Goal: Task Accomplishment & Management: Use online tool/utility

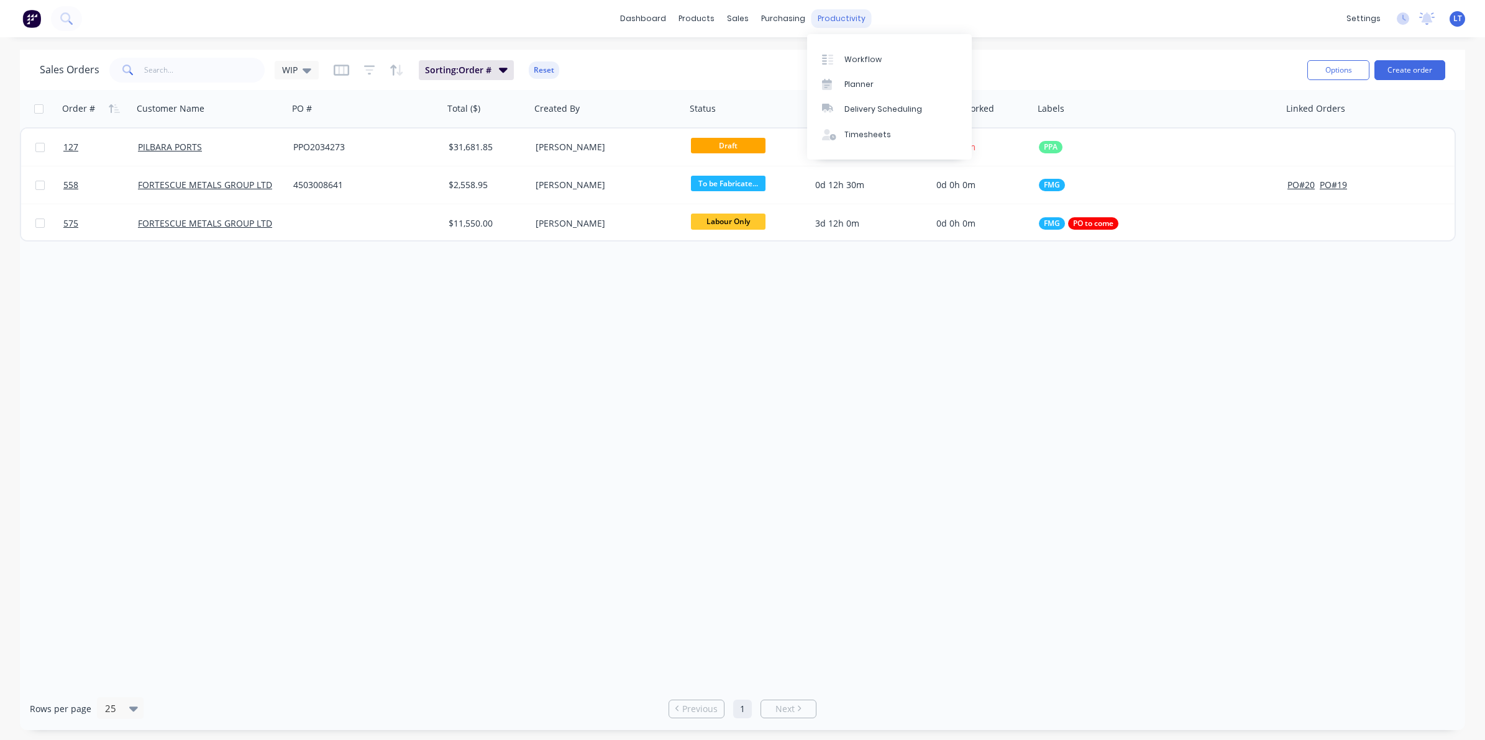
click at [831, 14] on div "productivity" at bounding box center [841, 18] width 60 height 19
click at [849, 59] on div "Workflow" at bounding box center [862, 59] width 37 height 11
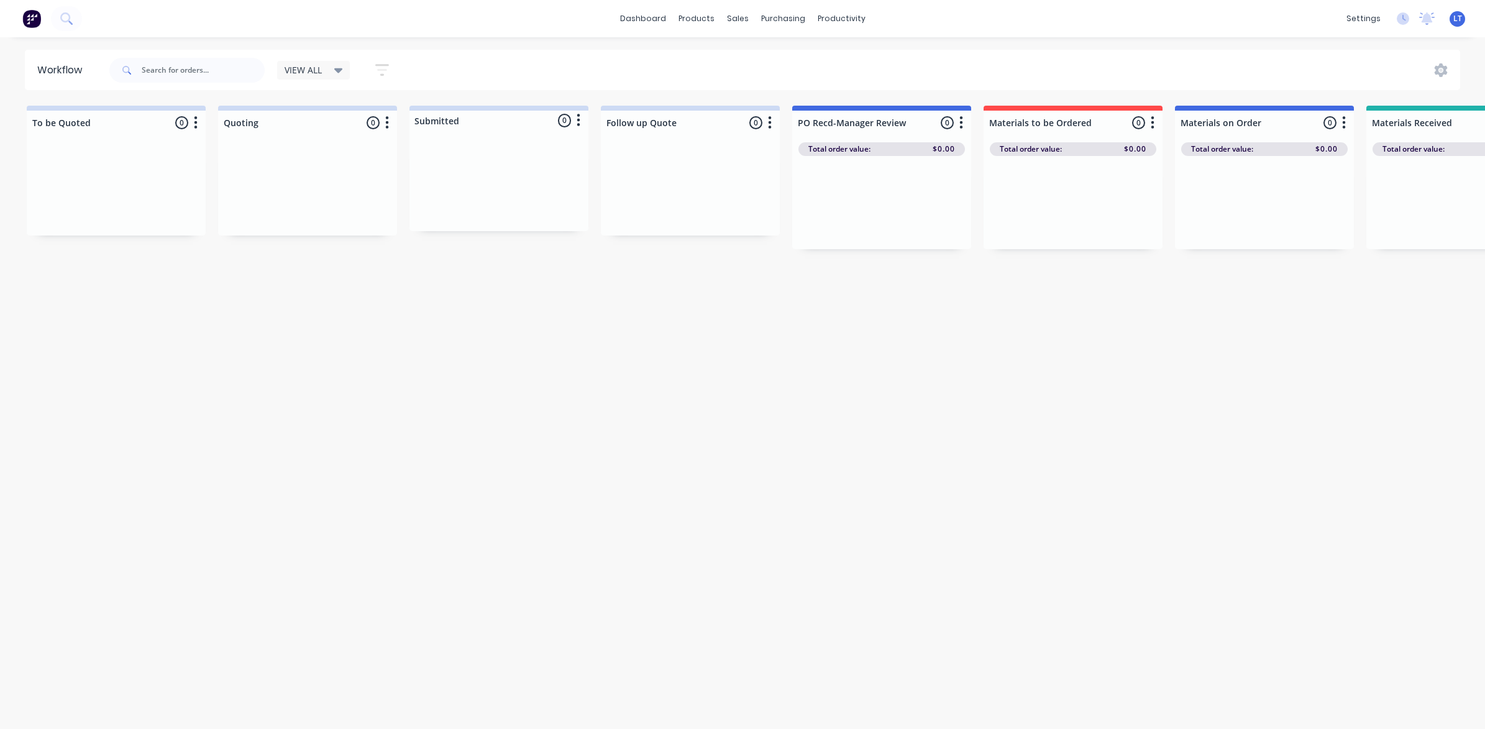
click at [329, 66] on div "VIEW ALL" at bounding box center [313, 70] width 58 height 11
click at [328, 163] on button "None" at bounding box center [352, 162] width 132 height 14
click at [668, 398] on div "Workflow Views Save new view None edit VIEW ALL (Default) edit Show/Hide status…" at bounding box center [742, 377] width 1485 height 654
click at [737, 470] on div "Workflow Views Save new view None edit VIEW ALL (Default) edit Show/Hide status…" at bounding box center [742, 377] width 1485 height 654
drag, startPoint x: 737, startPoint y: 470, endPoint x: 481, endPoint y: 435, distance: 258.3
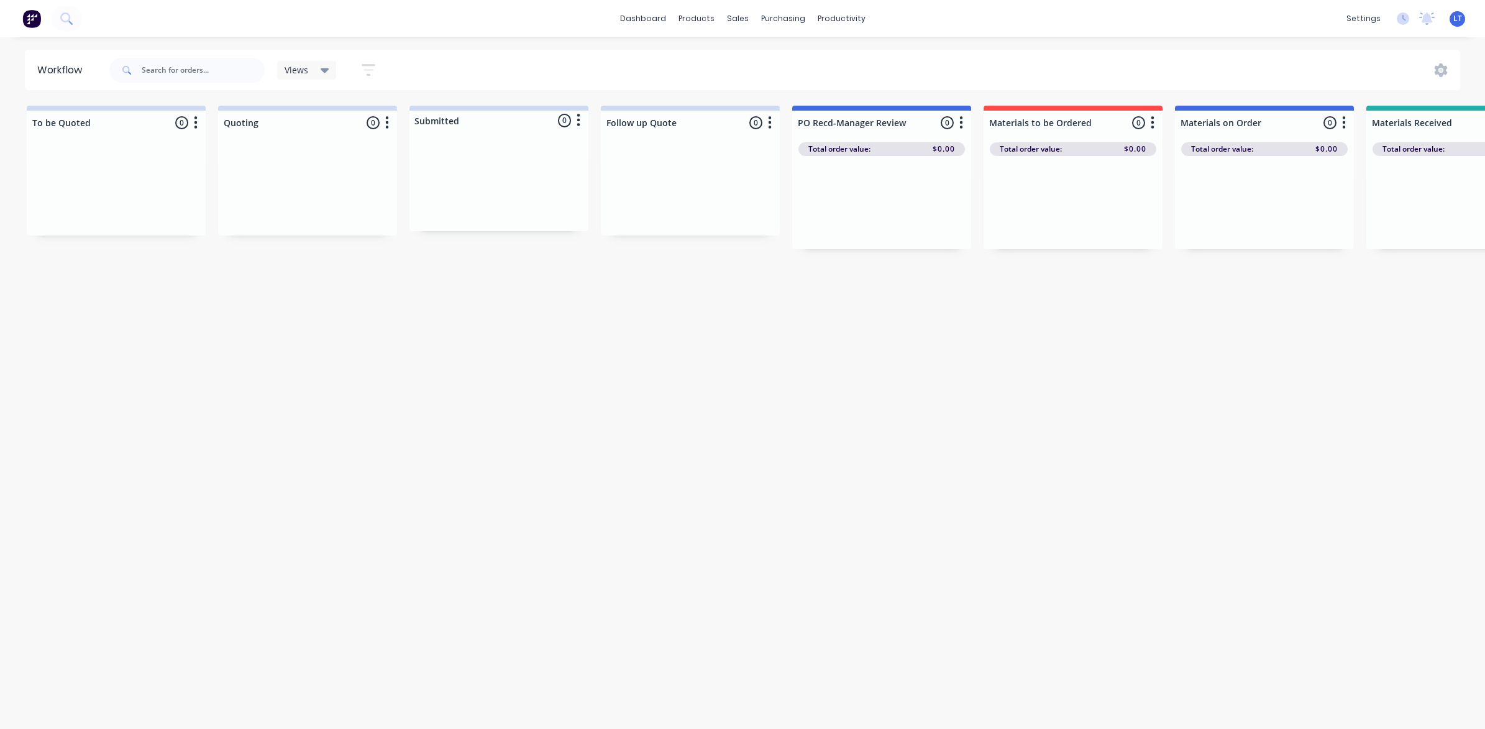
click at [481, 435] on div "Workflow Views Save new view None edit VIEW ALL (Default) edit Show/Hide status…" at bounding box center [742, 377] width 1485 height 654
click at [736, 360] on div "Workflow Views Save new view None edit VIEW ALL (Default) edit Show/Hide status…" at bounding box center [742, 377] width 1485 height 654
drag, startPoint x: 736, startPoint y: 360, endPoint x: 646, endPoint y: 352, distance: 90.4
drag, startPoint x: 646, startPoint y: 352, endPoint x: 719, endPoint y: 354, distance: 72.7
click at [553, 342] on div "Workflow Views Save new view None edit VIEW ALL (Default) edit Show/Hide status…" at bounding box center [742, 377] width 1485 height 654
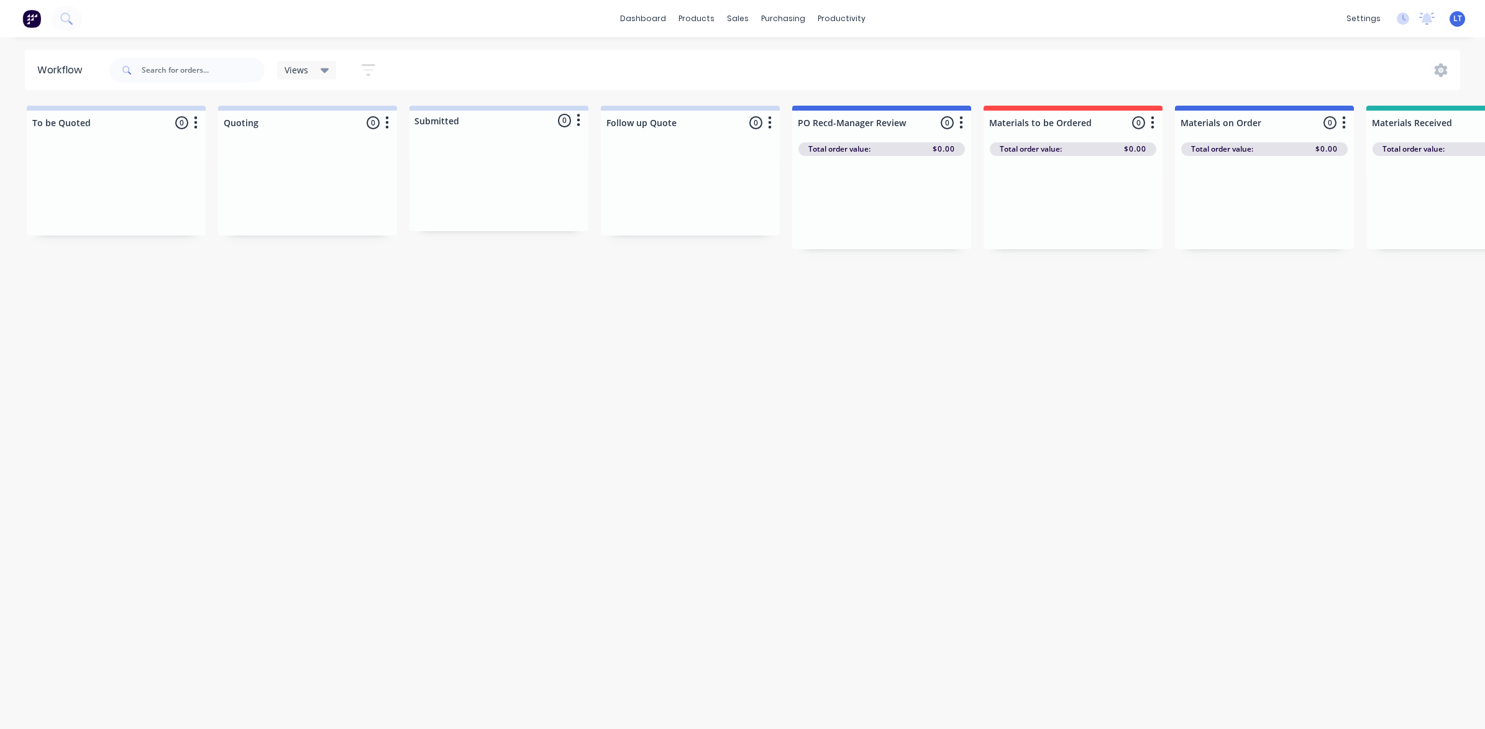
drag, startPoint x: 837, startPoint y: 388, endPoint x: 744, endPoint y: 367, distance: 94.9
click at [744, 367] on div "Workflow Views Save new view None edit VIEW ALL (Default) edit Show/Hide status…" at bounding box center [742, 377] width 1485 height 654
click at [743, 63] on icon at bounding box center [740, 59] width 11 height 11
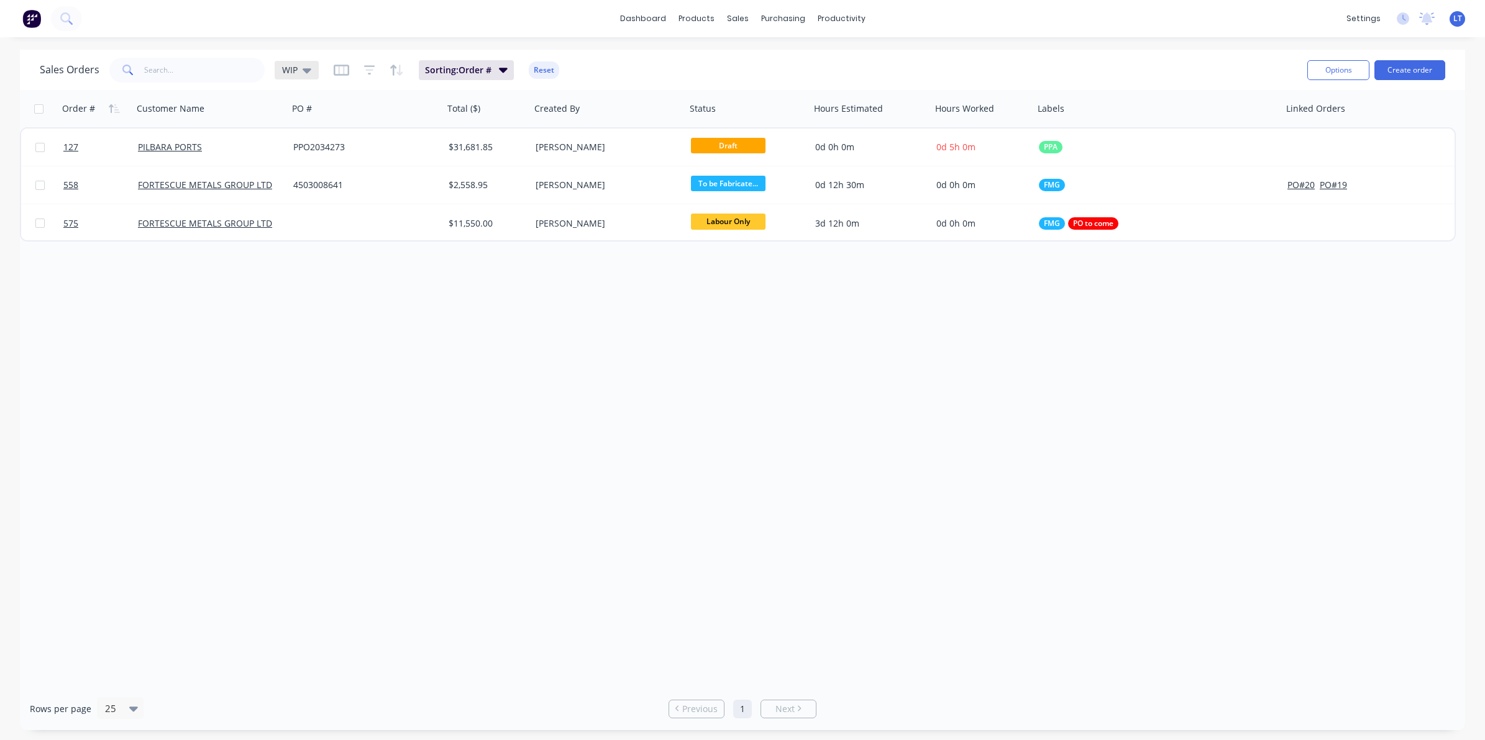
click at [304, 76] on div "WIP" at bounding box center [297, 70] width 44 height 19
click at [73, 71] on h1 "Sales Orders" at bounding box center [70, 70] width 60 height 12
click at [1343, 70] on button "Options" at bounding box center [1338, 70] width 62 height 20
click at [796, 70] on div "Sales Orders WIP Sorting: Order # Reset" at bounding box center [668, 70] width 1257 height 30
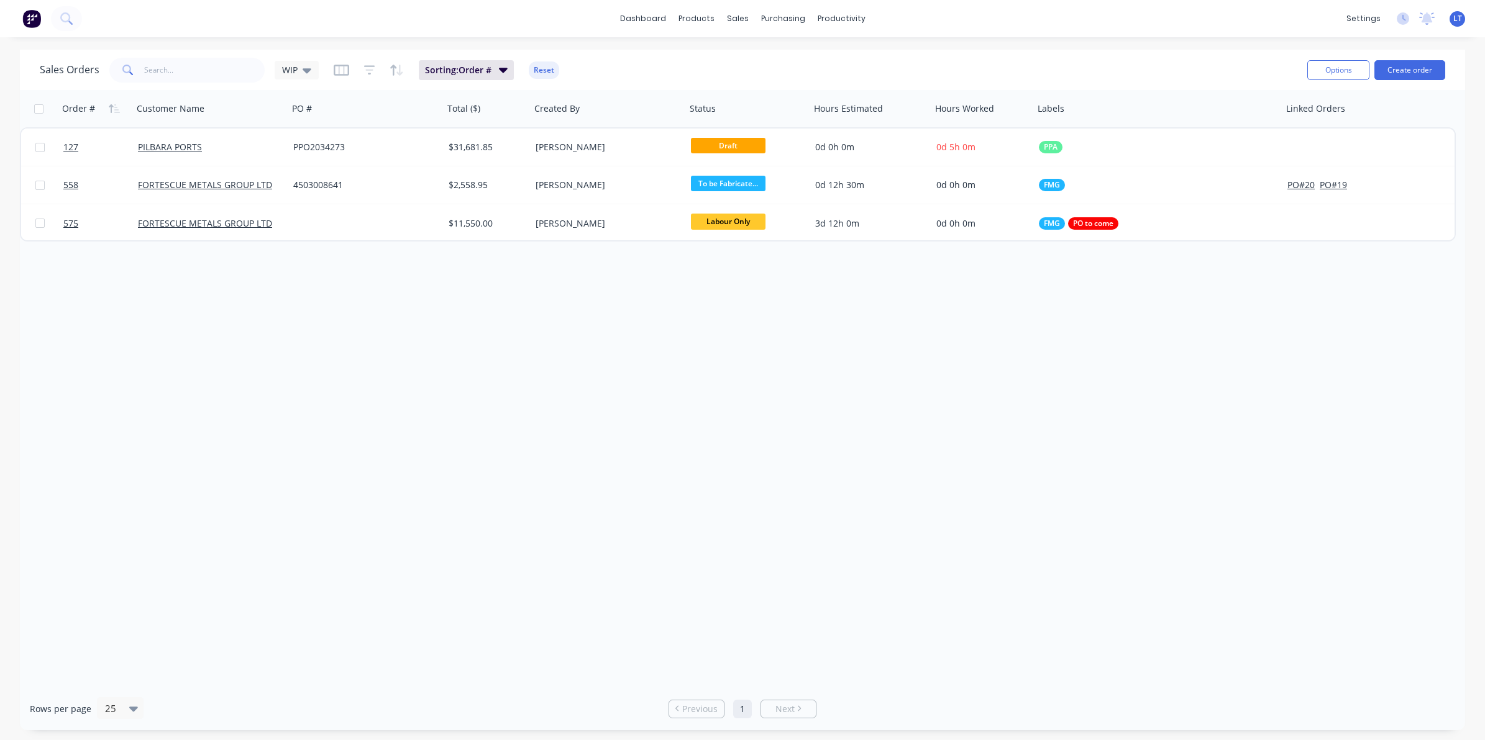
click at [375, 75] on div "Sorting: Order # Reset" at bounding box center [446, 70] width 225 height 20
click at [358, 72] on div "Sorting: Order # Reset" at bounding box center [446, 70] width 225 height 20
click at [370, 70] on icon "button" at bounding box center [369, 70] width 8 height 2
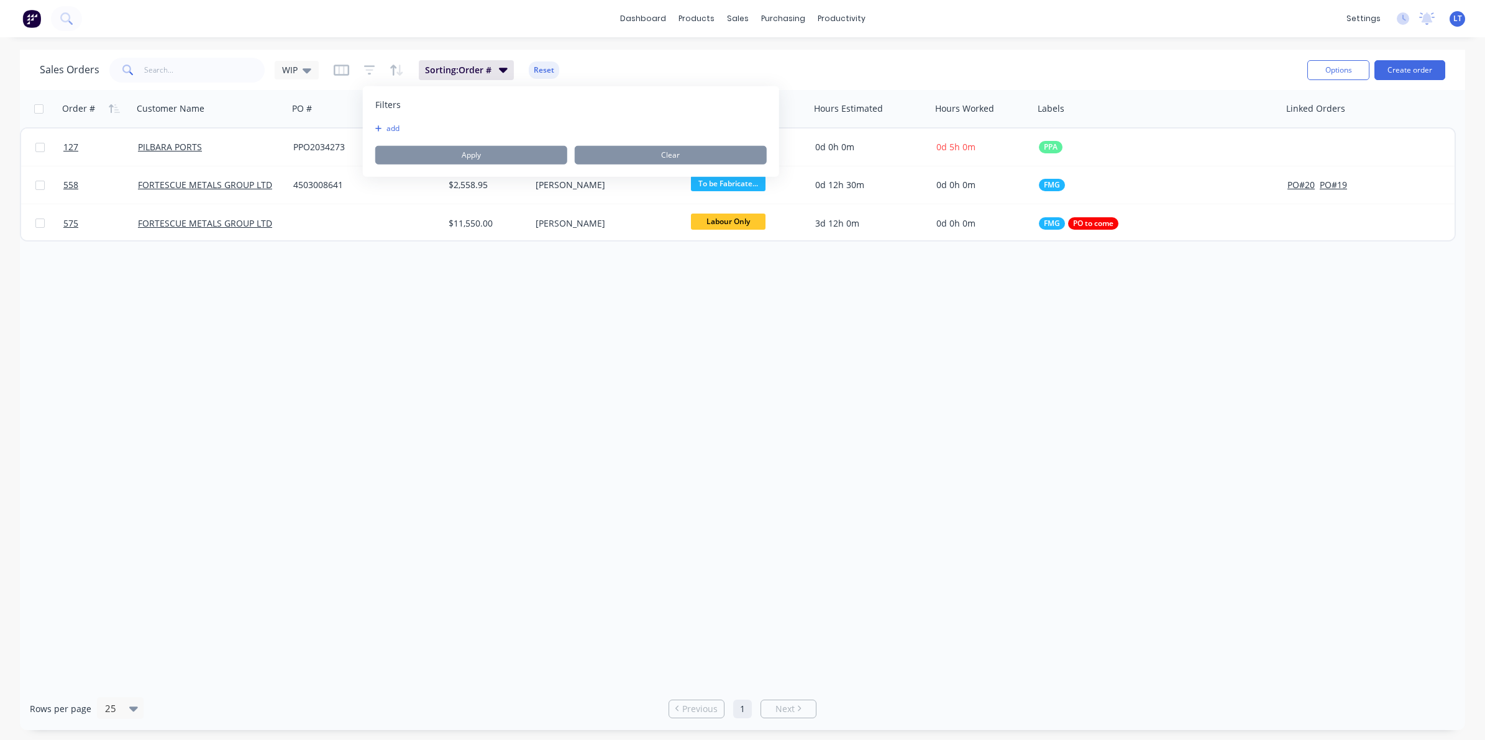
click at [384, 120] on div "Filters add Apply Clear" at bounding box center [571, 131] width 416 height 91
click at [389, 125] on button "add" at bounding box center [390, 129] width 31 height 10
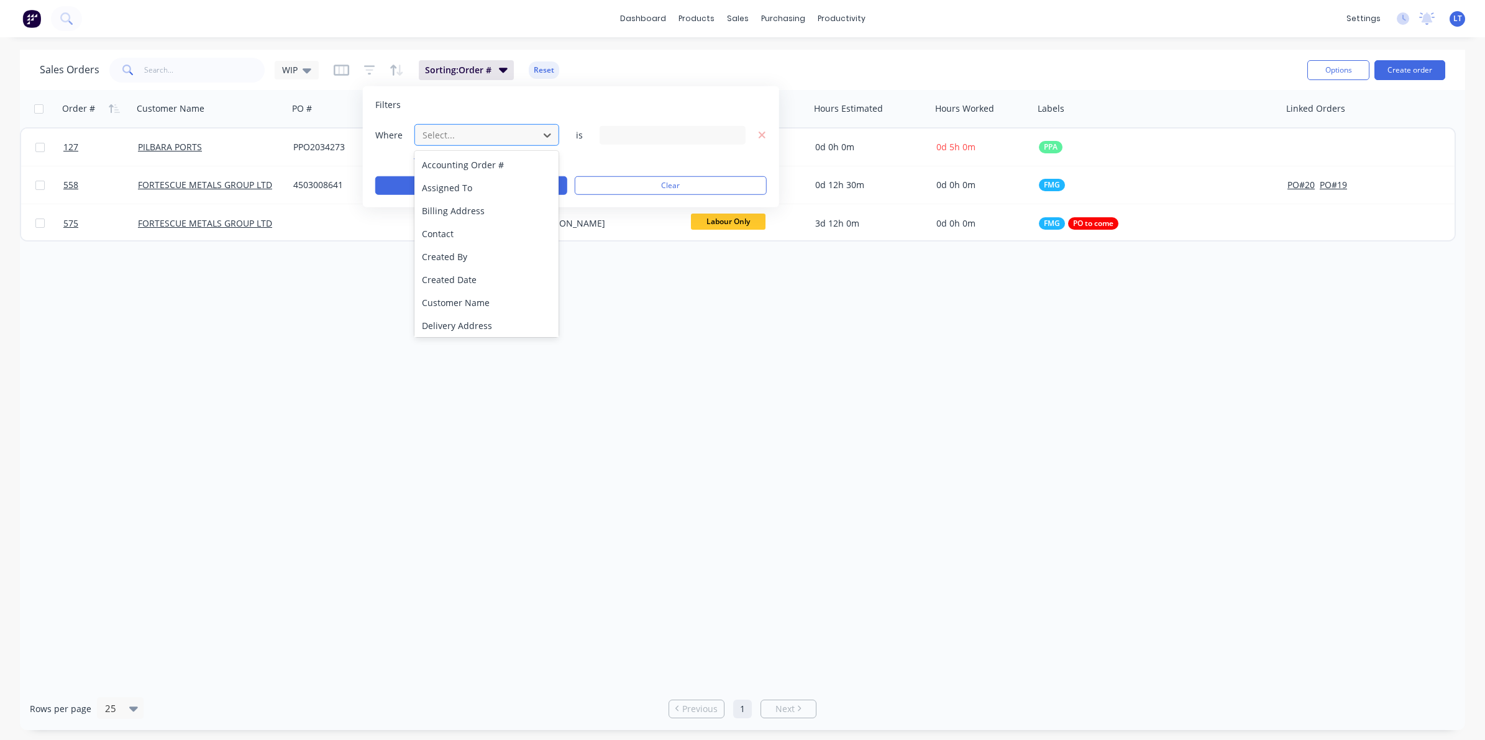
click at [466, 130] on div at bounding box center [476, 135] width 111 height 16
drag, startPoint x: 680, startPoint y: 89, endPoint x: 700, endPoint y: 110, distance: 29.0
click at [681, 89] on div "Filters Where 21 results available. Use Up and Down to choose options, press En…" at bounding box center [571, 146] width 416 height 121
click at [339, 69] on icon "button" at bounding box center [341, 70] width 6 height 8
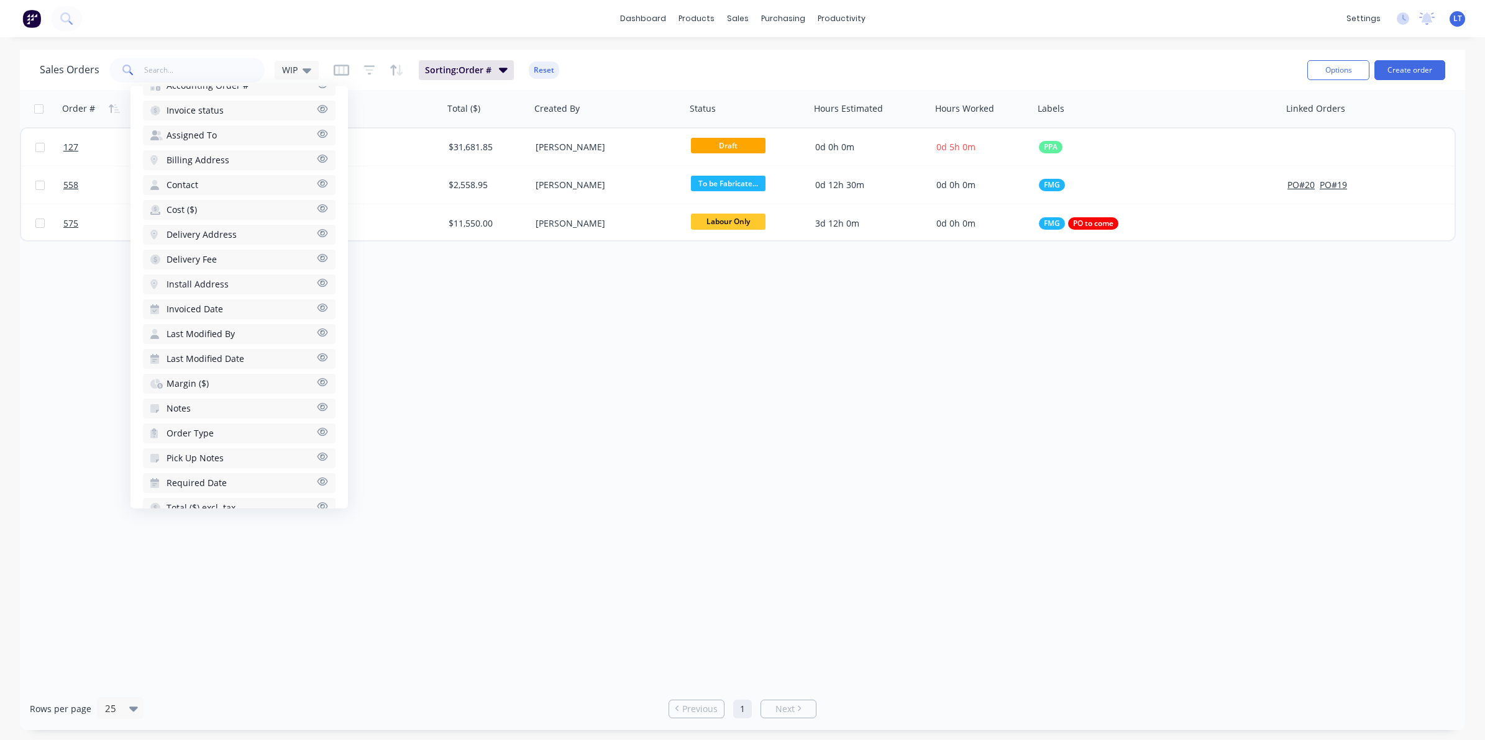
scroll to position [0, 0]
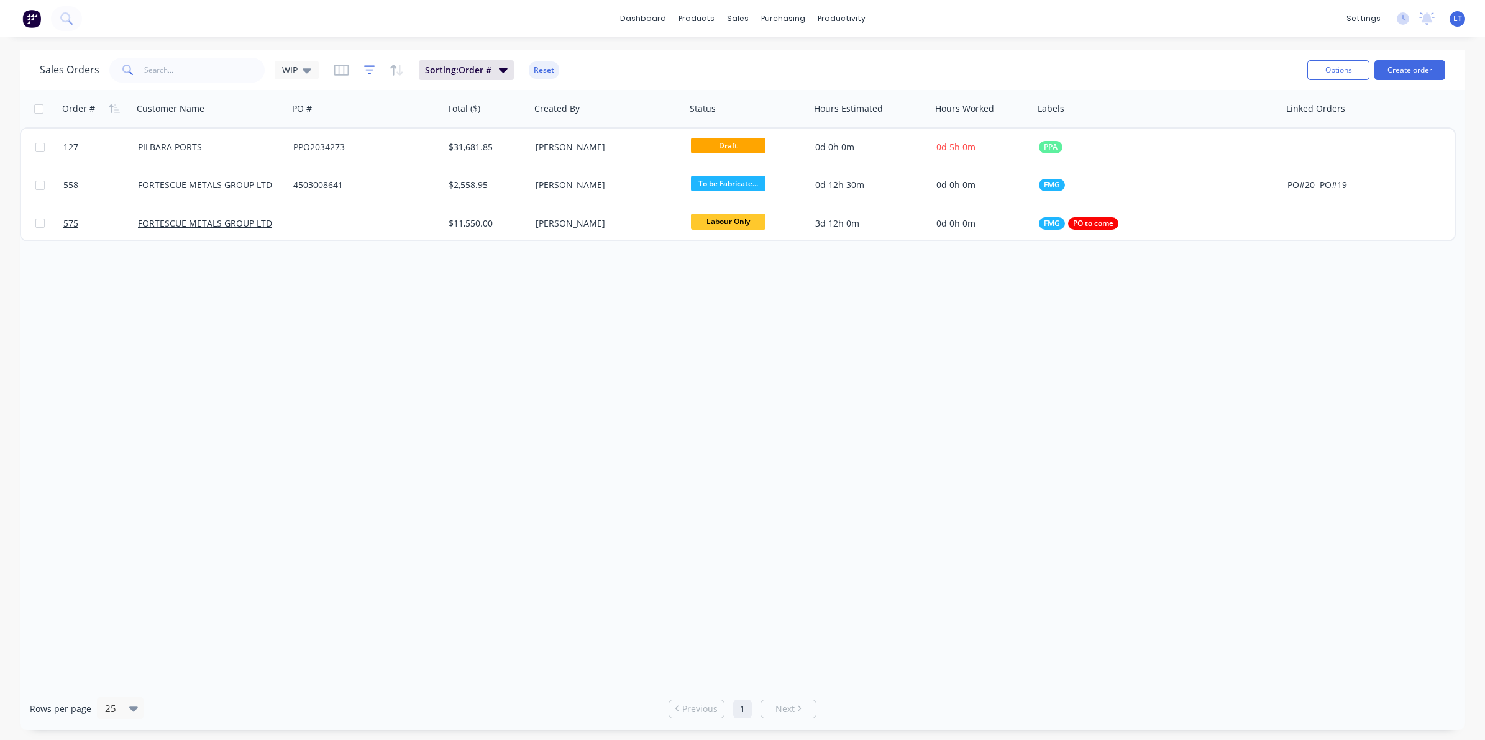
click at [371, 69] on icon "button" at bounding box center [369, 70] width 11 height 12
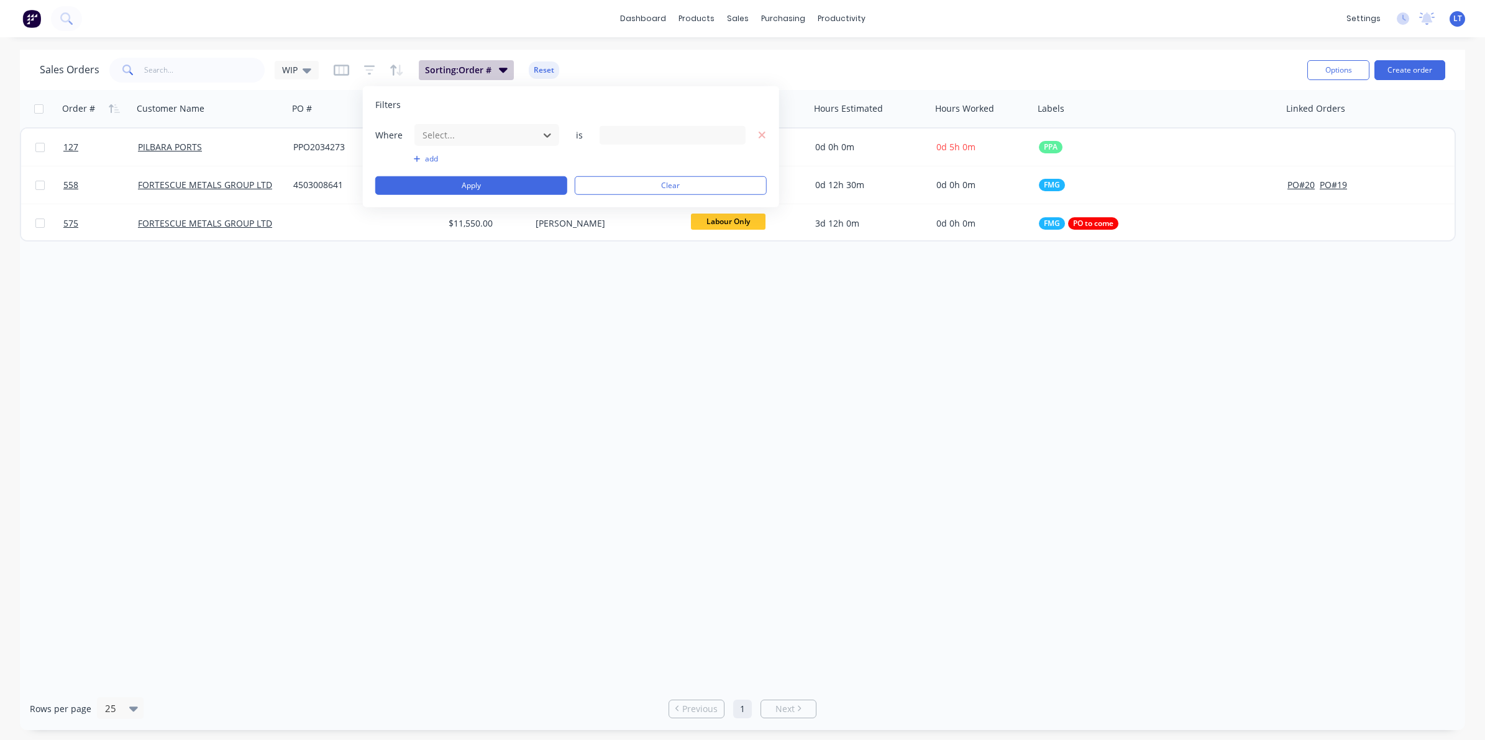
click at [483, 72] on span "Sorting: Order #" at bounding box center [458, 70] width 66 height 12
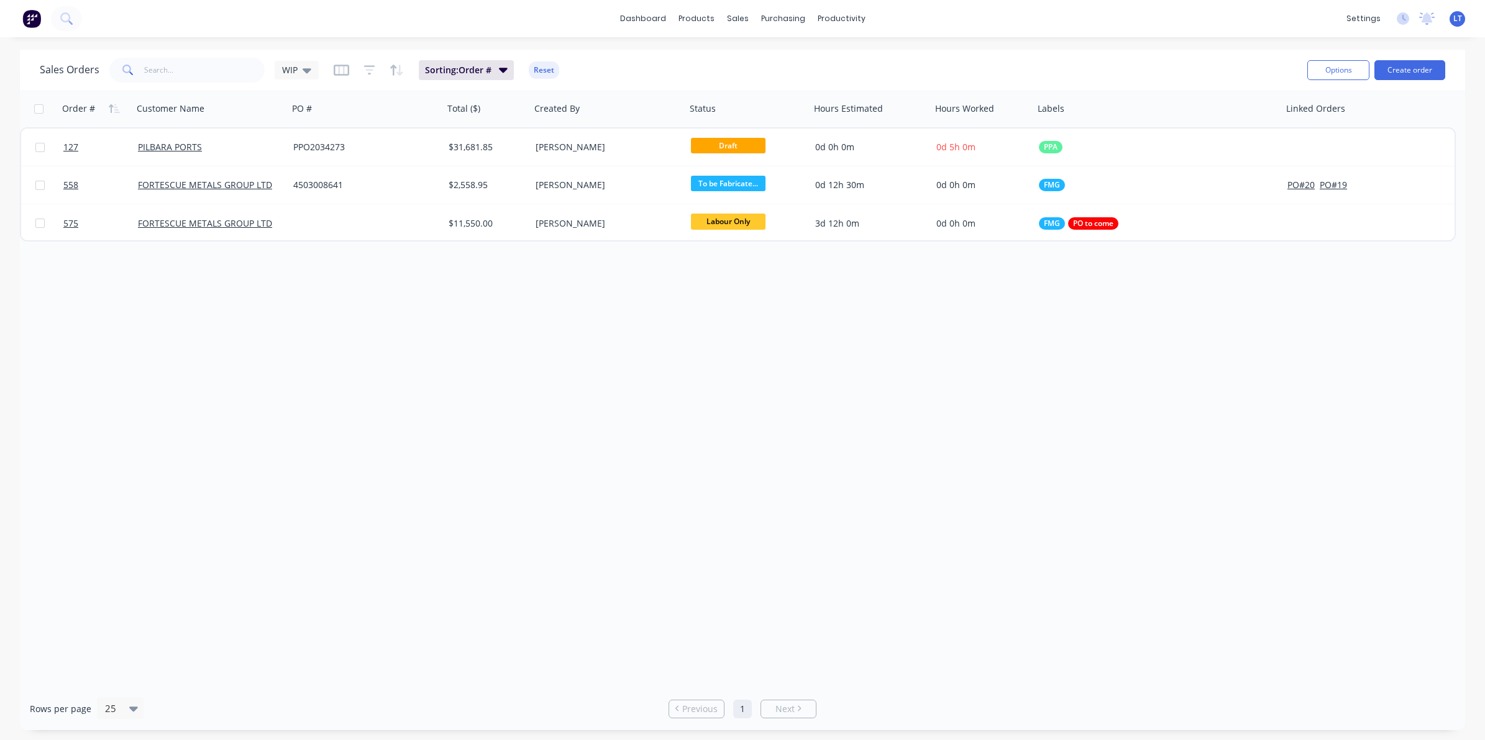
click at [508, 45] on div "dashboard products sales purchasing productivity dashboard products Product Cat…" at bounding box center [742, 370] width 1485 height 740
click at [711, 114] on div at bounding box center [743, 108] width 109 height 25
click at [789, 113] on button "button" at bounding box center [789, 108] width 19 height 19
click at [752, 60] on div "Sales Orders WIP Sorting: Order #, Status Reset" at bounding box center [668, 70] width 1257 height 30
drag, startPoint x: 752, startPoint y: 60, endPoint x: 708, endPoint y: 62, distance: 43.5
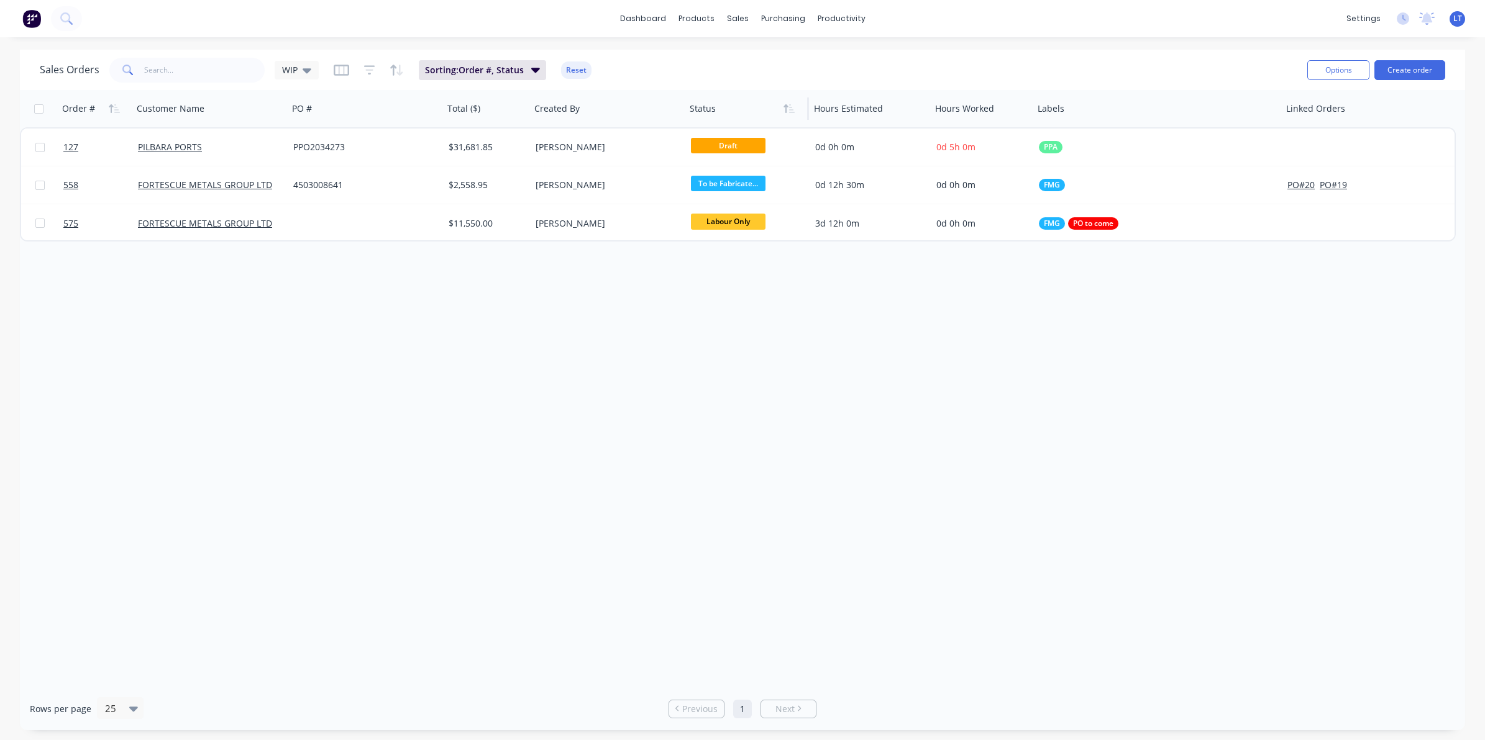
click at [708, 62] on div "Sales Orders WIP Sorting: Order #, Status Reset" at bounding box center [668, 70] width 1257 height 30
drag, startPoint x: 773, startPoint y: 384, endPoint x: 561, endPoint y: 350, distance: 215.2
click at [561, 355] on div "Order # Customer Name PO # Total ($) Created By Status Hours Estimated Hours Wo…" at bounding box center [742, 389] width 1445 height 598
drag, startPoint x: 524, startPoint y: 339, endPoint x: 463, endPoint y: 249, distance: 108.7
click at [430, 327] on div "Order # Customer Name PO # Total ($) Created By Status Hours Estimated Hours Wo…" at bounding box center [742, 389] width 1445 height 598
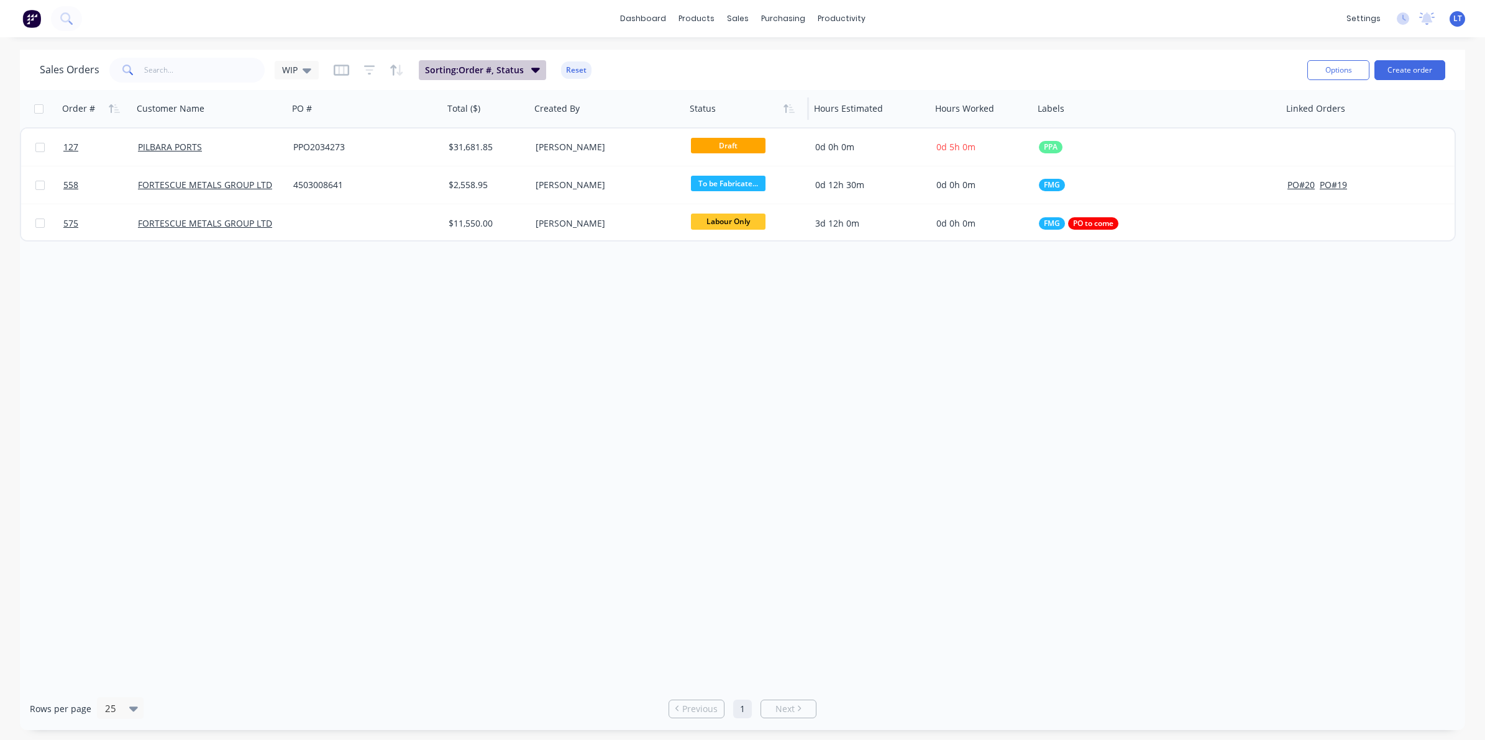
click at [533, 73] on icon "button" at bounding box center [535, 70] width 9 height 14
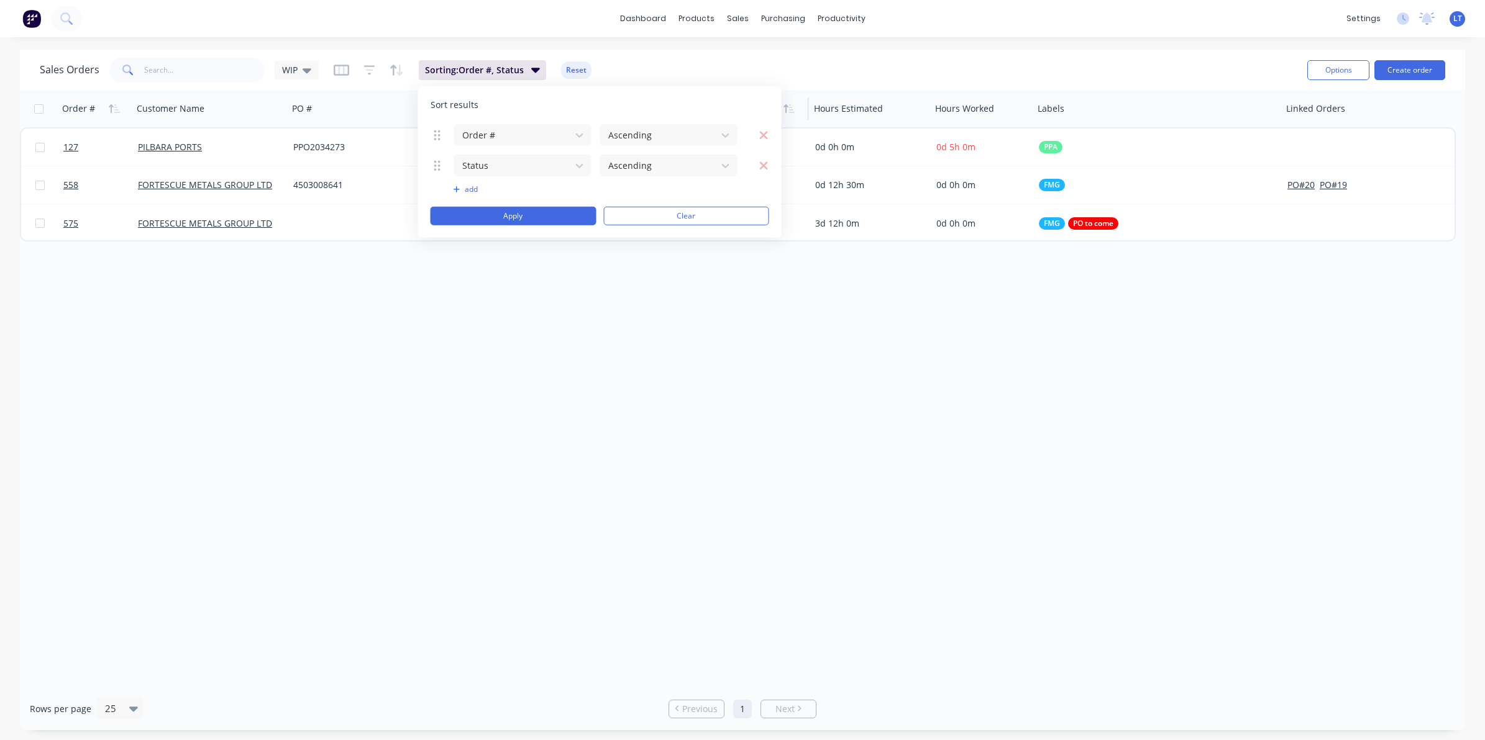
click at [468, 191] on button "add" at bounding box center [522, 189] width 139 height 10
click at [557, 299] on div "Order # Customer Name PO # Total ($) Created By Status Hours Estimated Hours Wo…" at bounding box center [742, 389] width 1445 height 598
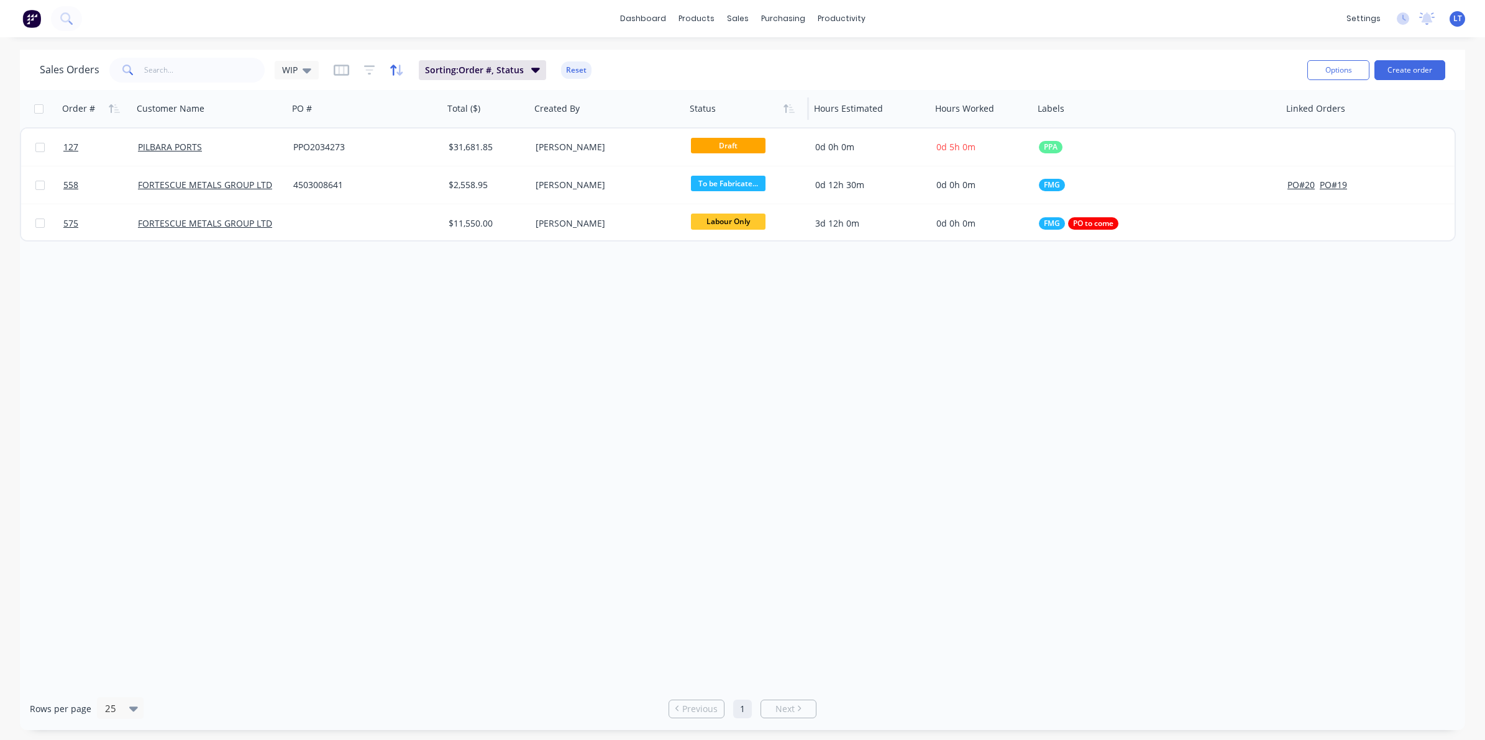
click at [398, 71] on icon "button" at bounding box center [399, 70] width 6 height 11
click at [371, 70] on icon "button" at bounding box center [369, 70] width 8 height 2
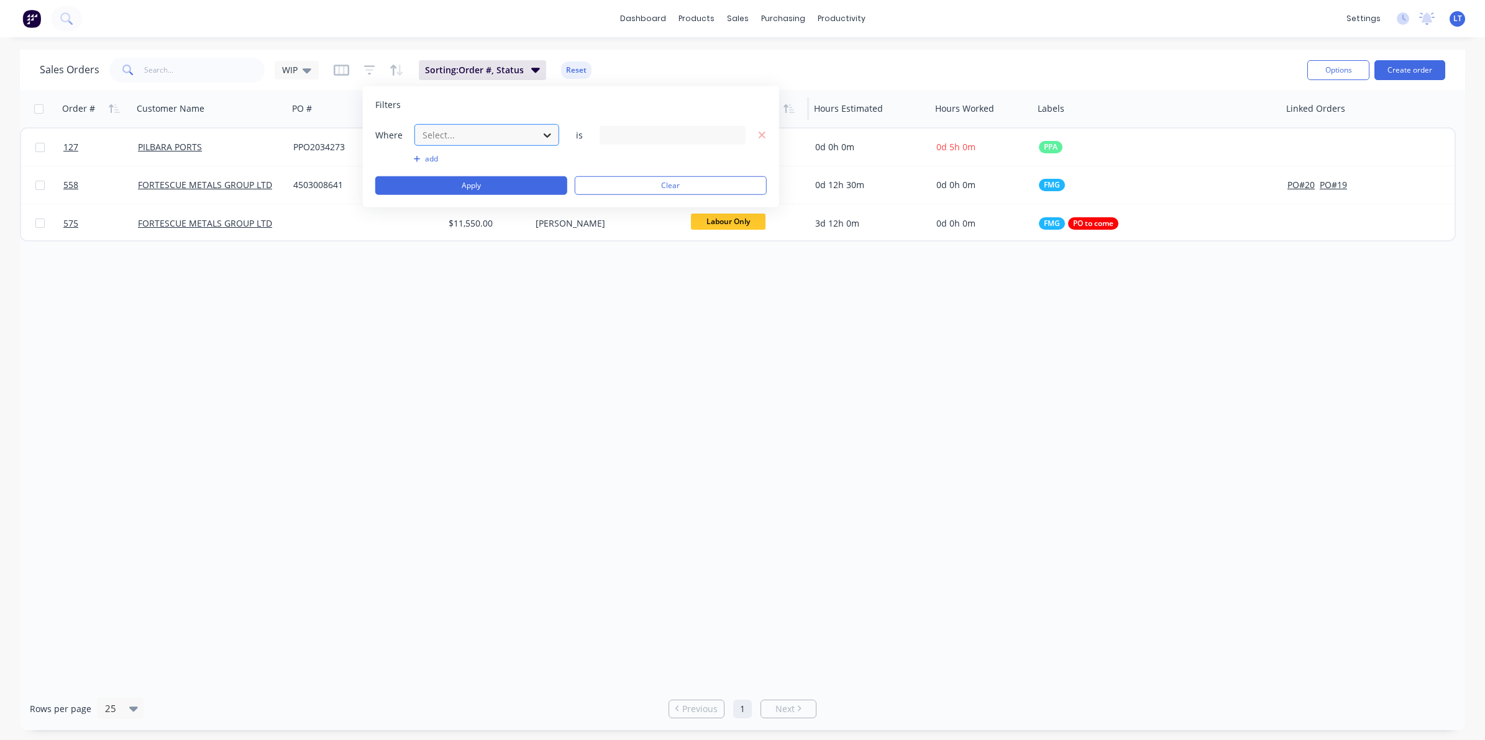
click at [542, 137] on icon at bounding box center [547, 135] width 12 height 12
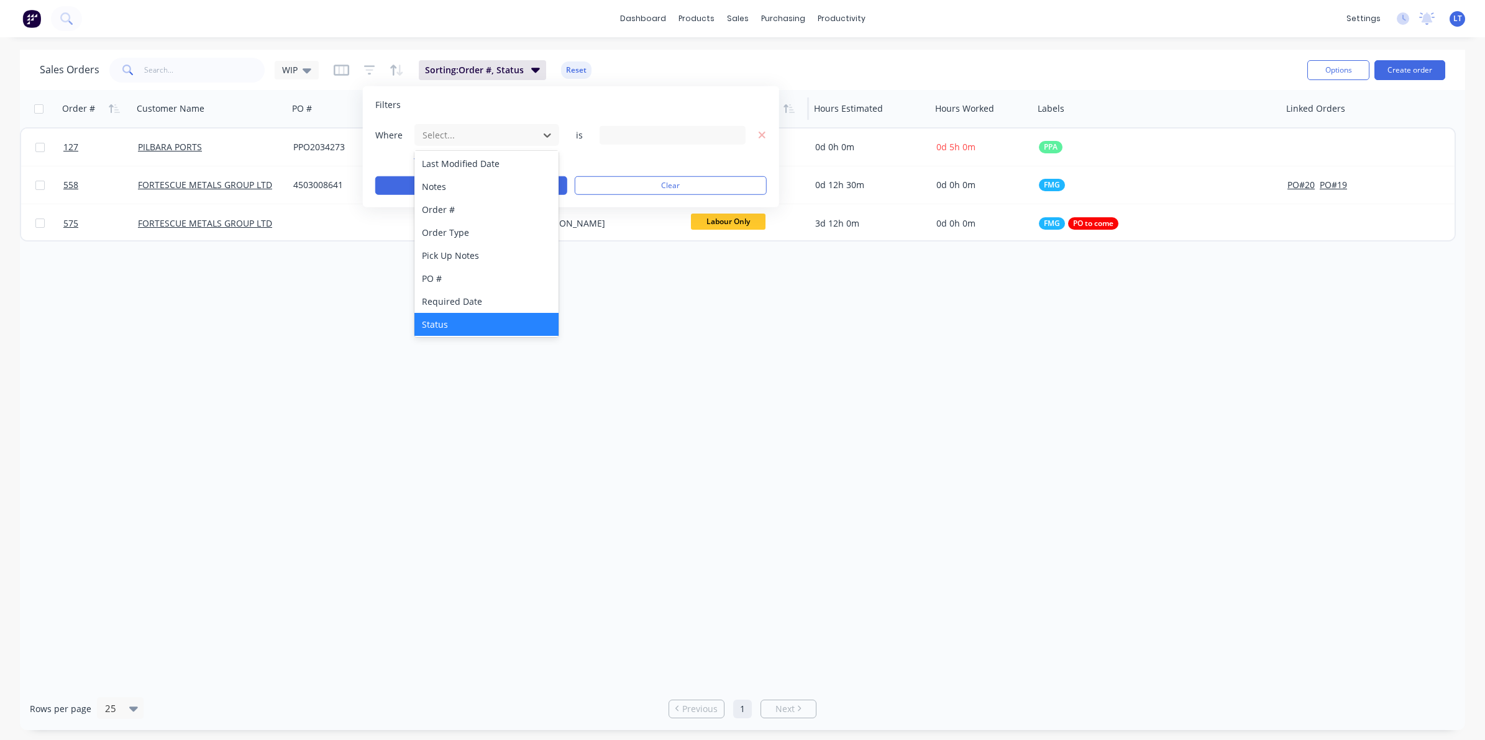
click at [489, 317] on div "Status" at bounding box center [486, 324] width 145 height 23
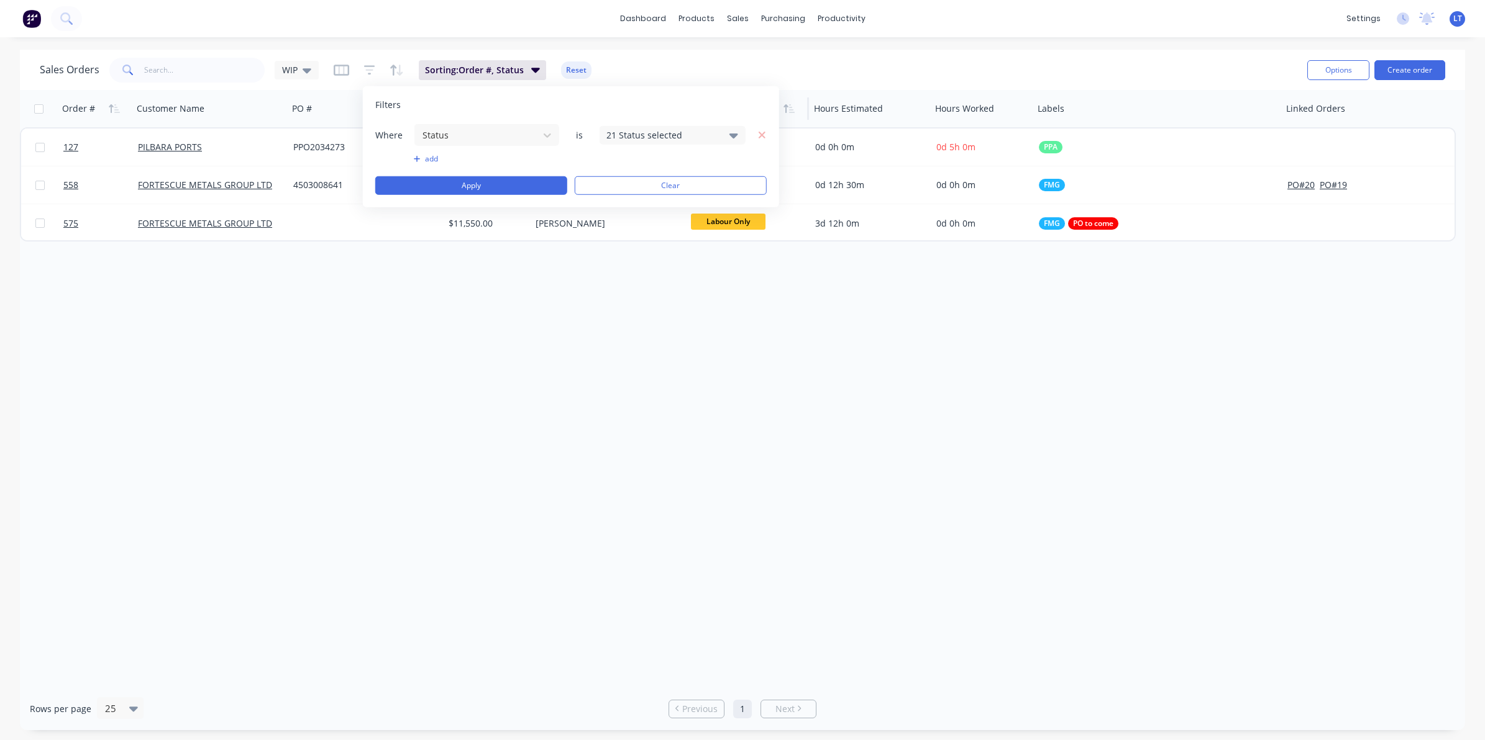
click at [731, 134] on icon at bounding box center [733, 135] width 9 height 5
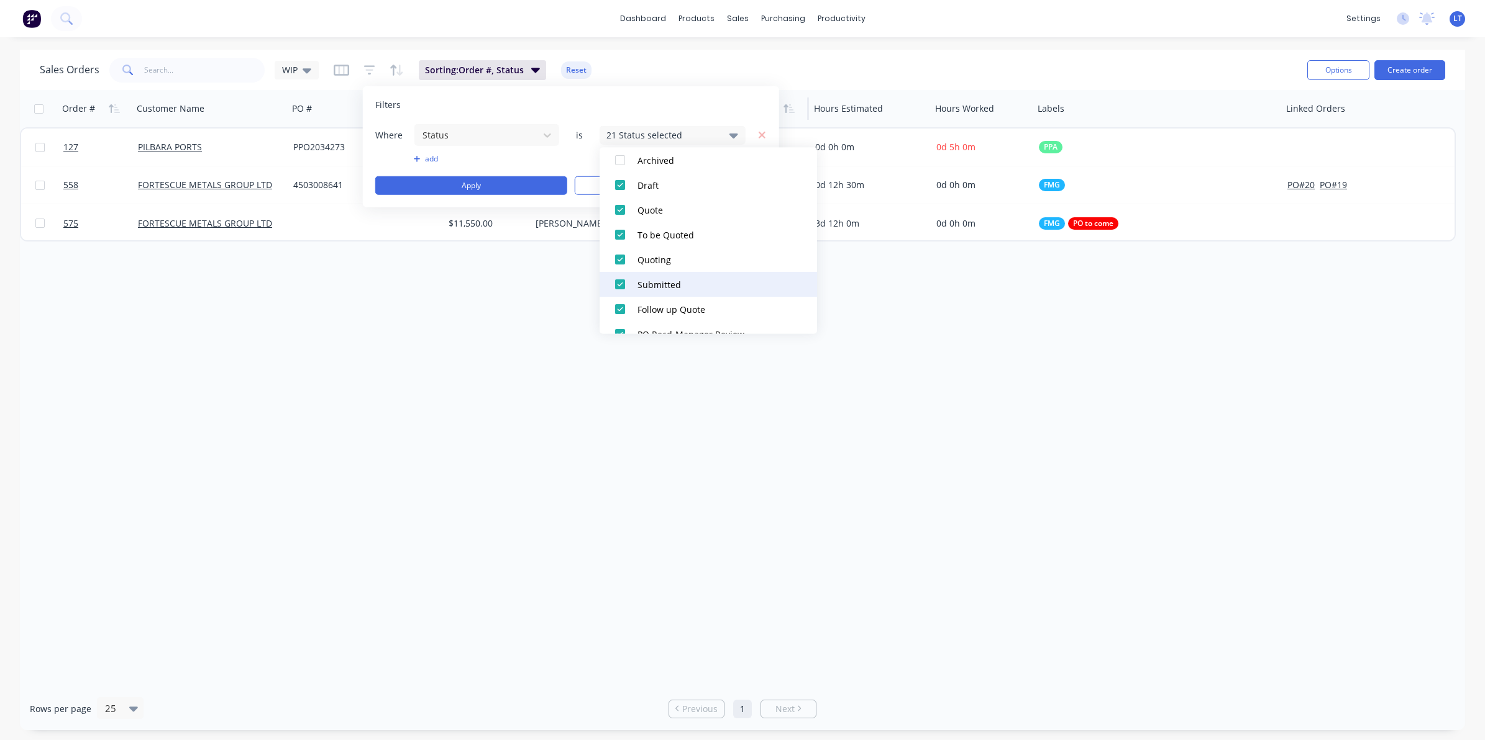
scroll to position [103, 0]
click at [619, 246] on div at bounding box center [620, 249] width 25 height 25
click at [621, 272] on div at bounding box center [620, 274] width 25 height 25
click at [623, 296] on div at bounding box center [620, 299] width 25 height 25
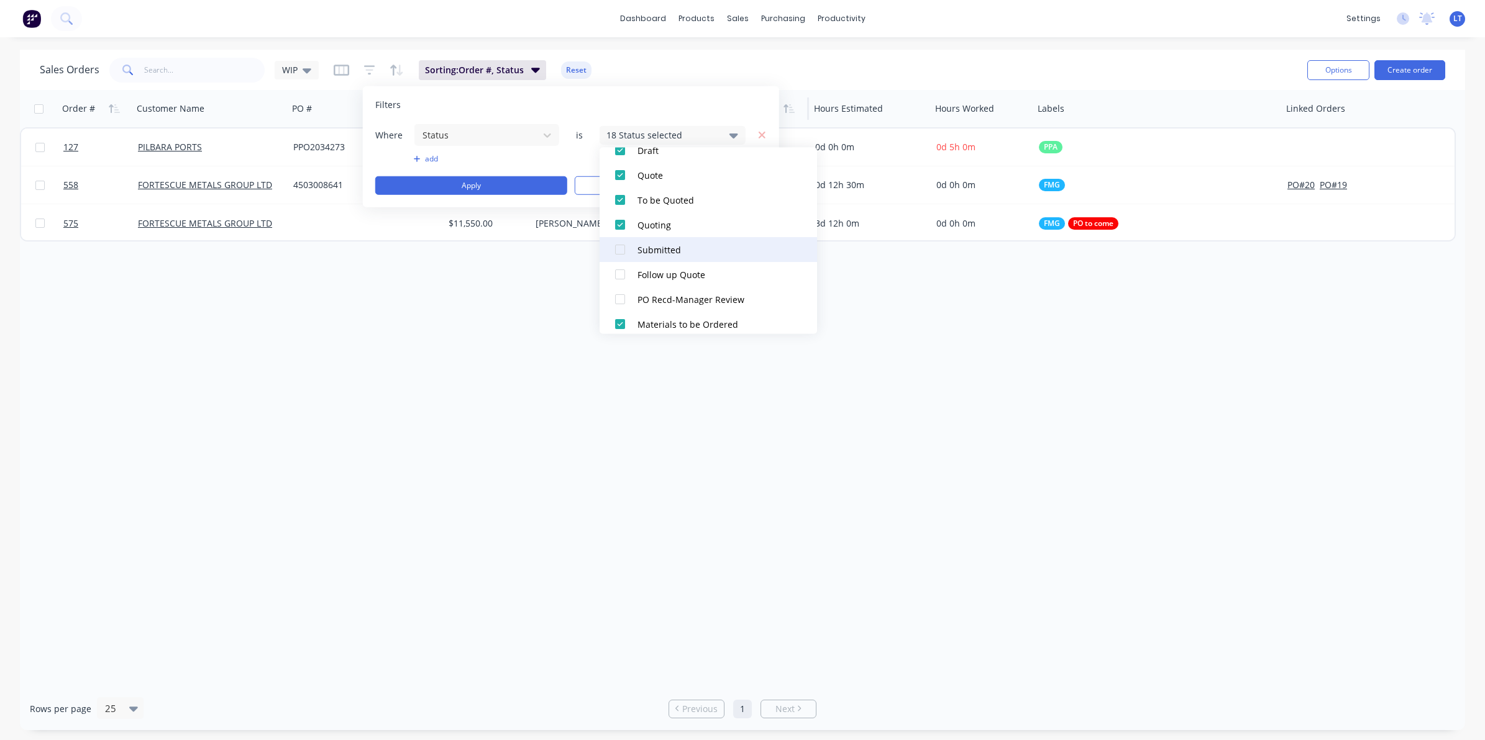
click at [625, 252] on div at bounding box center [620, 249] width 25 height 25
click at [621, 244] on div at bounding box center [620, 246] width 25 height 25
click at [621, 270] on div at bounding box center [620, 271] width 25 height 25
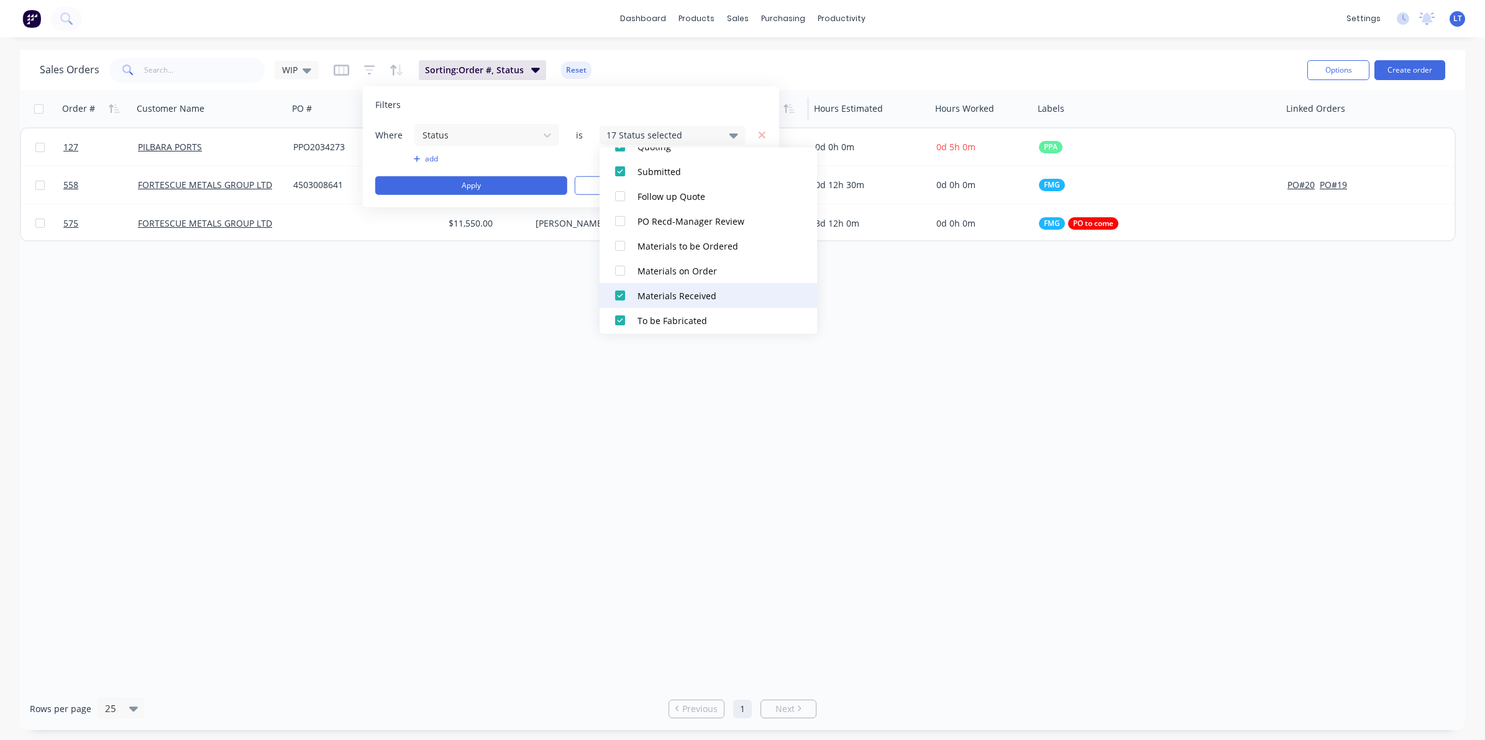
click at [620, 295] on div at bounding box center [620, 296] width 25 height 25
click at [619, 318] on div at bounding box center [620, 321] width 25 height 25
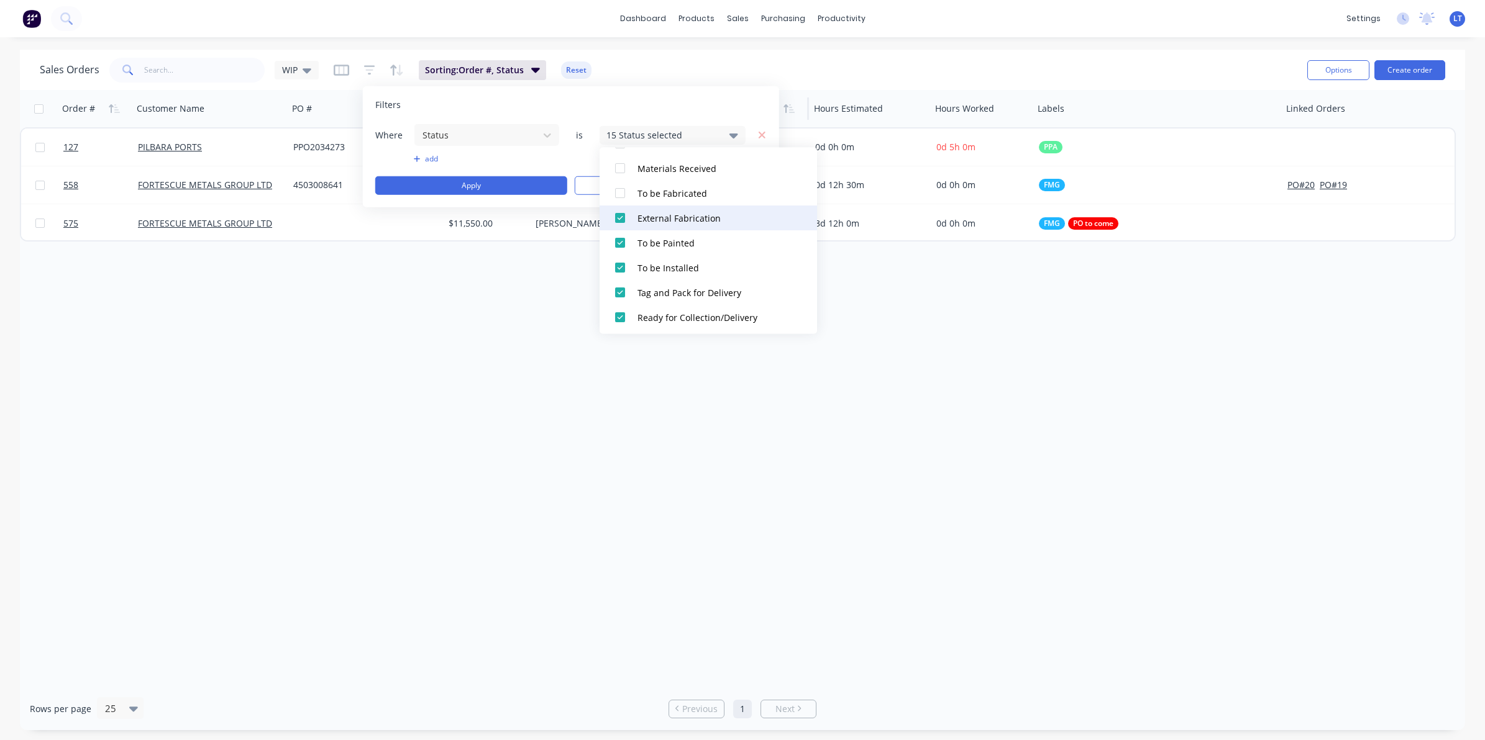
scroll to position [311, 0]
click at [621, 216] on div at bounding box center [620, 216] width 25 height 25
click at [619, 236] on div at bounding box center [620, 241] width 25 height 25
click at [620, 264] on div at bounding box center [620, 265] width 25 height 25
click at [619, 291] on div at bounding box center [620, 290] width 25 height 25
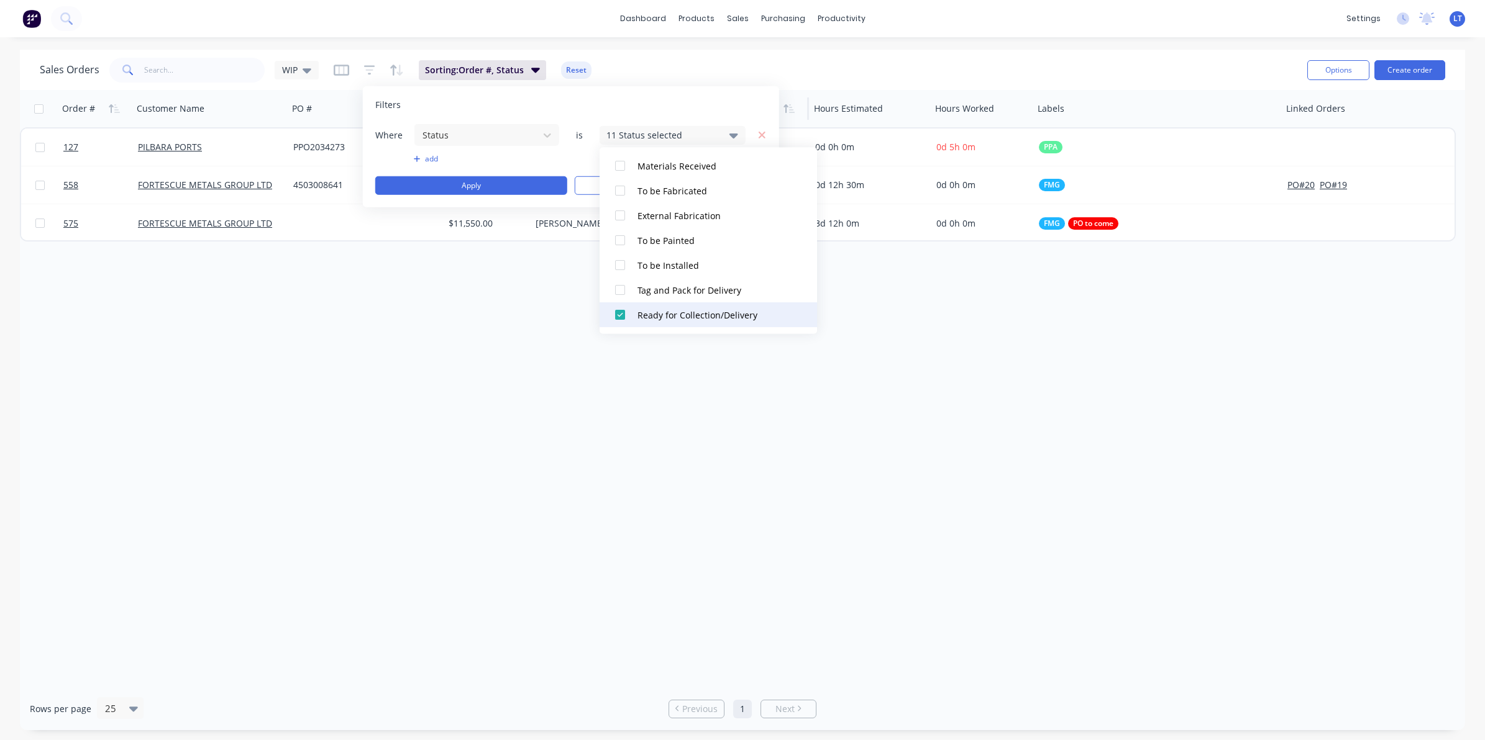
click at [619, 309] on div at bounding box center [620, 315] width 25 height 25
click at [627, 219] on div at bounding box center [620, 216] width 25 height 25
click at [621, 243] on div at bounding box center [620, 241] width 25 height 25
click at [619, 265] on div at bounding box center [620, 265] width 25 height 25
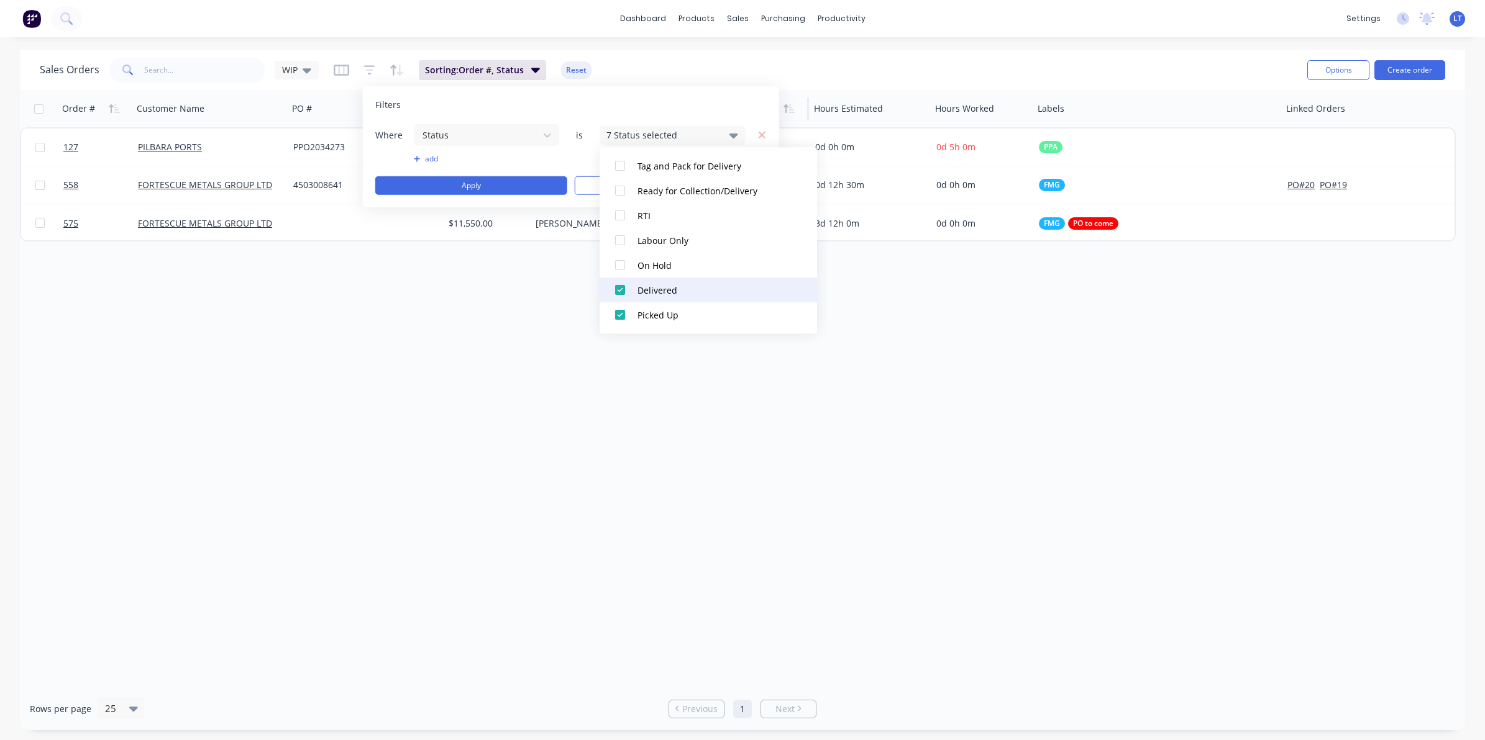
click at [617, 291] on div at bounding box center [620, 290] width 25 height 25
click at [617, 315] on div at bounding box center [620, 315] width 25 height 25
click at [750, 109] on div "Filters" at bounding box center [570, 105] width 391 height 12
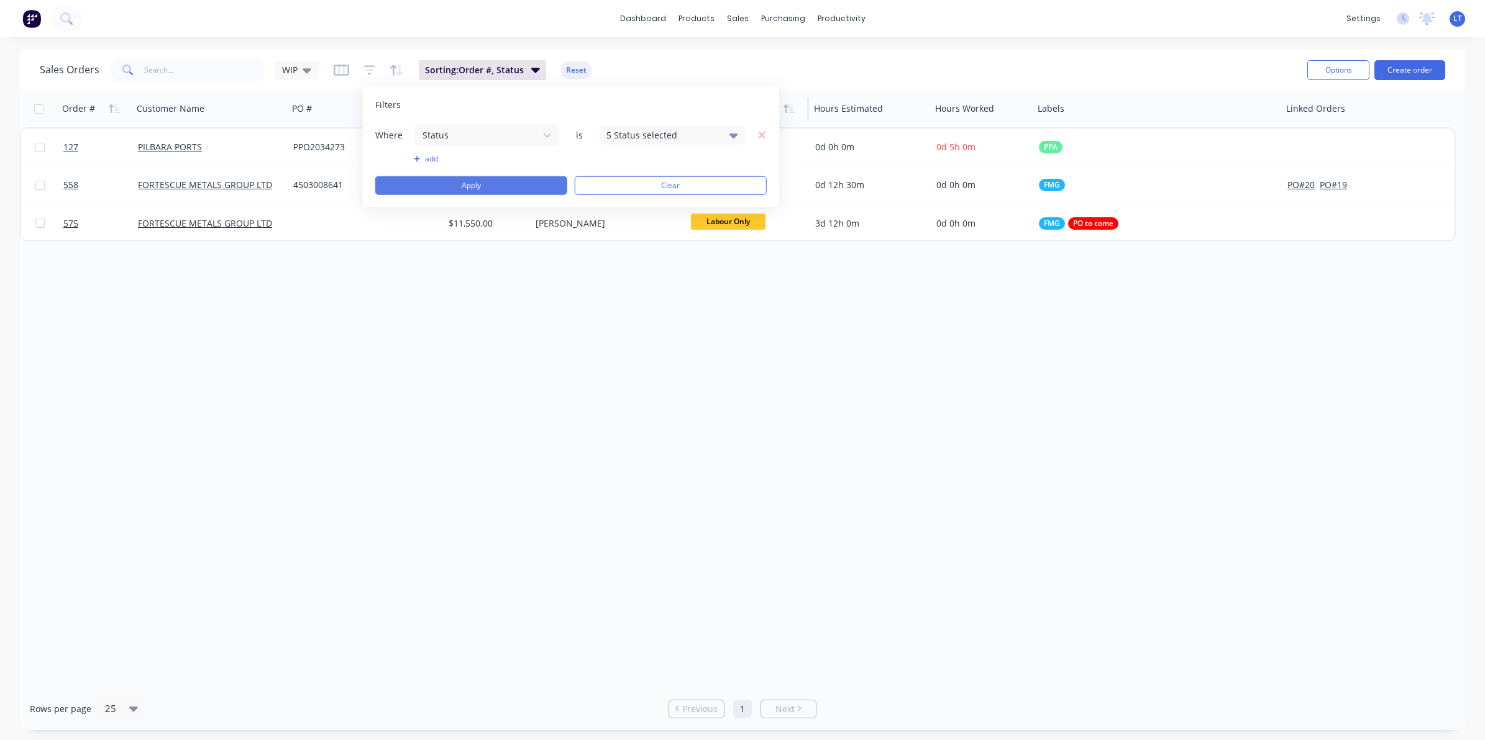
click at [521, 184] on button "Apply" at bounding box center [471, 185] width 192 height 19
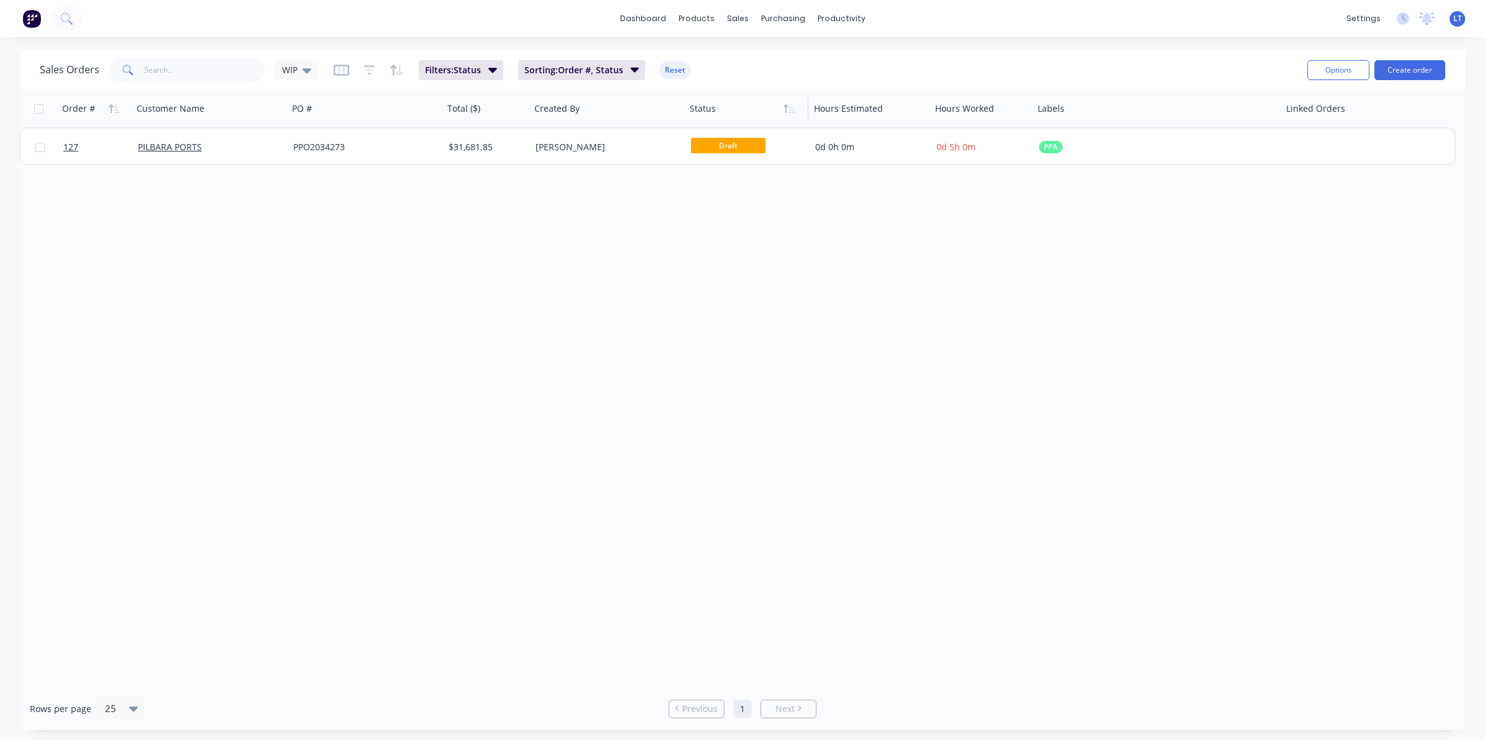
click at [635, 225] on div "Order # Customer Name PO # Total ($) Created By Status Hours Estimated Hours Wo…" at bounding box center [742, 389] width 1445 height 598
drag, startPoint x: 632, startPoint y: 225, endPoint x: 513, endPoint y: 206, distance: 120.2
click at [483, 204] on div "Order # Customer Name PO # Total ($) Created By Status Hours Estimated Hours Wo…" at bounding box center [742, 389] width 1445 height 598
click at [719, 230] on div "Order # Customer Name PO # Total ($) Created By Status Hours Estimated Hours Wo…" at bounding box center [742, 389] width 1445 height 598
drag, startPoint x: 719, startPoint y: 230, endPoint x: 622, endPoint y: 224, distance: 96.5
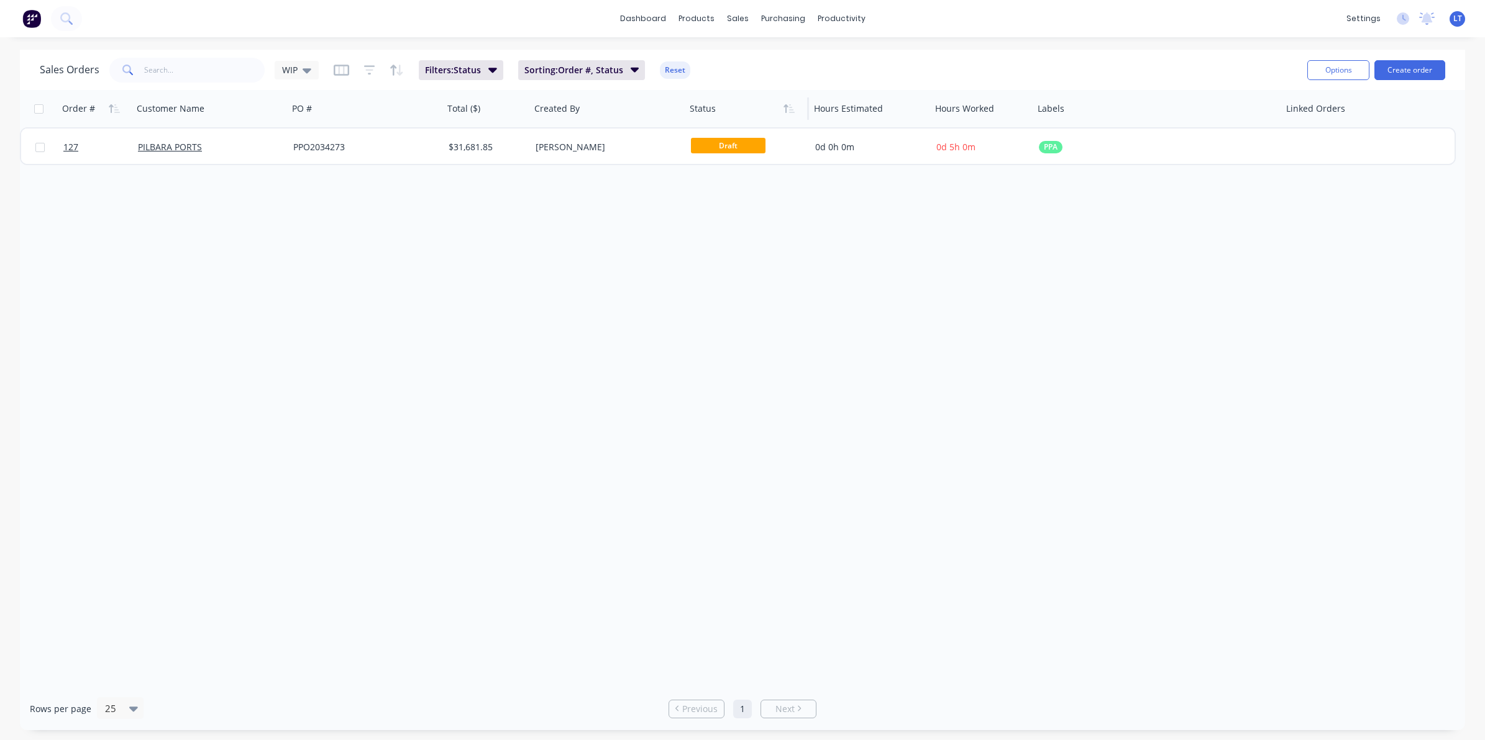
drag, startPoint x: 622, startPoint y: 224, endPoint x: 565, endPoint y: 225, distance: 57.2
click at [563, 224] on div "Order # Customer Name PO # Total ($) Created By Status Hours Estimated Hours Wo…" at bounding box center [742, 389] width 1445 height 598
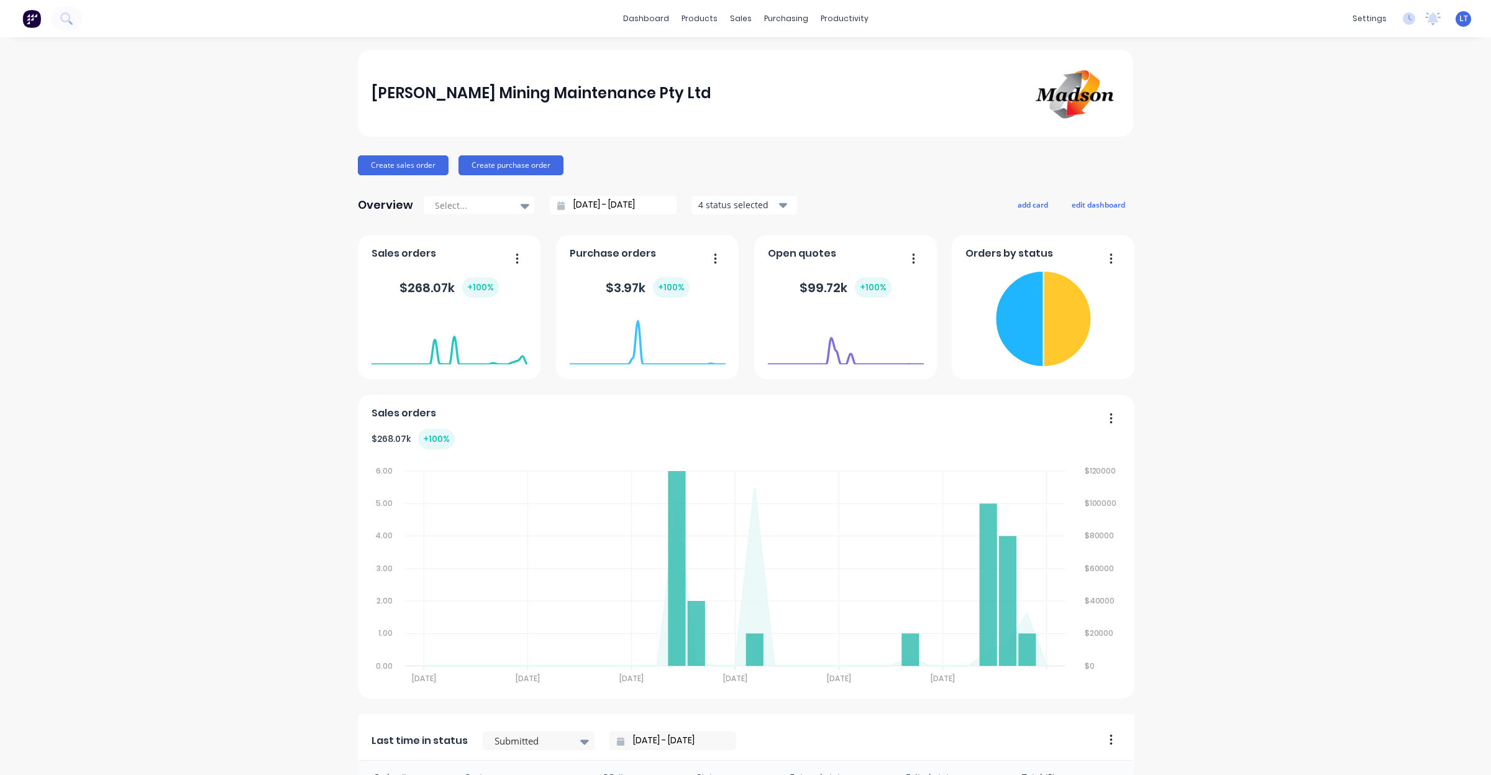
click at [1346, 421] on div "Madson Mining Maintenance Pty Ltd Create sales order Create purchase order Over…" at bounding box center [745, 613] width 1491 height 1127
drag, startPoint x: 1346, startPoint y: 421, endPoint x: 1255, endPoint y: 365, distance: 106.2
click at [1255, 365] on div "Madson Mining Maintenance Pty Ltd Create sales order Create purchase order Over…" at bounding box center [745, 613] width 1491 height 1127
click at [858, 62] on div "Workflow" at bounding box center [860, 59] width 37 height 11
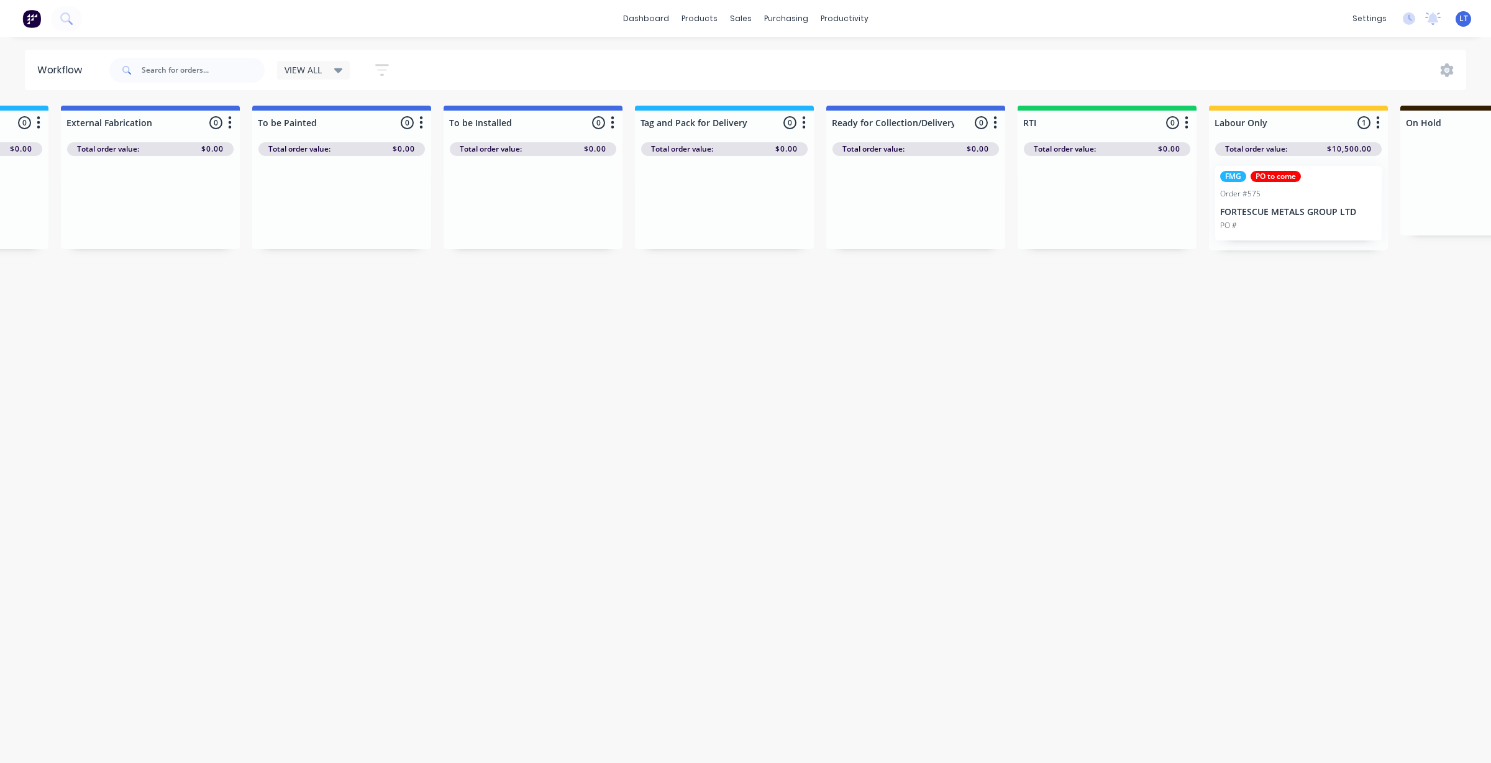
scroll to position [0, 2022]
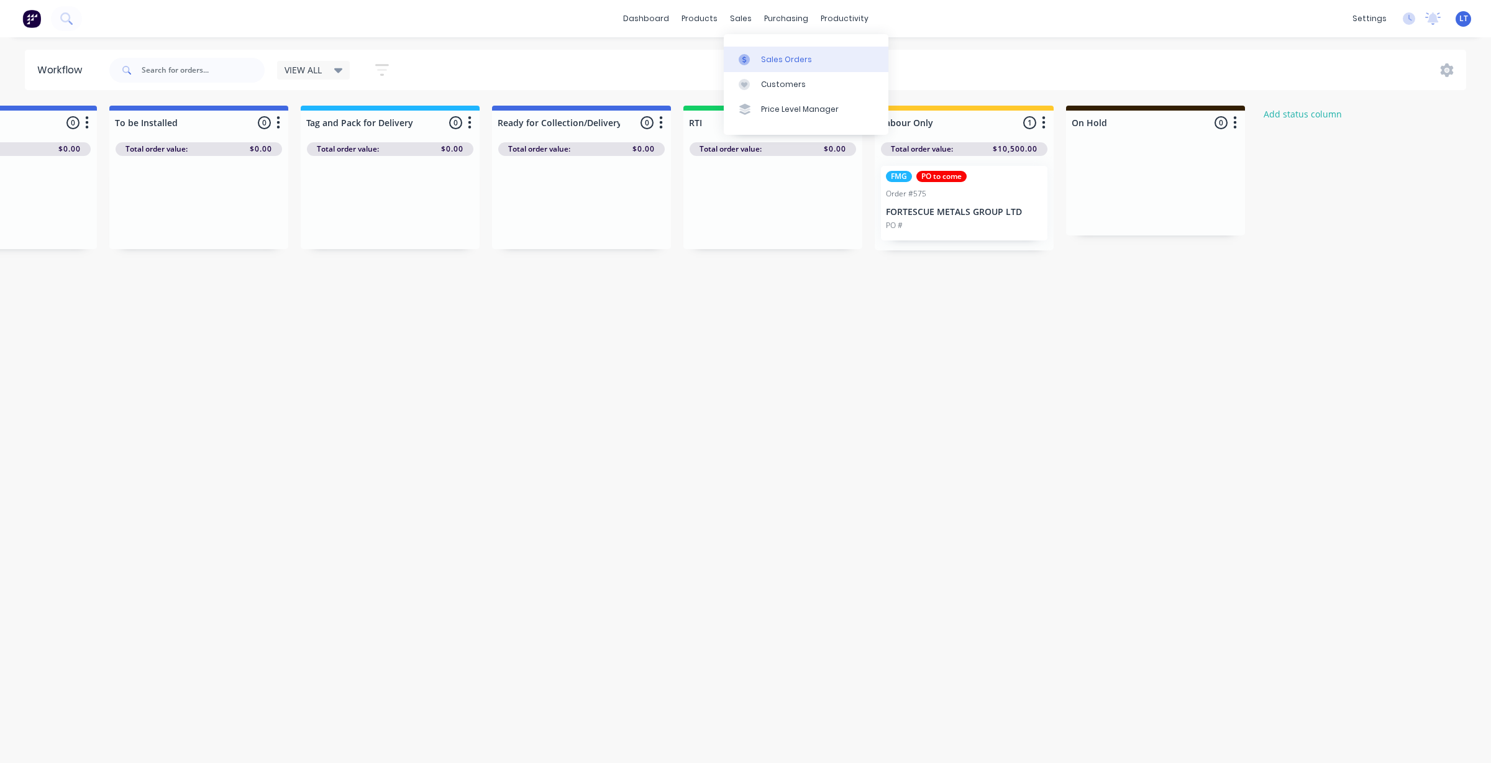
click at [755, 55] on div at bounding box center [748, 59] width 19 height 11
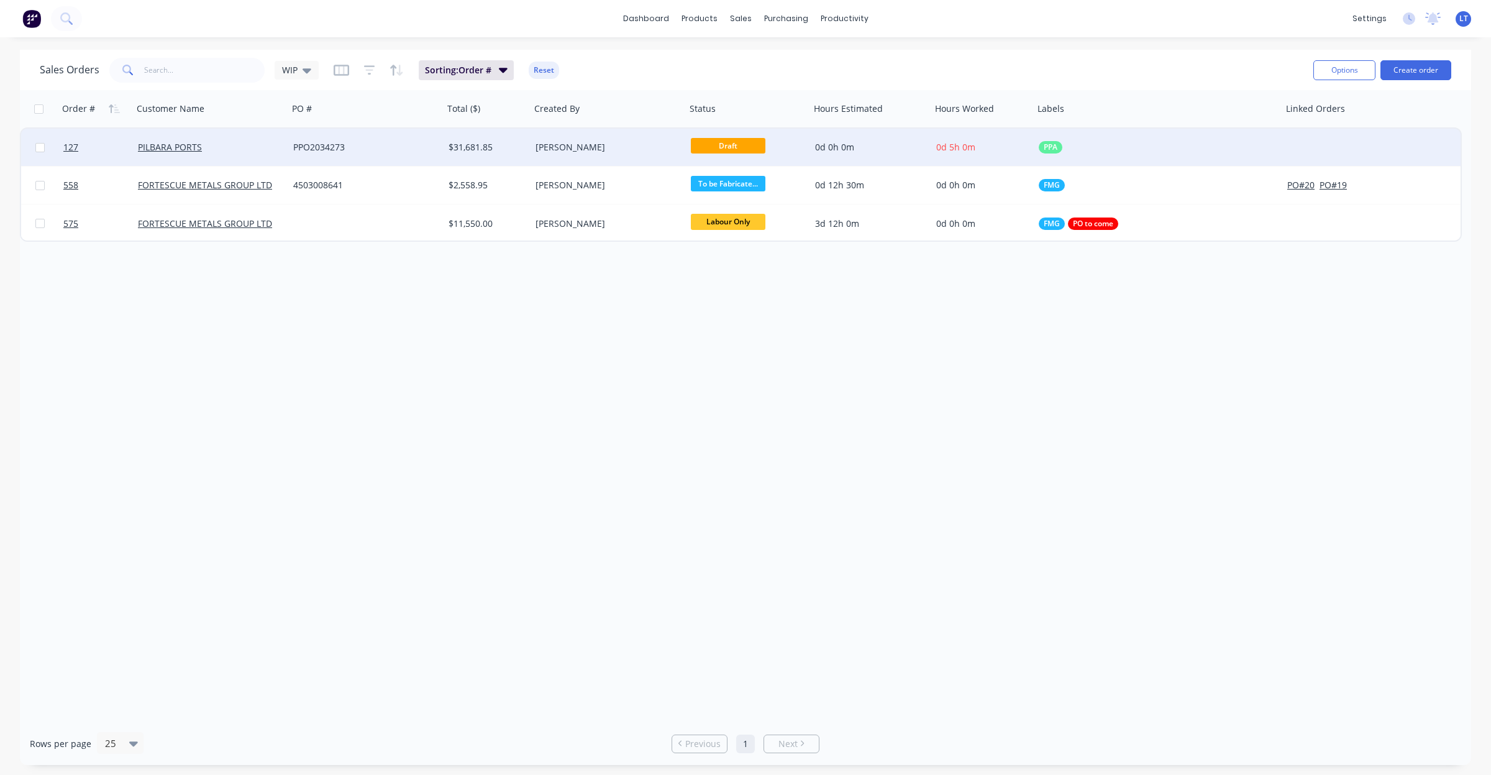
click at [651, 142] on div "[PERSON_NAME]" at bounding box center [604, 147] width 138 height 12
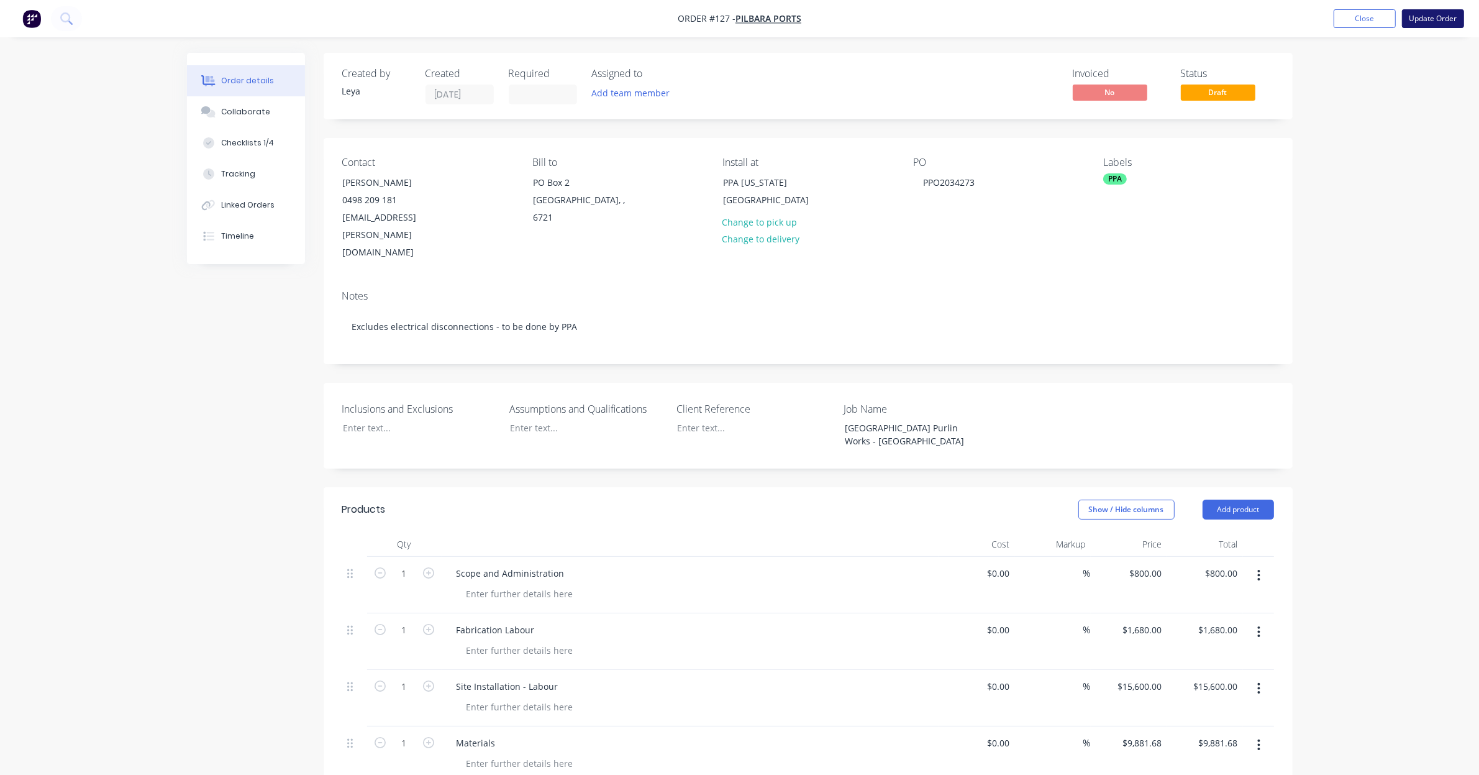
click at [1442, 17] on button "Update Order" at bounding box center [1433, 18] width 62 height 19
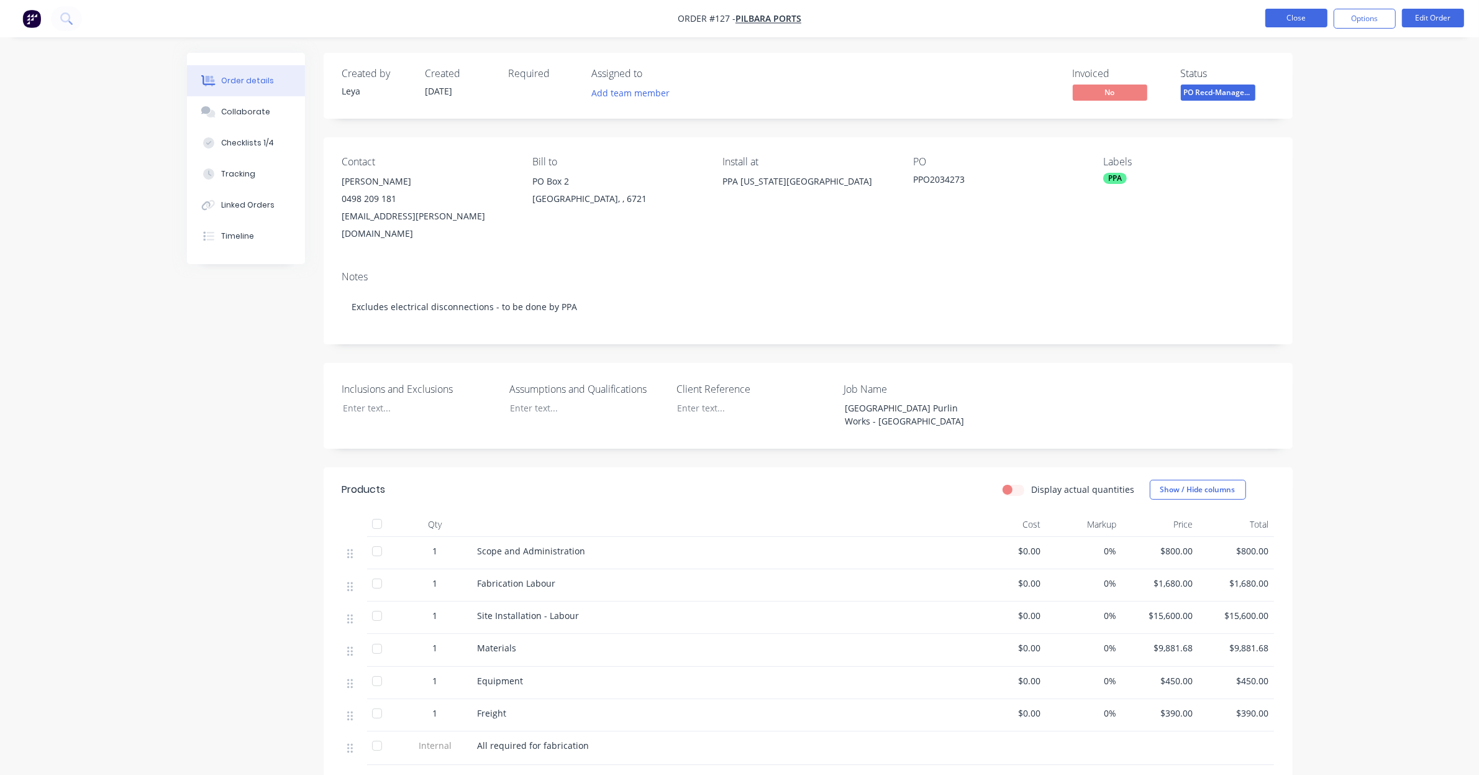
click at [1299, 20] on button "Close" at bounding box center [1296, 18] width 62 height 19
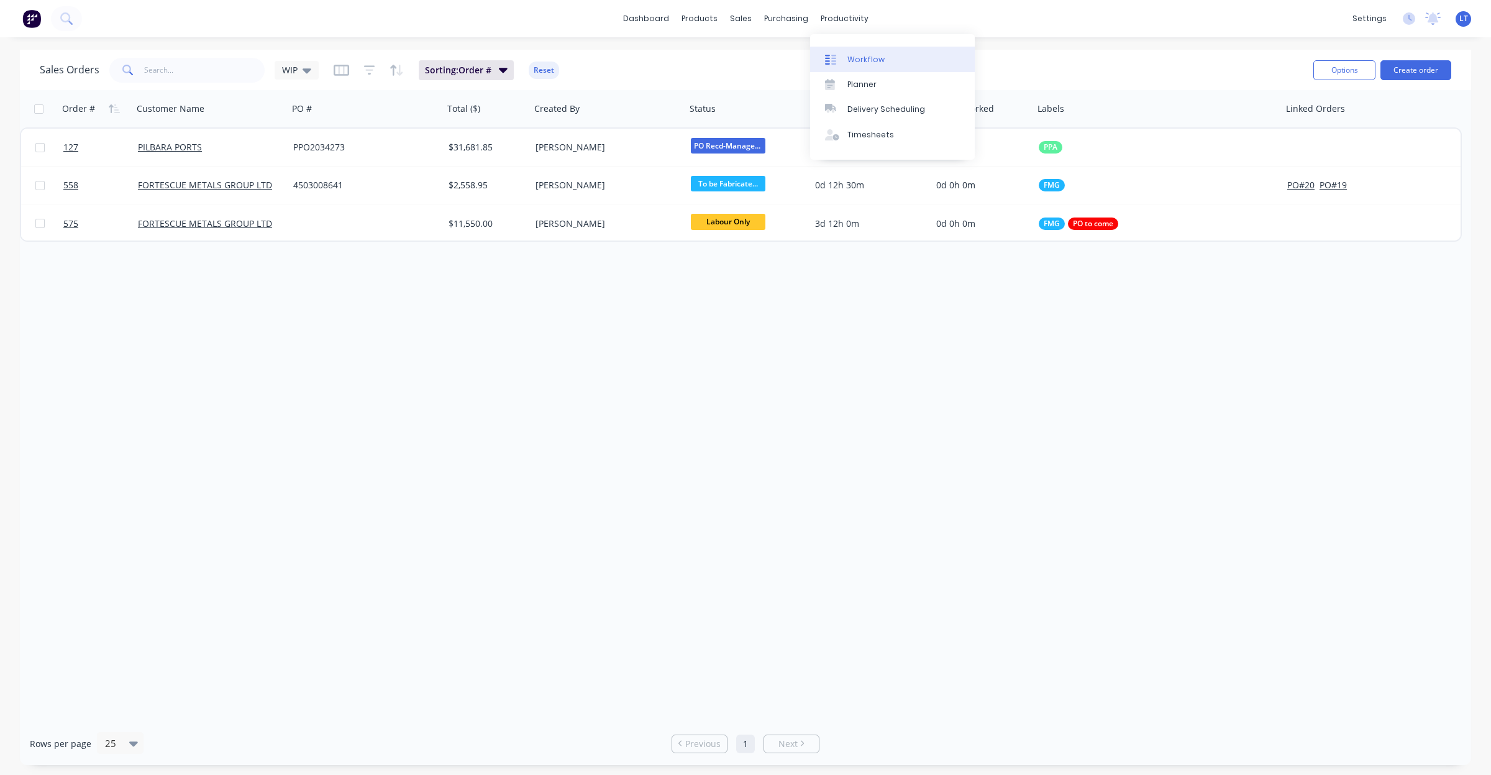
click at [854, 50] on link "Workflow" at bounding box center [892, 59] width 165 height 25
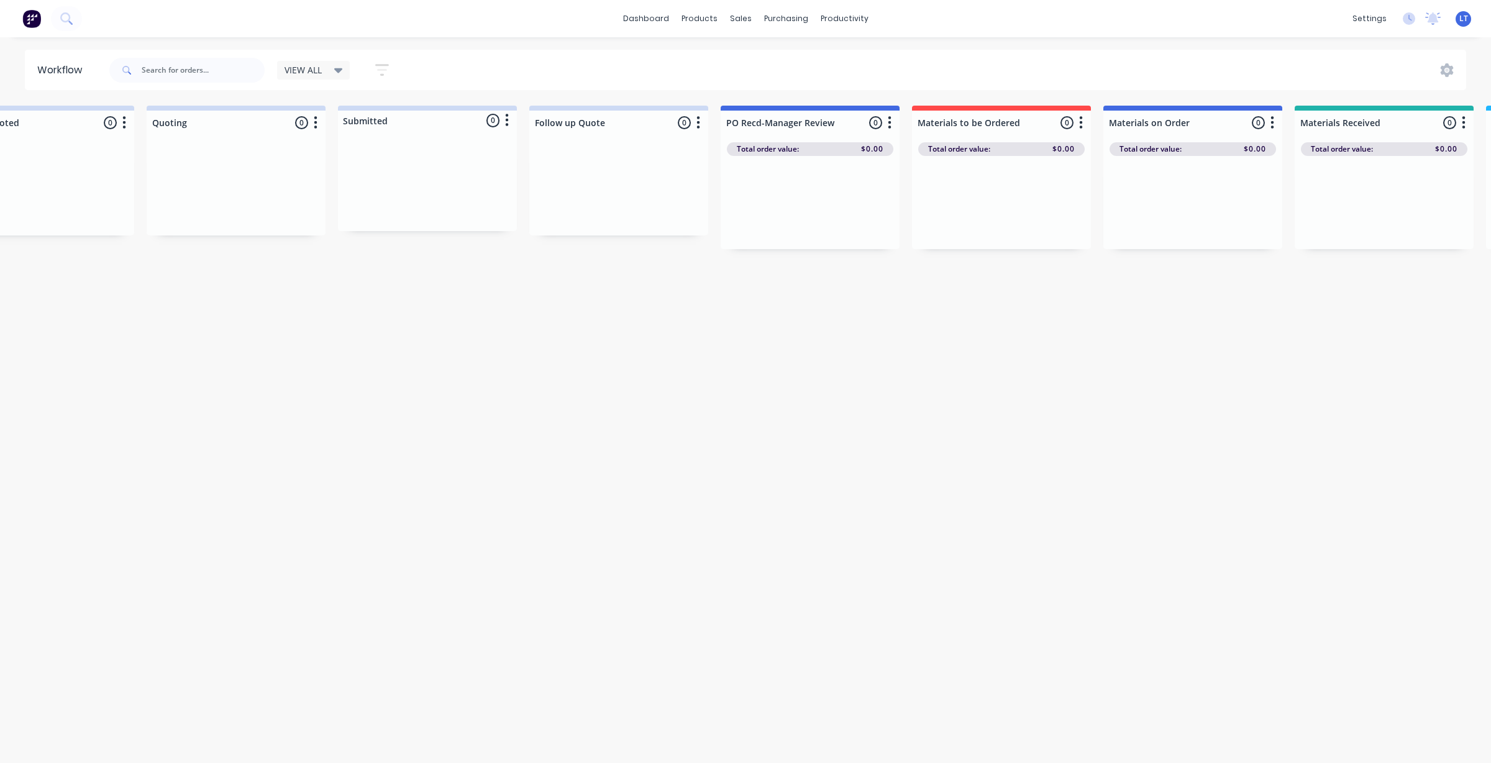
scroll to position [0, 76]
click at [330, 70] on div "VIEW ALL" at bounding box center [313, 70] width 58 height 11
click at [312, 187] on button "VIEW ALL (Default)" at bounding box center [352, 187] width 132 height 14
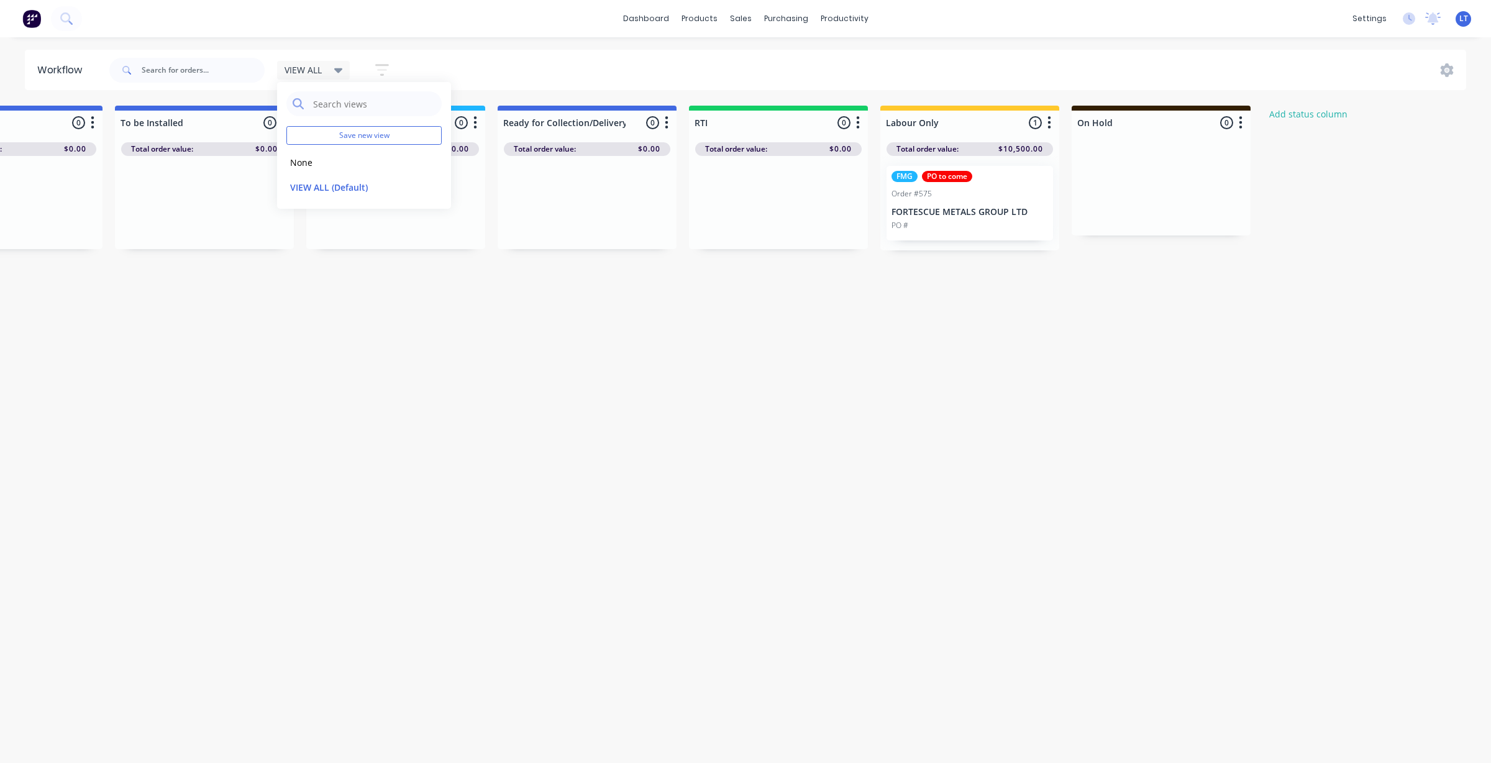
scroll to position [0, 0]
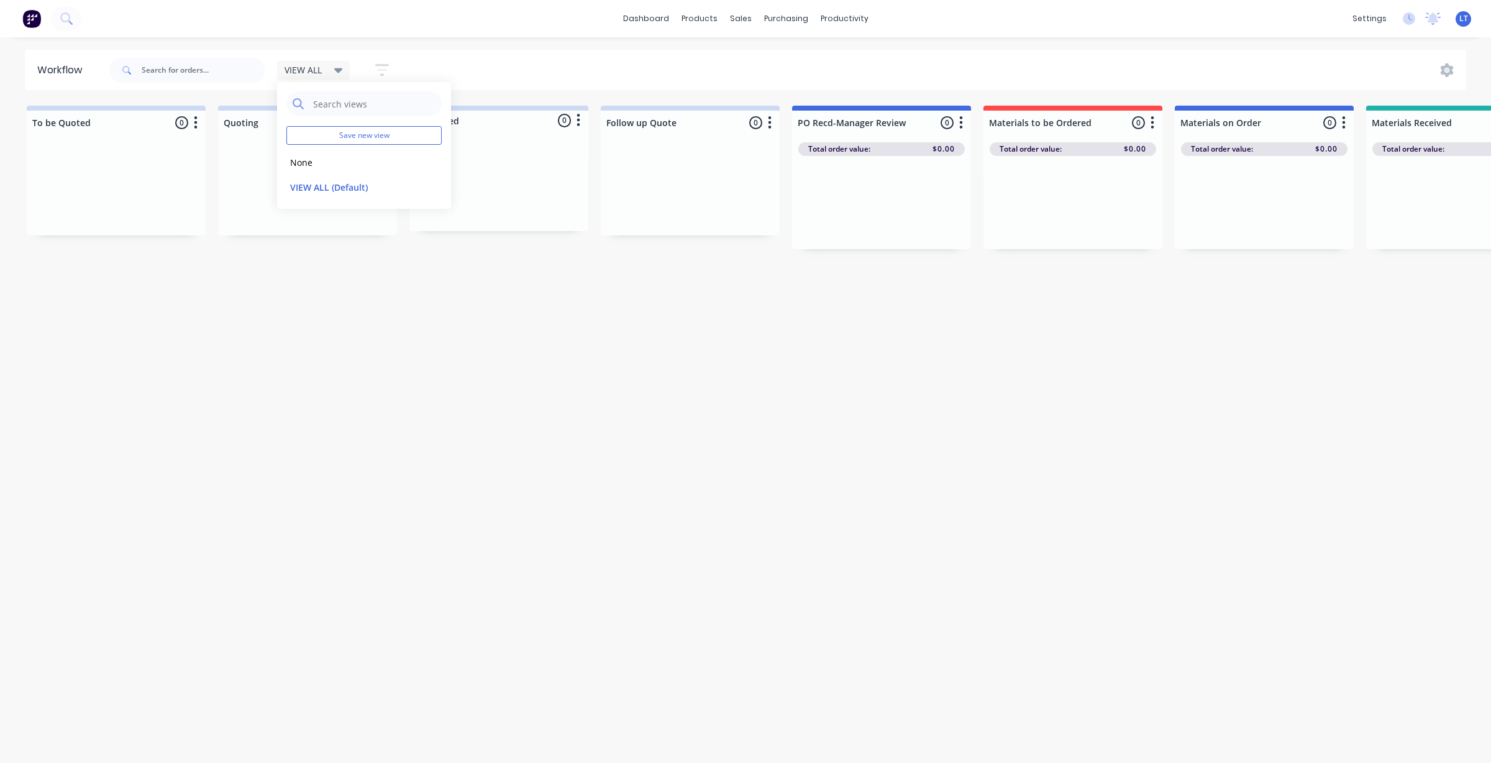
click at [339, 68] on icon at bounding box center [338, 70] width 9 height 5
click at [315, 160] on button "None" at bounding box center [352, 162] width 132 height 14
drag, startPoint x: 597, startPoint y: 399, endPoint x: 583, endPoint y: 404, distance: 15.1
click at [596, 399] on div "Workflow Views Save new view None edit VIEW ALL (Default) edit Show/Hide status…" at bounding box center [745, 394] width 1491 height 688
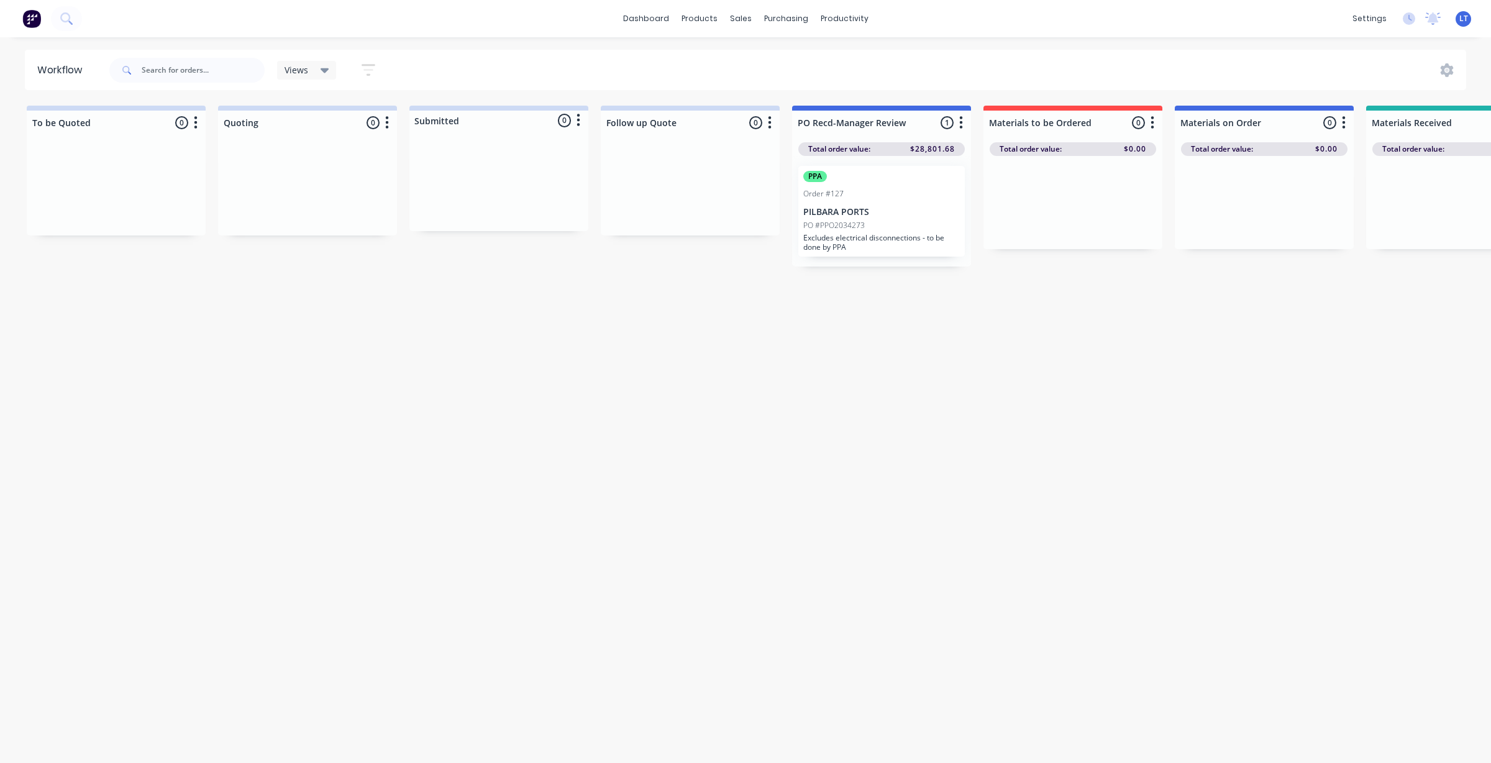
click at [647, 380] on div "Workflow Views Save new view None edit VIEW ALL (Default) edit Show/Hide status…" at bounding box center [745, 394] width 1491 height 688
drag, startPoint x: 638, startPoint y: 378, endPoint x: 573, endPoint y: 377, distance: 64.6
click at [573, 377] on div "Workflow Views Save new view None edit VIEW ALL (Default) edit Show/Hide status…" at bounding box center [745, 394] width 1491 height 688
click at [696, 403] on div "Workflow Views Save new view None edit VIEW ALL (Default) edit Show/Hide status…" at bounding box center [745, 394] width 1491 height 688
drag, startPoint x: 696, startPoint y: 403, endPoint x: 558, endPoint y: 391, distance: 138.4
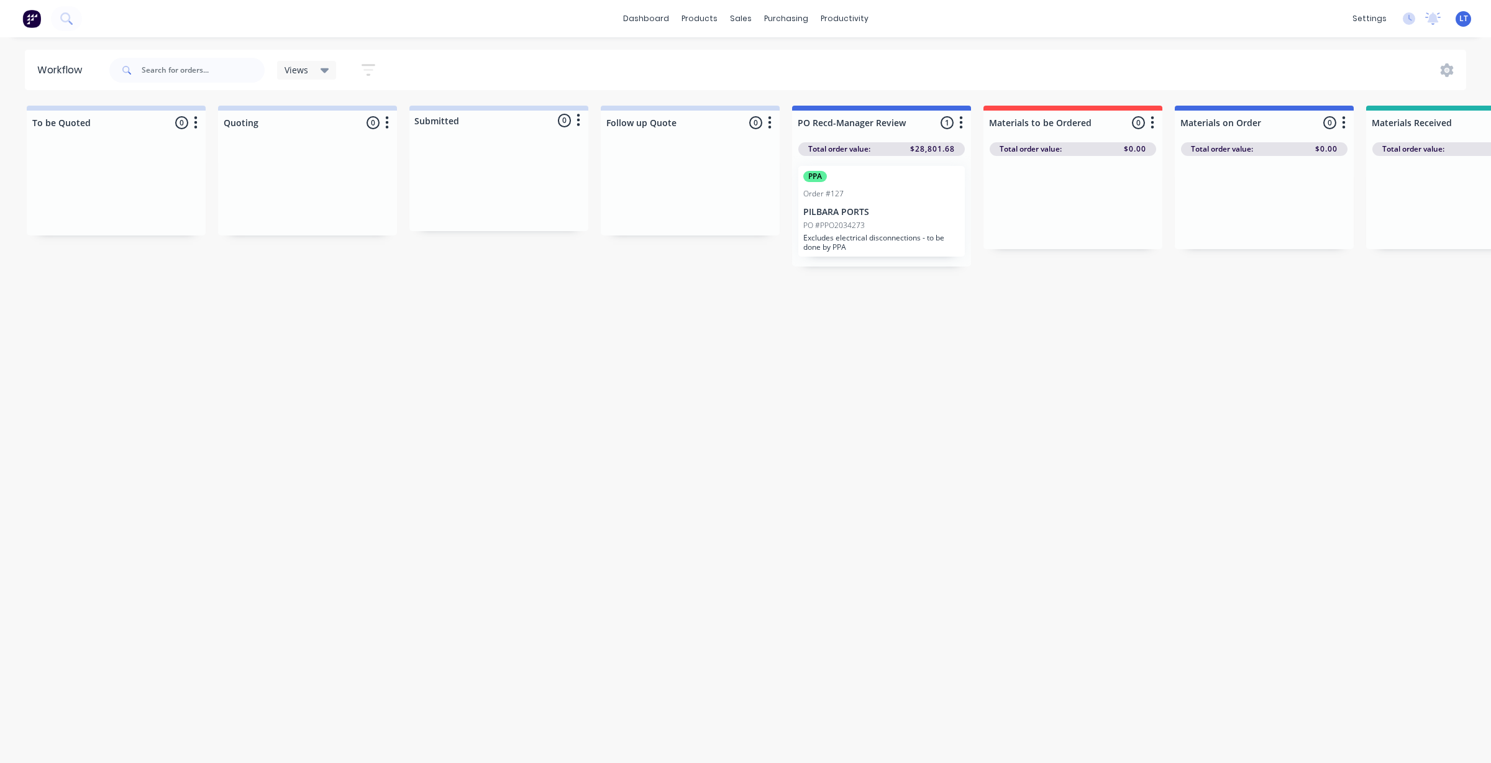
drag, startPoint x: 558, startPoint y: 391, endPoint x: 473, endPoint y: 383, distance: 84.9
drag, startPoint x: 473, startPoint y: 383, endPoint x: 413, endPoint y: 387, distance: 60.4
click at [413, 383] on div "Workflow Views Save new view None edit VIEW ALL (Default) edit Show/Hide status…" at bounding box center [745, 394] width 1491 height 688
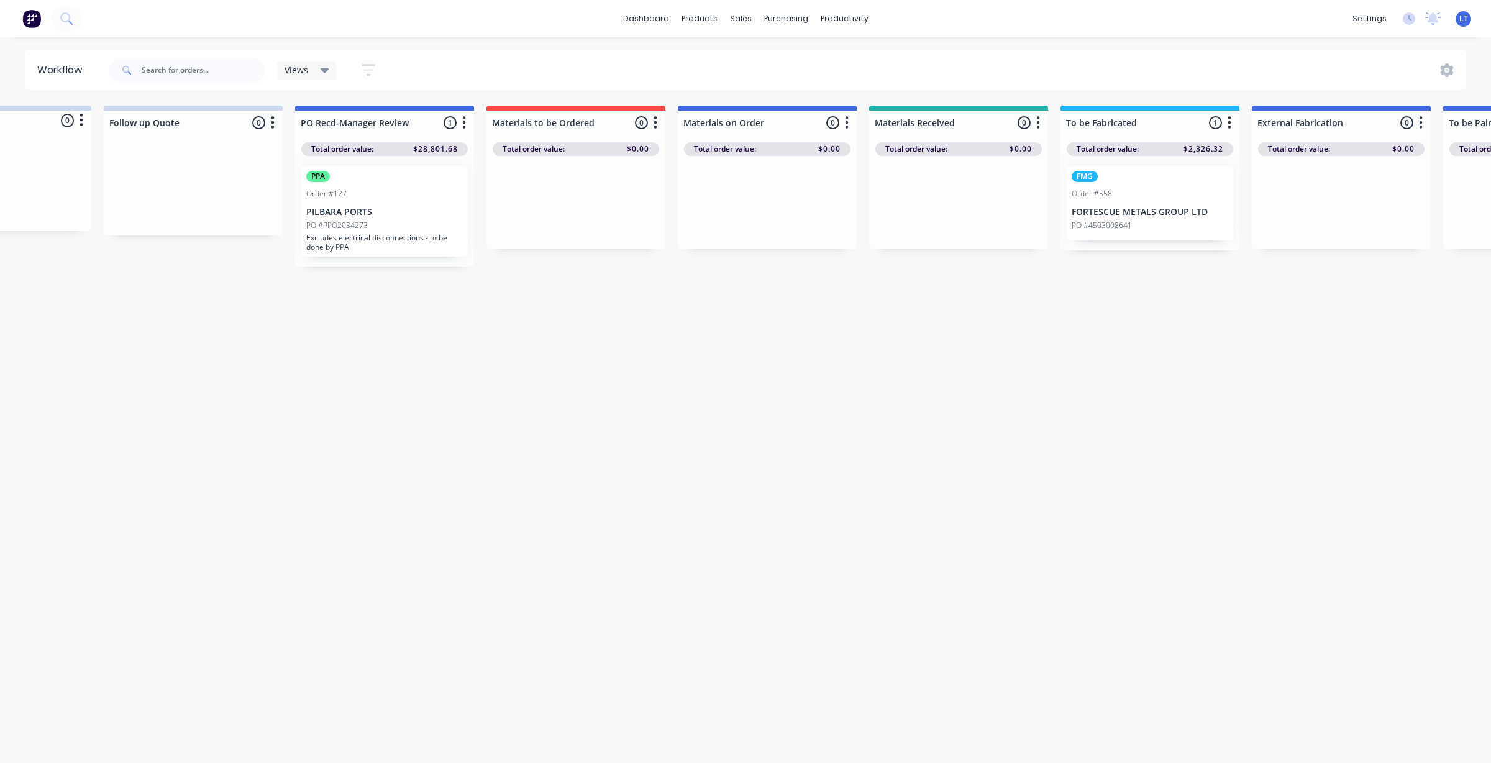
scroll to position [0, 551]
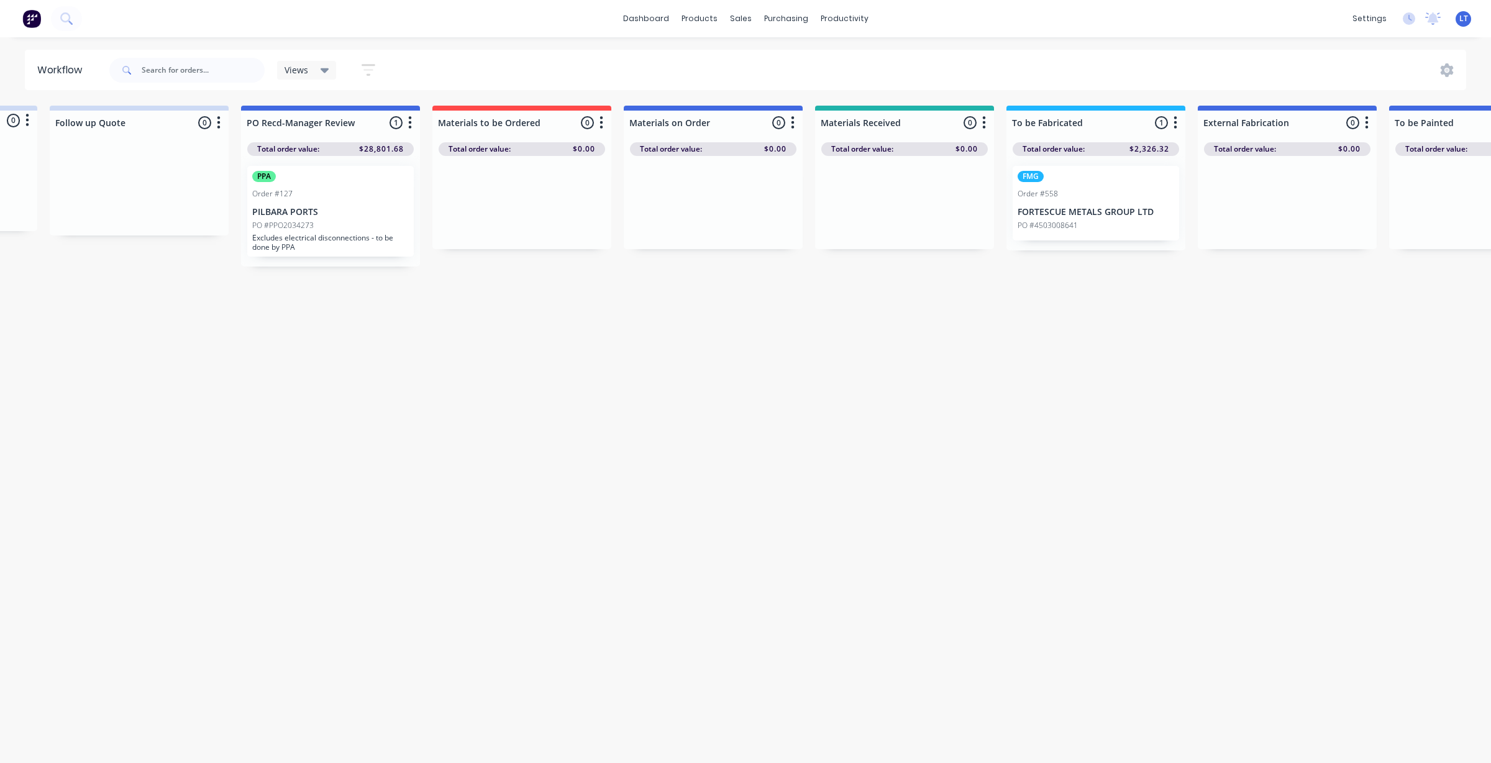
click at [1083, 217] on div "FMG Order #558 FORTESCUE METALS GROUP LTD PO #4503008641" at bounding box center [1096, 203] width 166 height 75
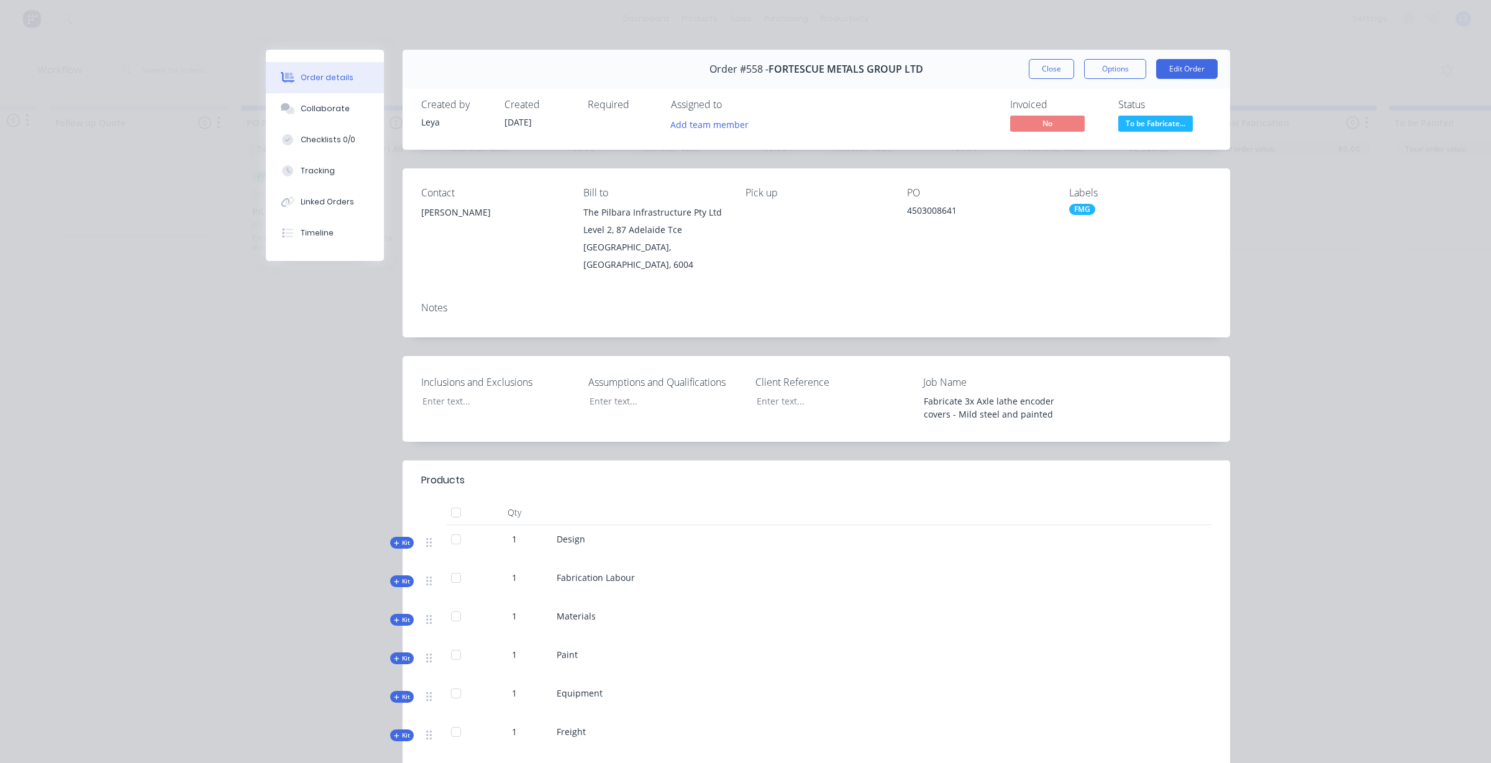
click at [439, 309] on div "Notes" at bounding box center [816, 308] width 790 height 12
click at [1175, 64] on button "Edit Order" at bounding box center [1186, 69] width 61 height 20
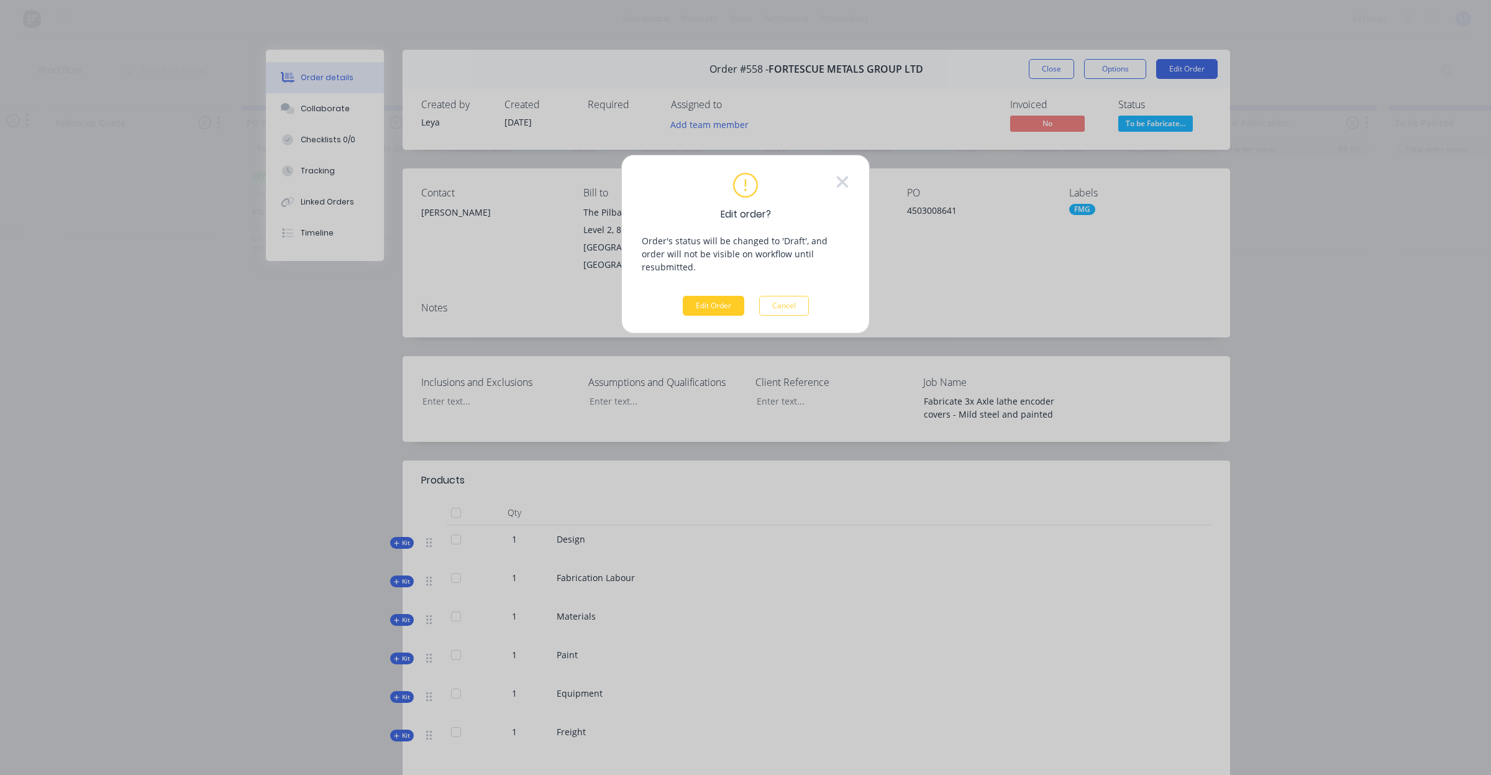
click at [710, 296] on button "Edit Order" at bounding box center [713, 306] width 61 height 20
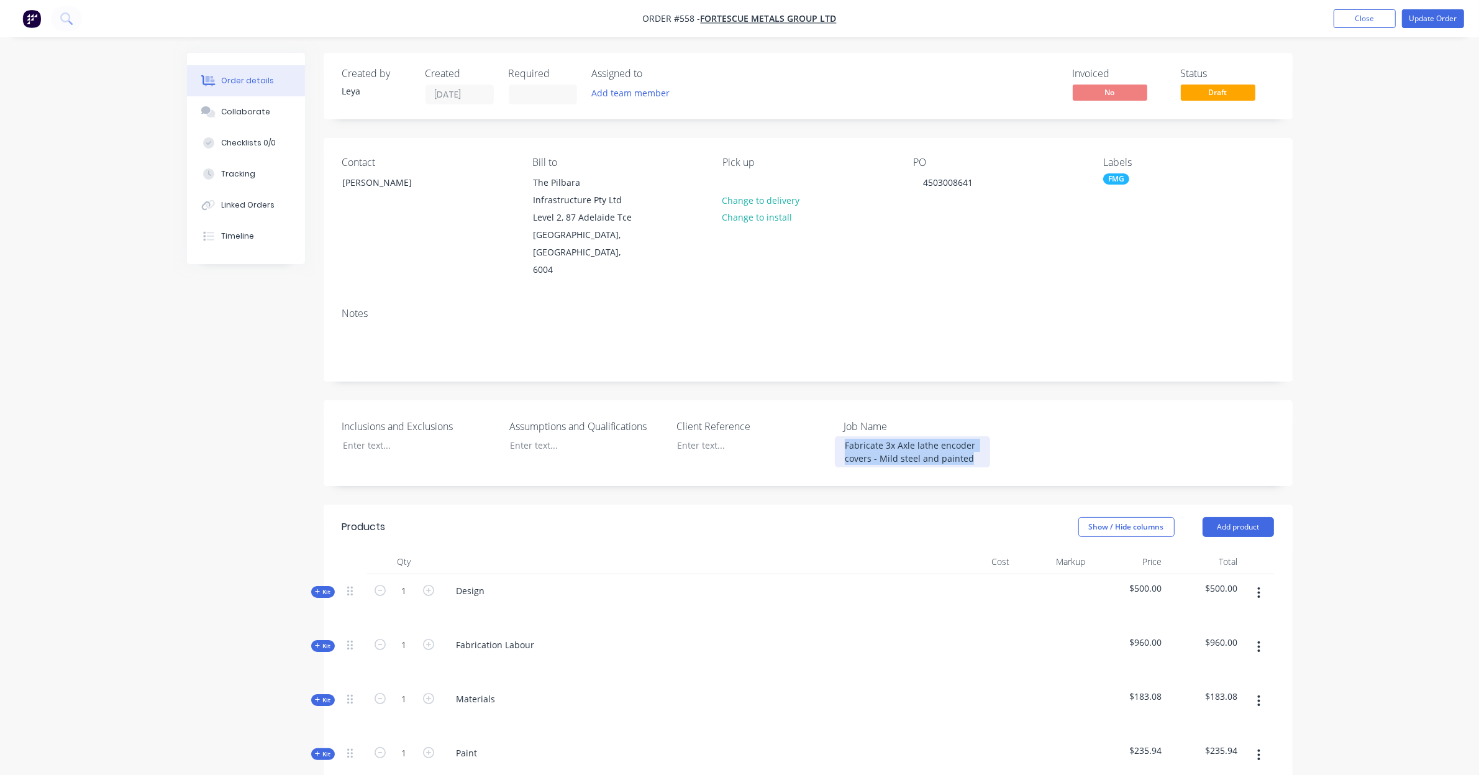
drag, startPoint x: 976, startPoint y: 442, endPoint x: 828, endPoint y: 424, distance: 149.5
click at [829, 424] on div "Inclusions and Exclusions Assumptions and Qualifications Client Reference Job N…" at bounding box center [808, 443] width 969 height 86
copy div "Fabricate 3x Axle lathe encoder covers - Mild steel and painted"
click at [414, 307] on div "Notes" at bounding box center [808, 313] width 932 height 12
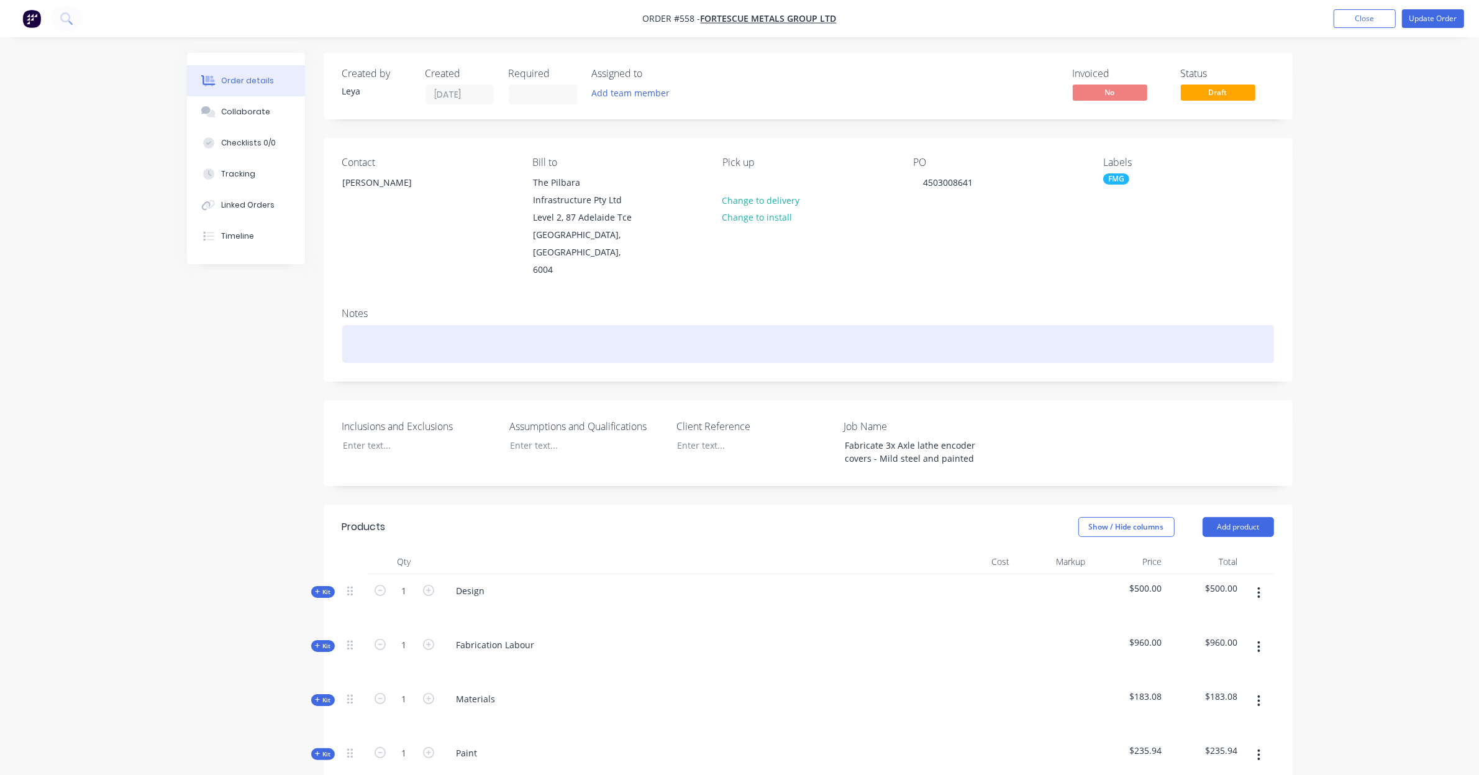
click at [420, 329] on div at bounding box center [808, 344] width 932 height 38
paste div
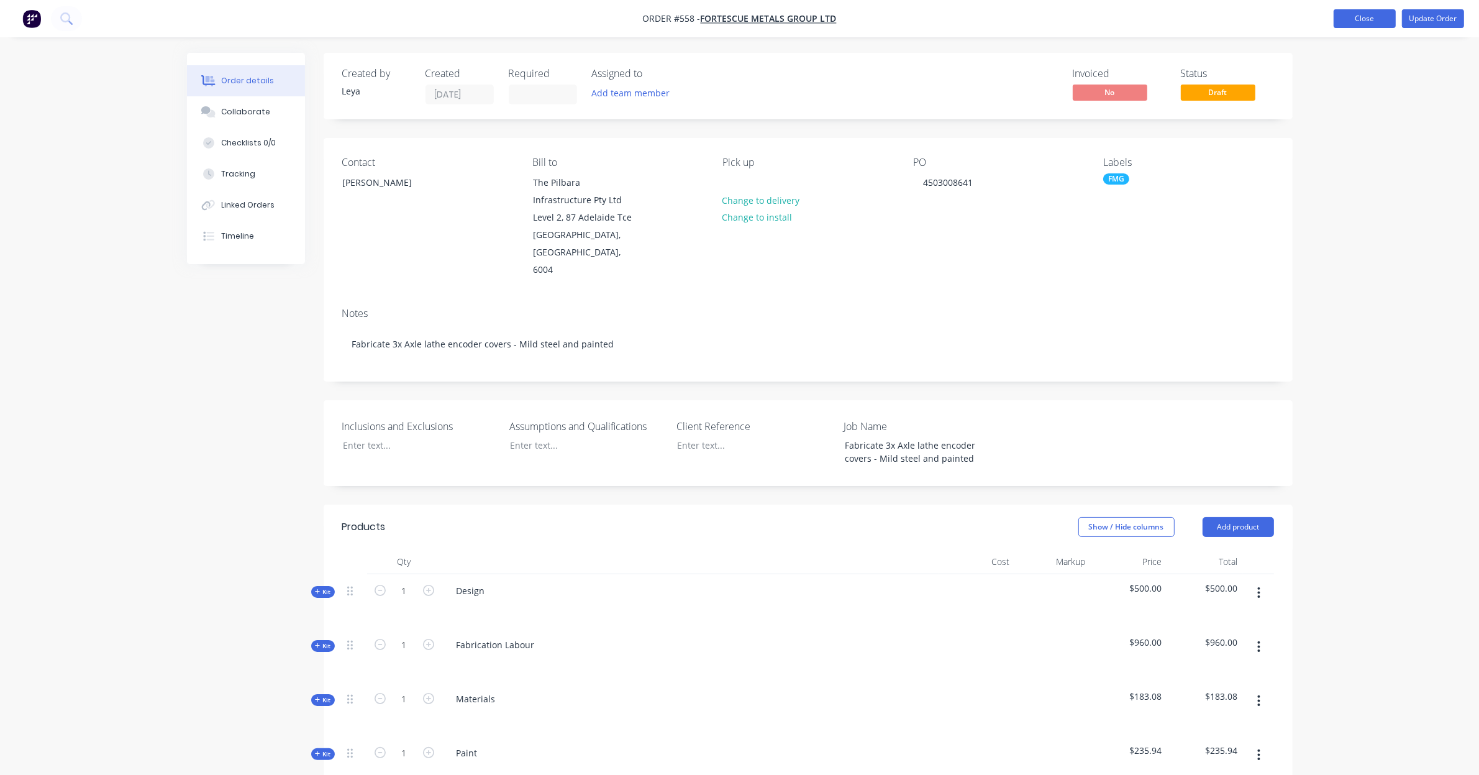
click at [1357, 12] on button "Close" at bounding box center [1365, 18] width 62 height 19
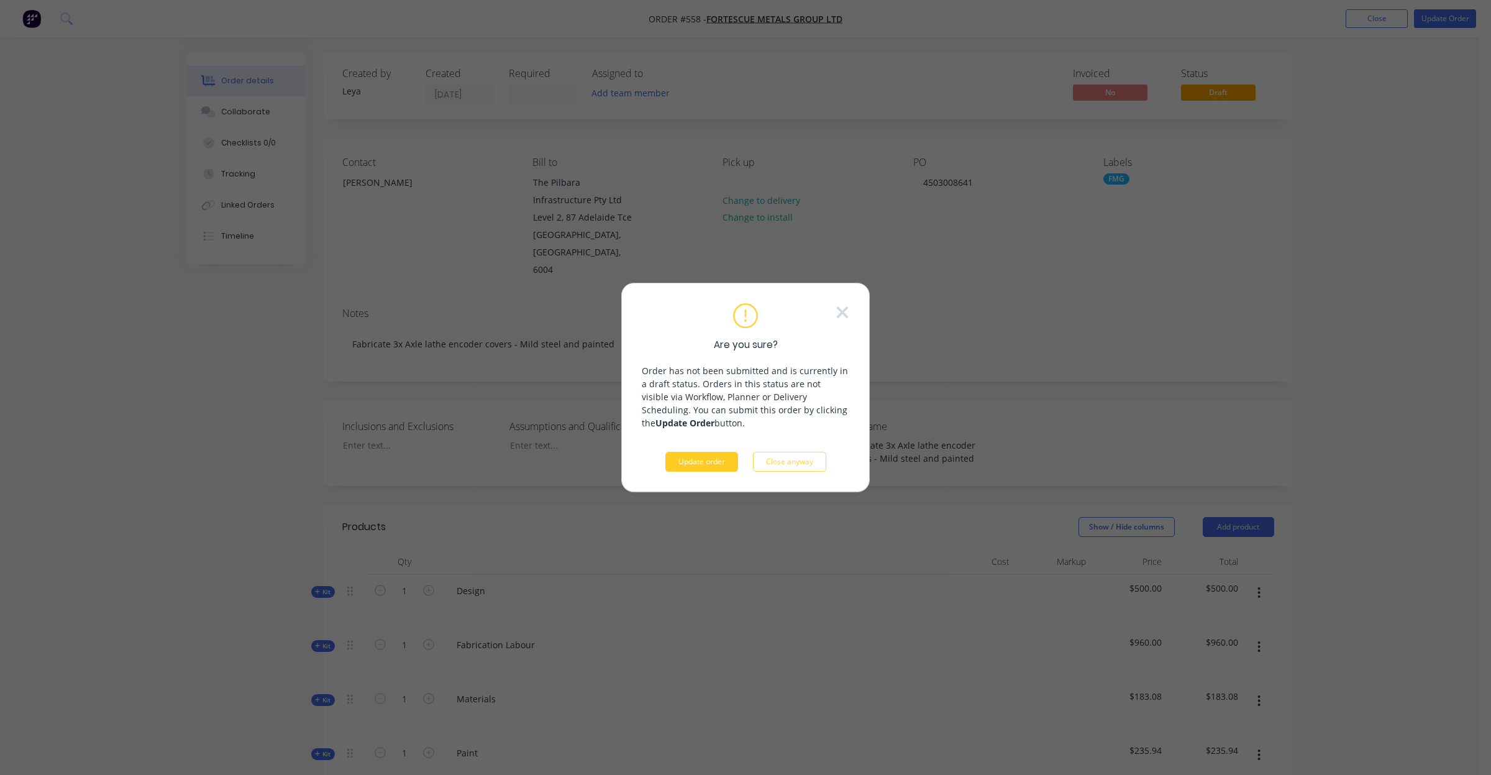
click at [715, 467] on button "Update order" at bounding box center [701, 462] width 73 height 20
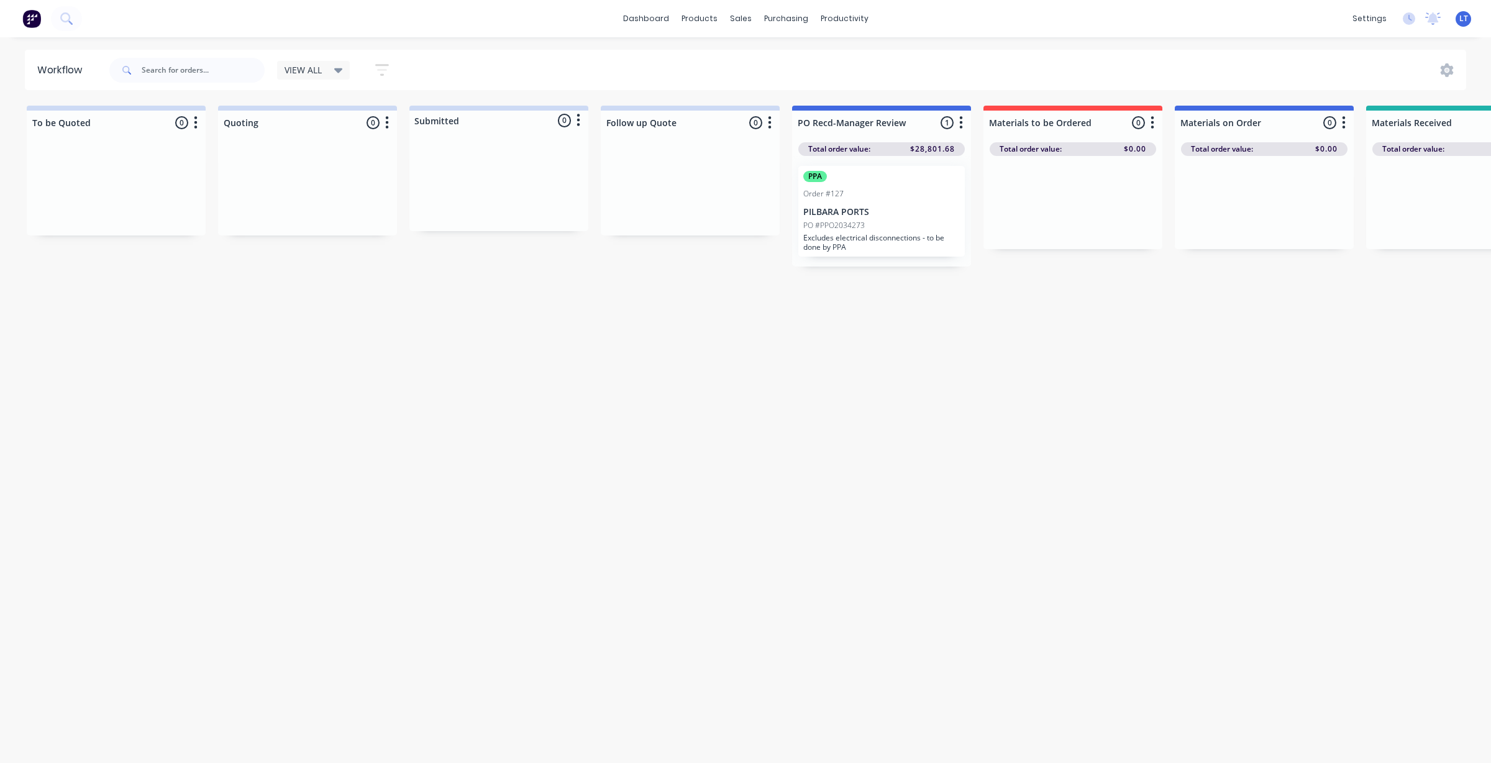
click at [640, 662] on div "Workflow VIEW ALL Save new view None edit VIEW ALL (Default) edit Show/Hide sta…" at bounding box center [745, 394] width 1491 height 688
drag, startPoint x: 640, startPoint y: 662, endPoint x: 586, endPoint y: 691, distance: 61.7
click at [591, 660] on div "Workflow VIEW ALL Save new view None edit VIEW ALL (Default) edit Show/Hide sta…" at bounding box center [745, 394] width 1491 height 688
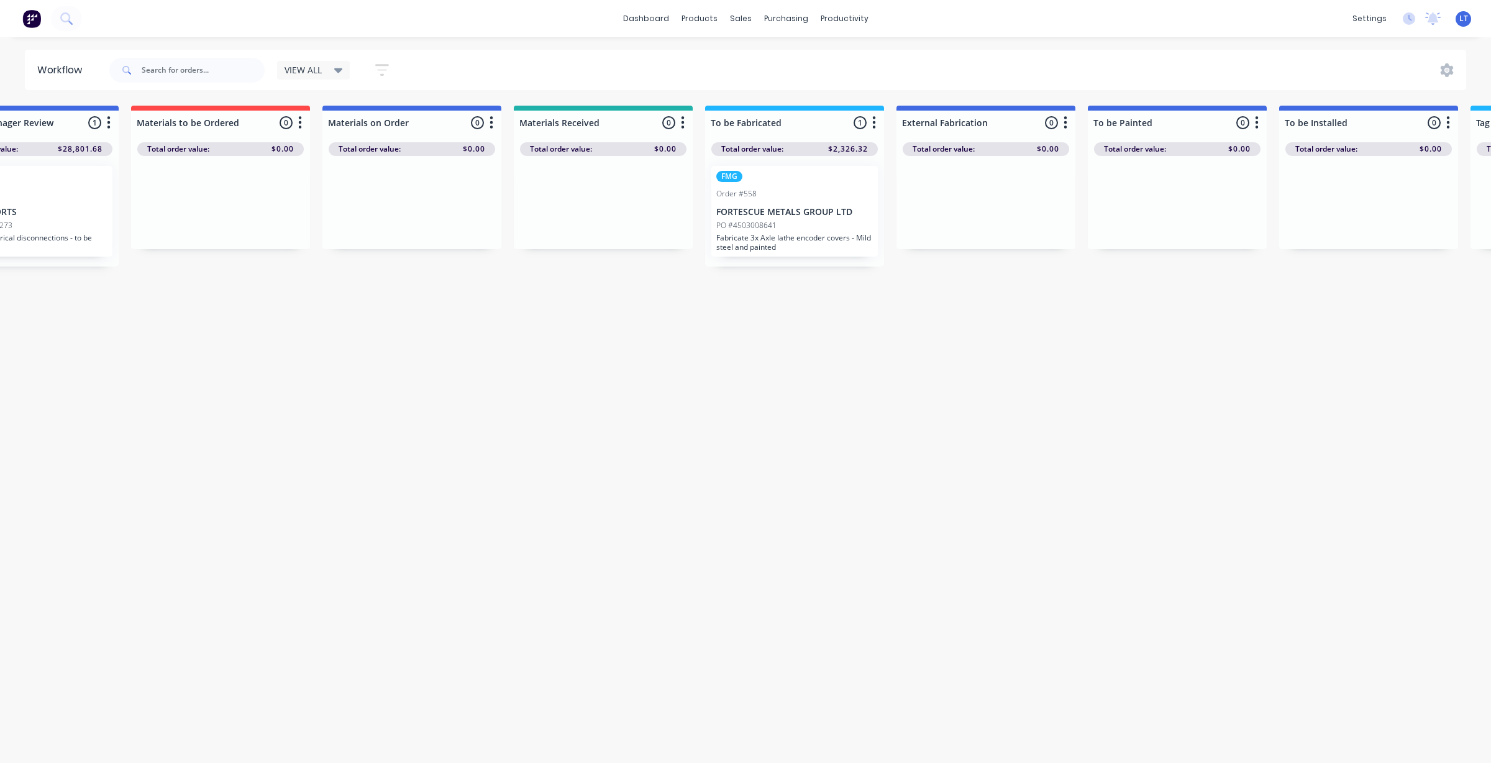
scroll to position [0, 2022]
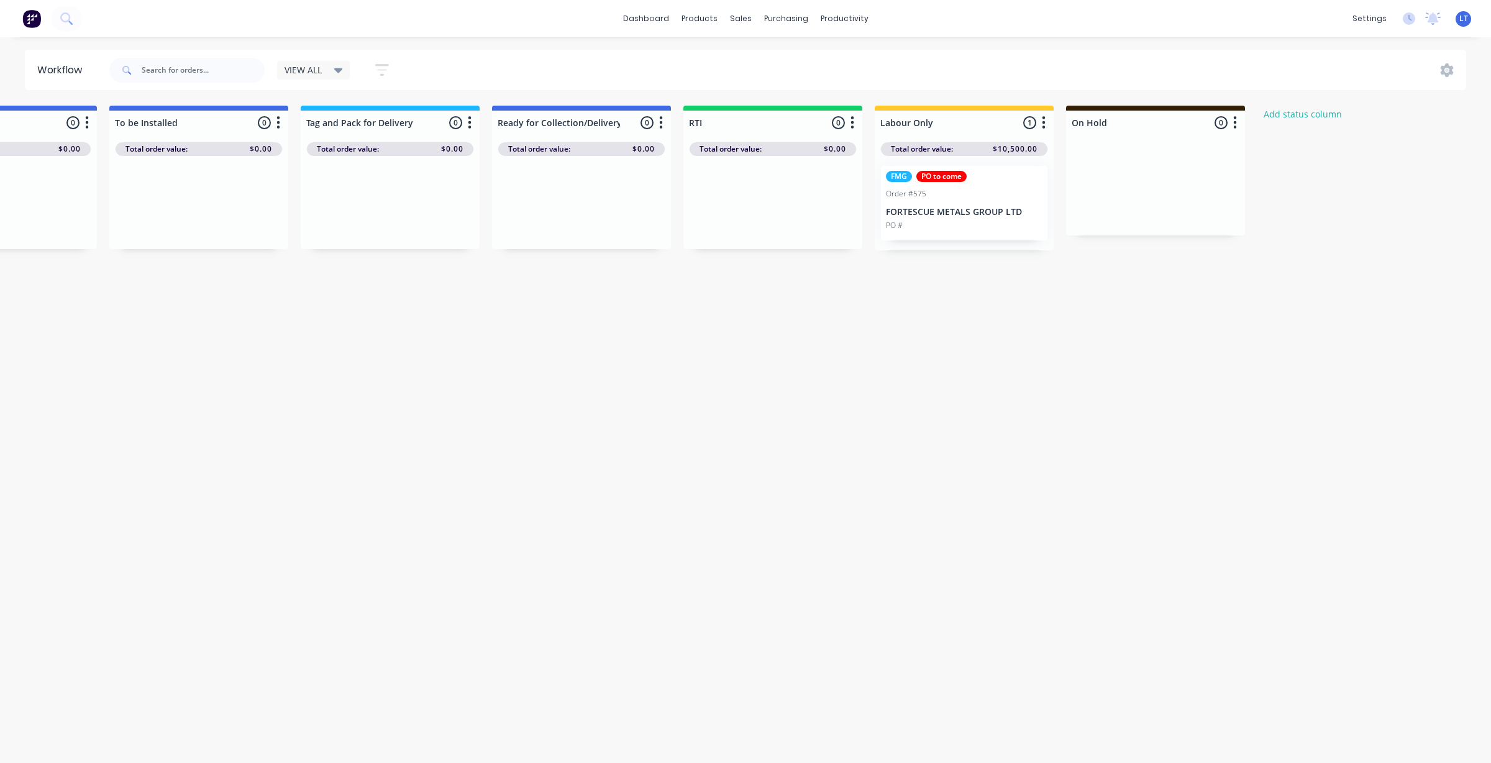
click at [970, 217] on div "FMG PO to come Order #575 FORTESCUE METALS GROUP LTD PO #" at bounding box center [964, 203] width 166 height 75
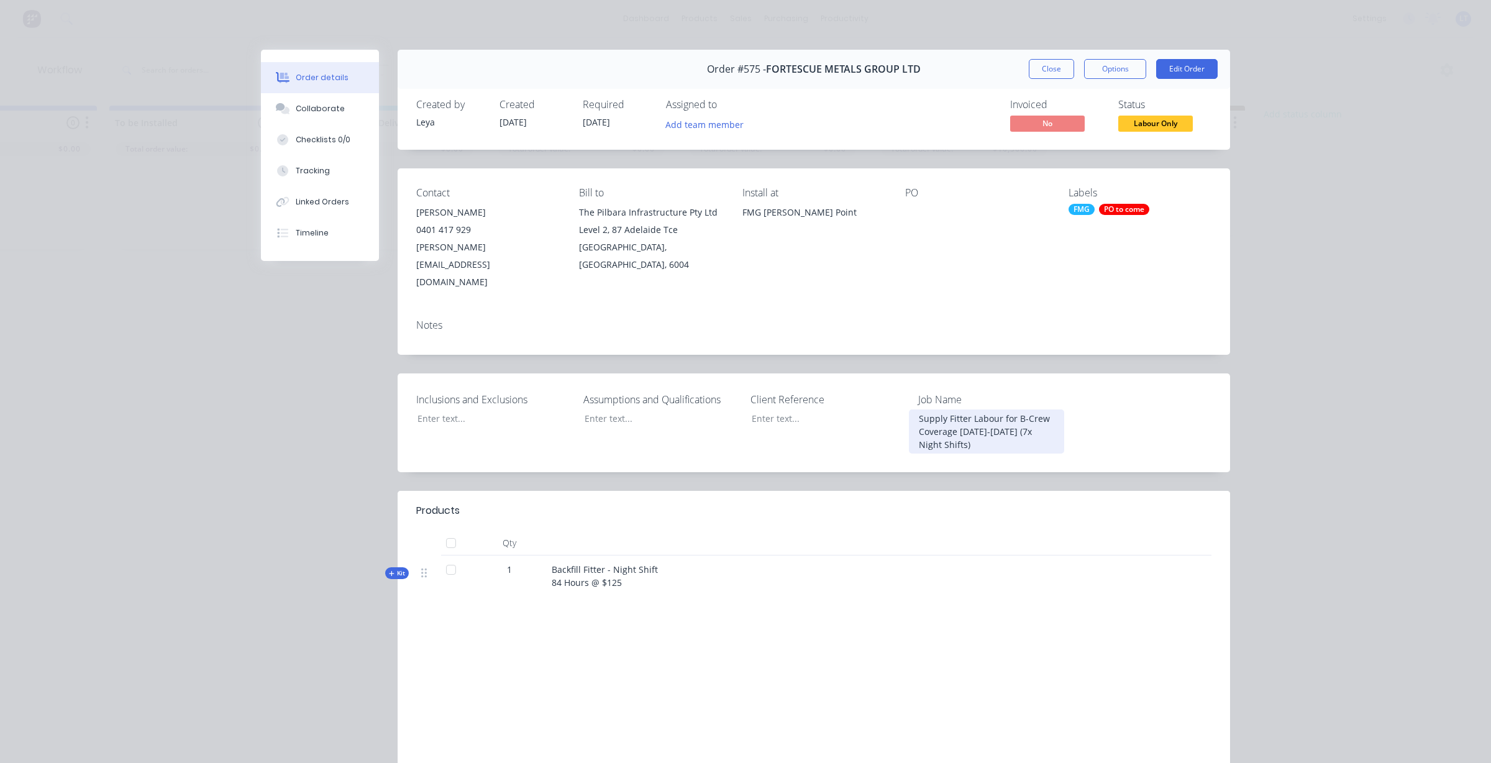
click at [952, 427] on div "Supply Fitter Labour for B-Crew Coverage 20-26 August (7x Night Shifts)" at bounding box center [986, 431] width 155 height 44
drag, startPoint x: 946, startPoint y: 427, endPoint x: 905, endPoint y: 406, distance: 46.4
click at [909, 409] on div "Supply Fitter Labour for B-Crew Coverage 20-26 August (7x Night Shifts)" at bounding box center [986, 431] width 155 height 44
copy div "Supply Fitter Labour for B-Crew Coverage 20-26 August (7x Night Shifts)"
drag, startPoint x: 461, startPoint y: 305, endPoint x: 454, endPoint y: 306, distance: 6.9
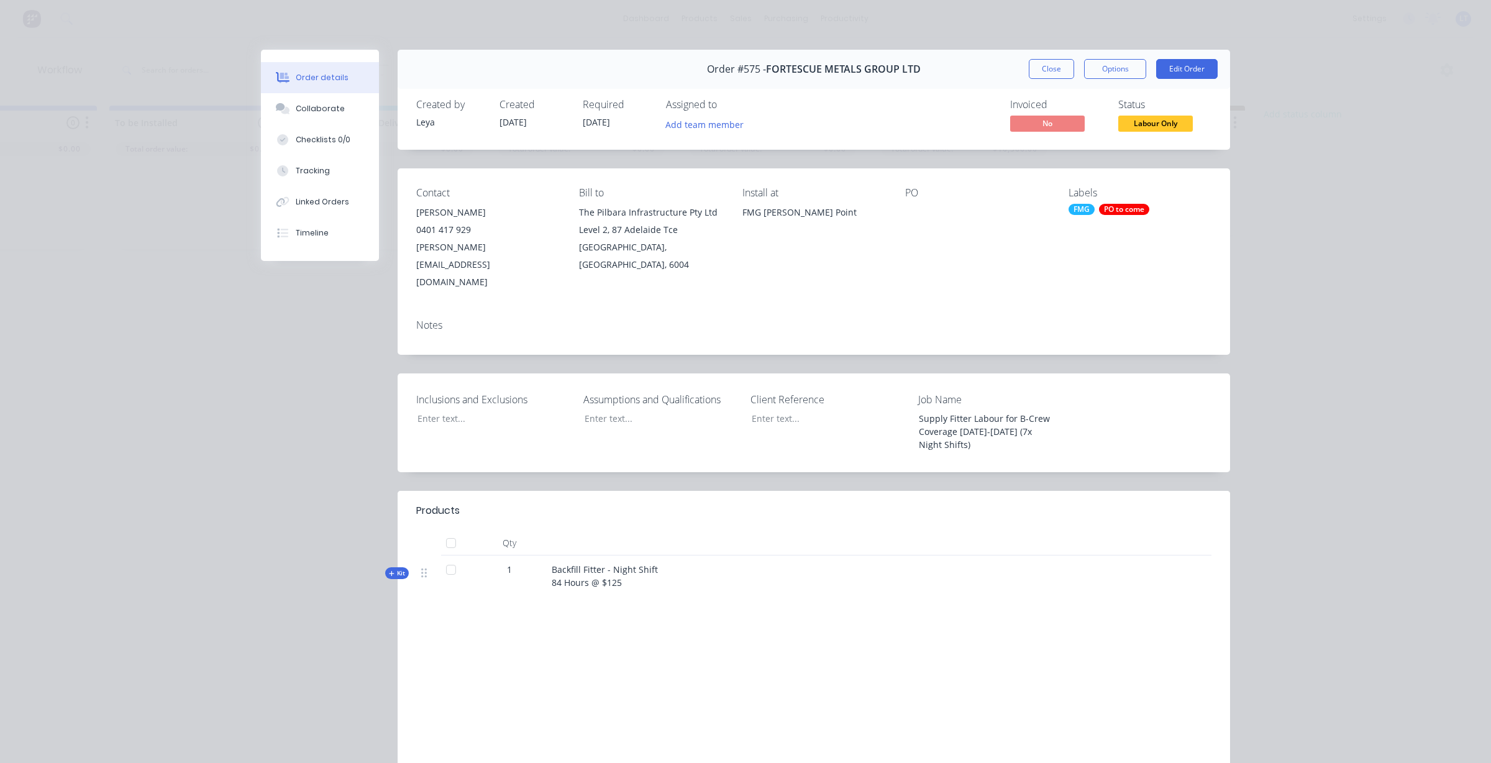
click at [454, 309] on div "Notes" at bounding box center [814, 331] width 832 height 45
click at [441, 319] on div "Notes" at bounding box center [813, 325] width 795 height 12
click at [424, 319] on div "Notes" at bounding box center [813, 325] width 795 height 12
click at [1165, 75] on button "Edit Order" at bounding box center [1186, 69] width 61 height 20
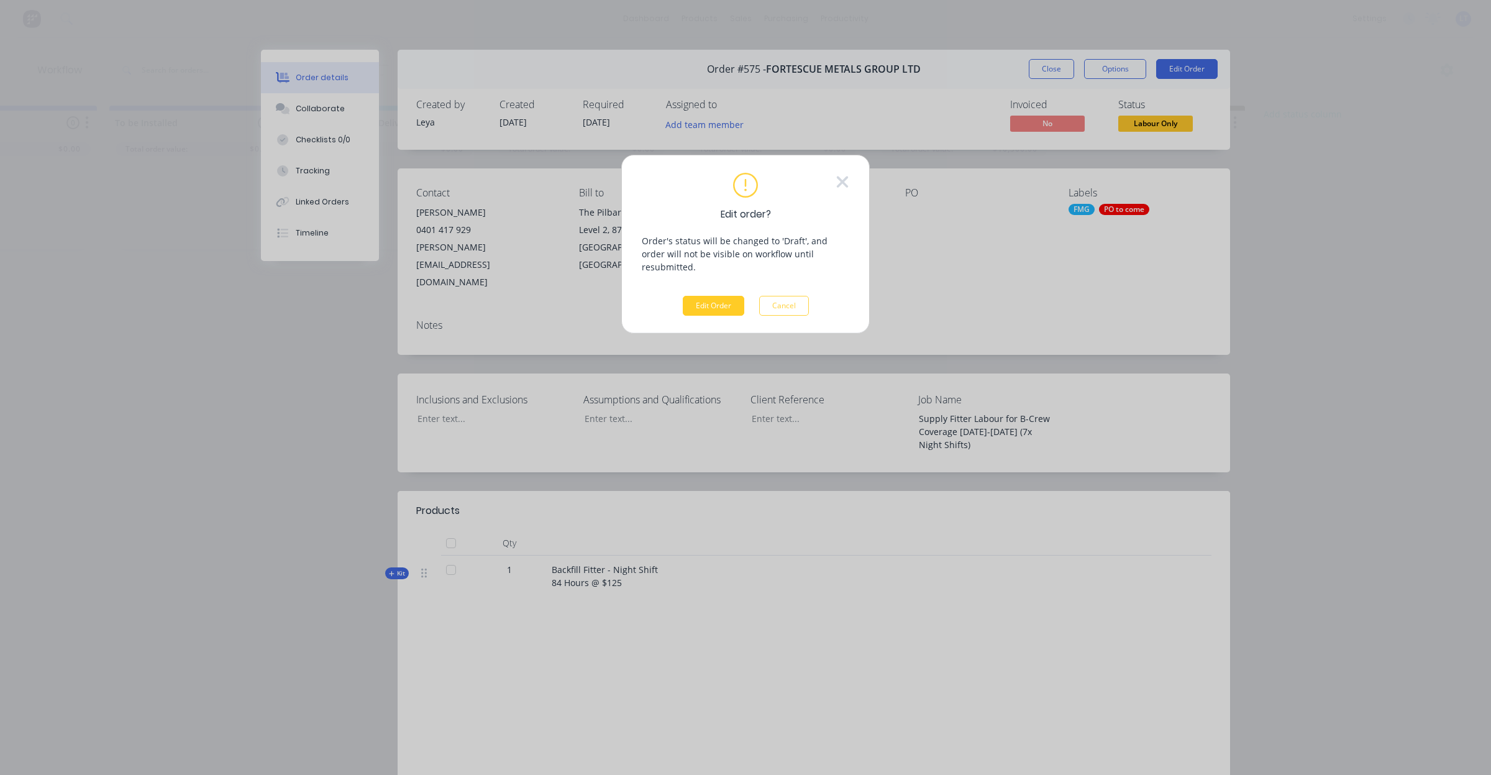
click at [706, 297] on button "Edit Order" at bounding box center [713, 306] width 61 height 20
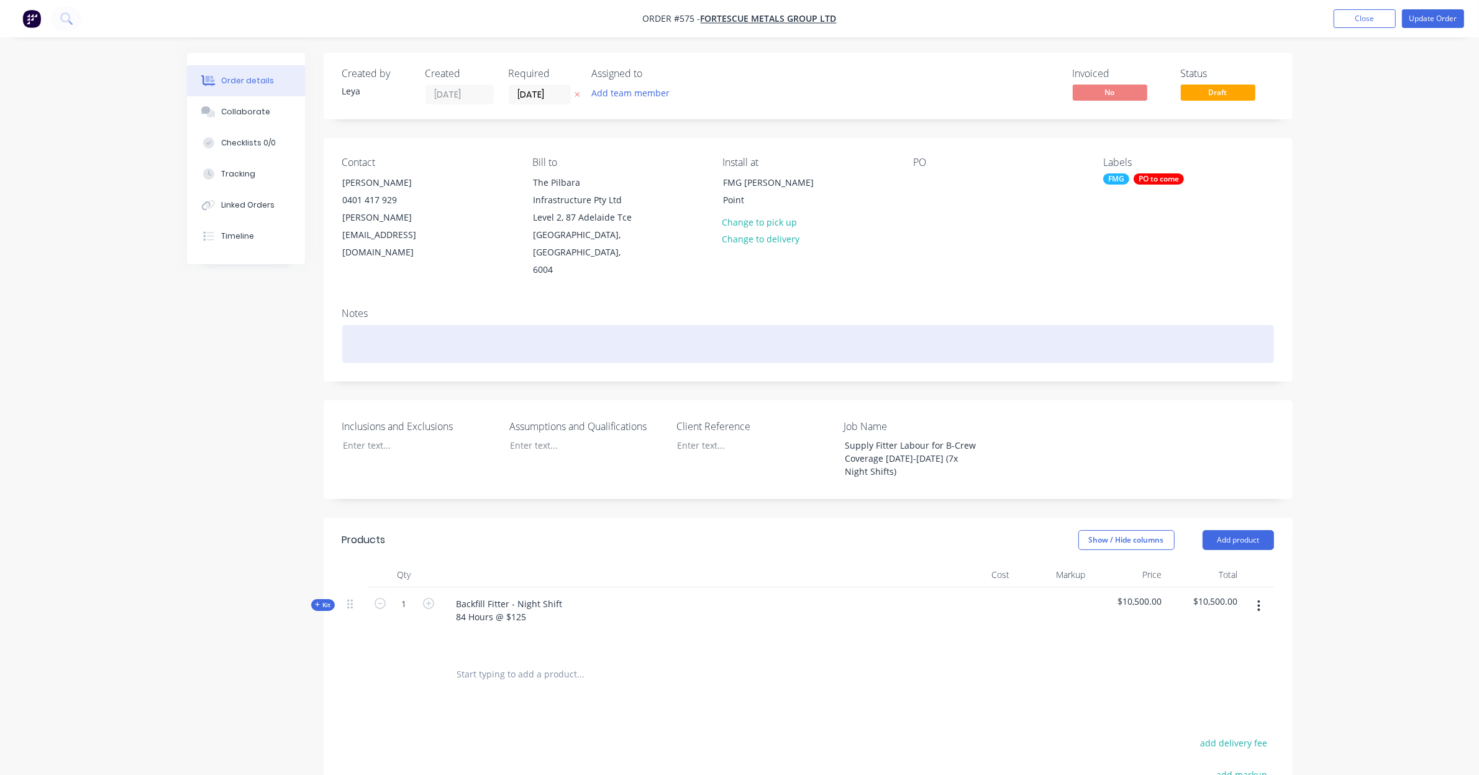
click at [409, 325] on div at bounding box center [808, 344] width 932 height 38
paste div
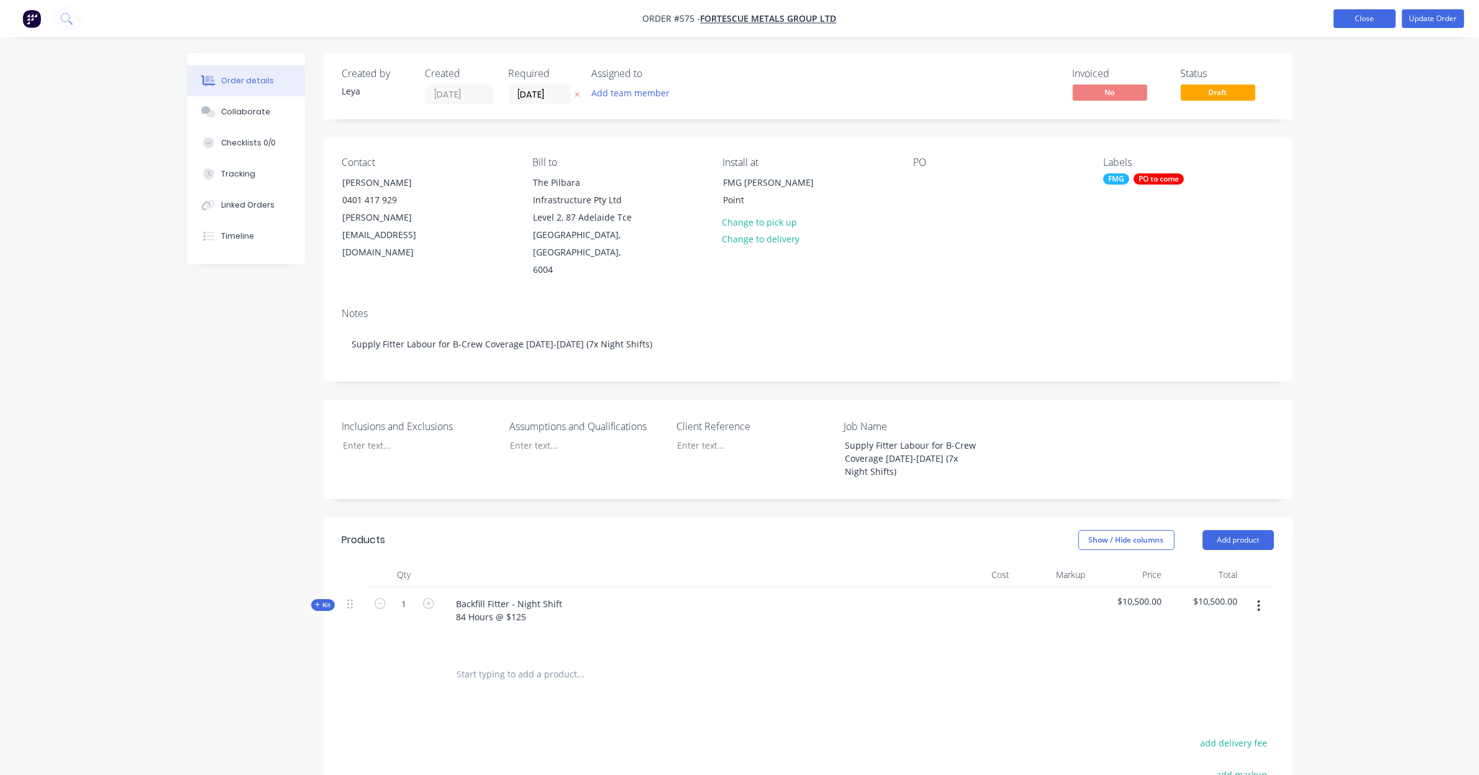
click at [1380, 22] on button "Close" at bounding box center [1365, 18] width 62 height 19
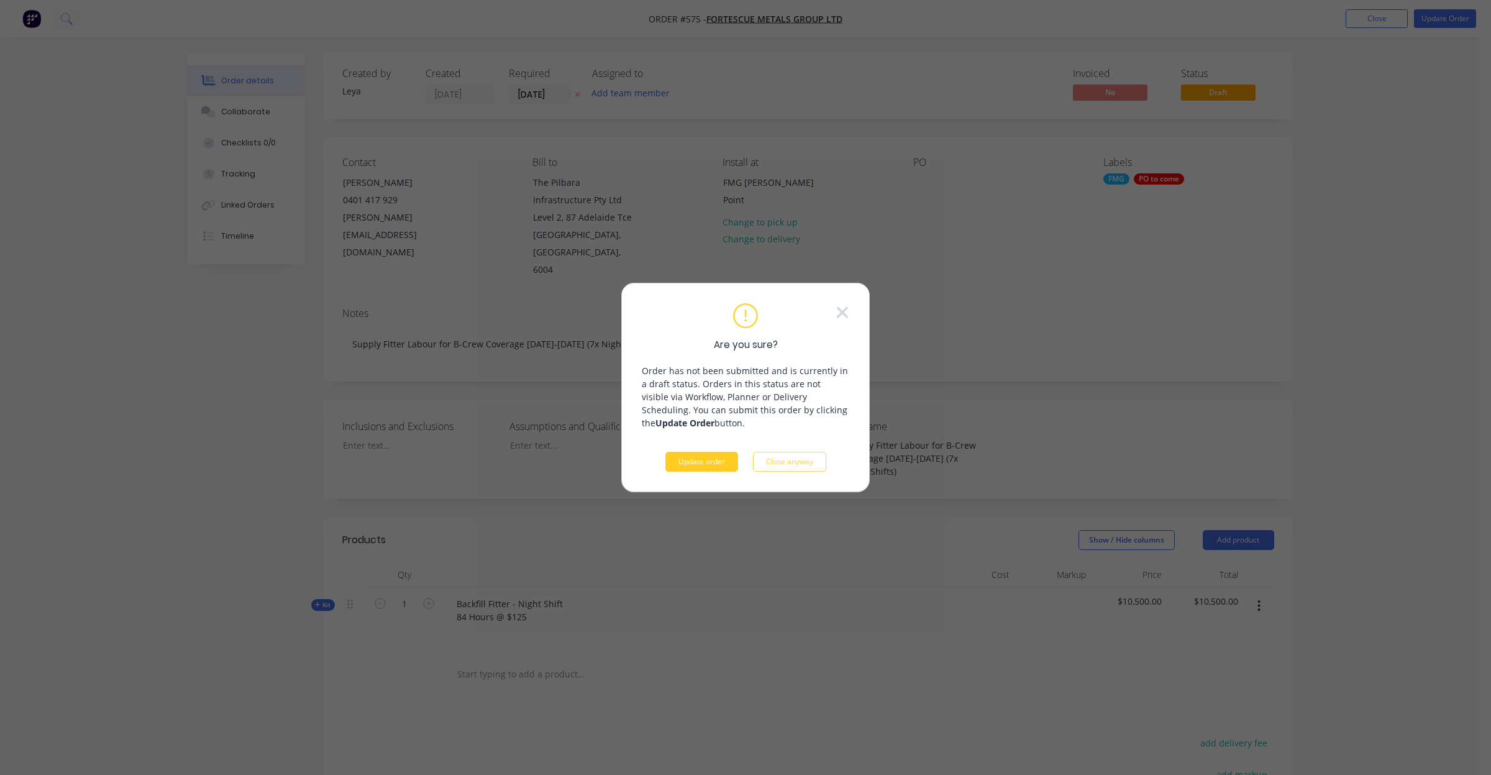
click at [709, 463] on button "Update order" at bounding box center [701, 462] width 73 height 20
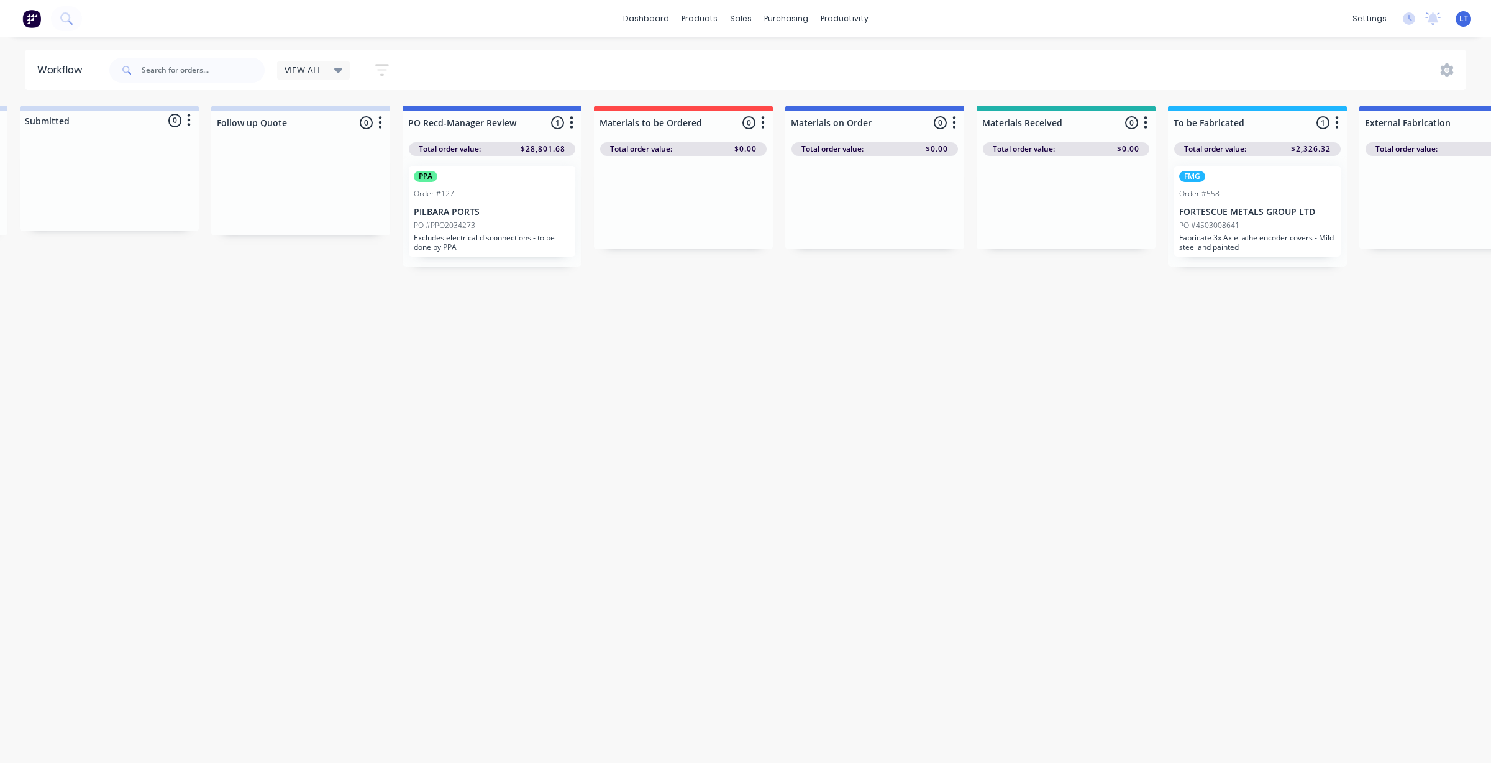
scroll to position [0, 362]
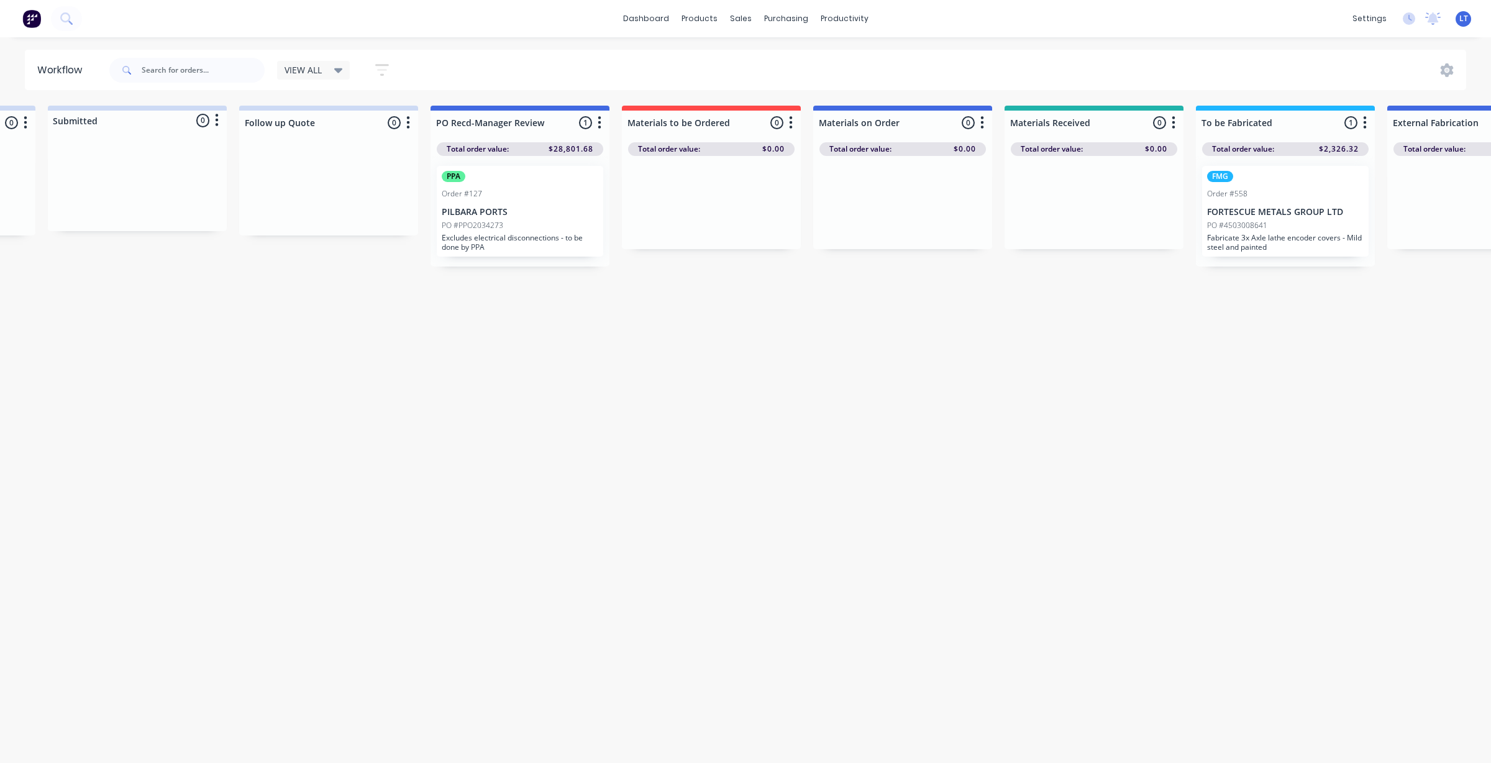
click at [522, 241] on p "Excludes electrical disconnections - to be done by PPA" at bounding box center [520, 242] width 157 height 19
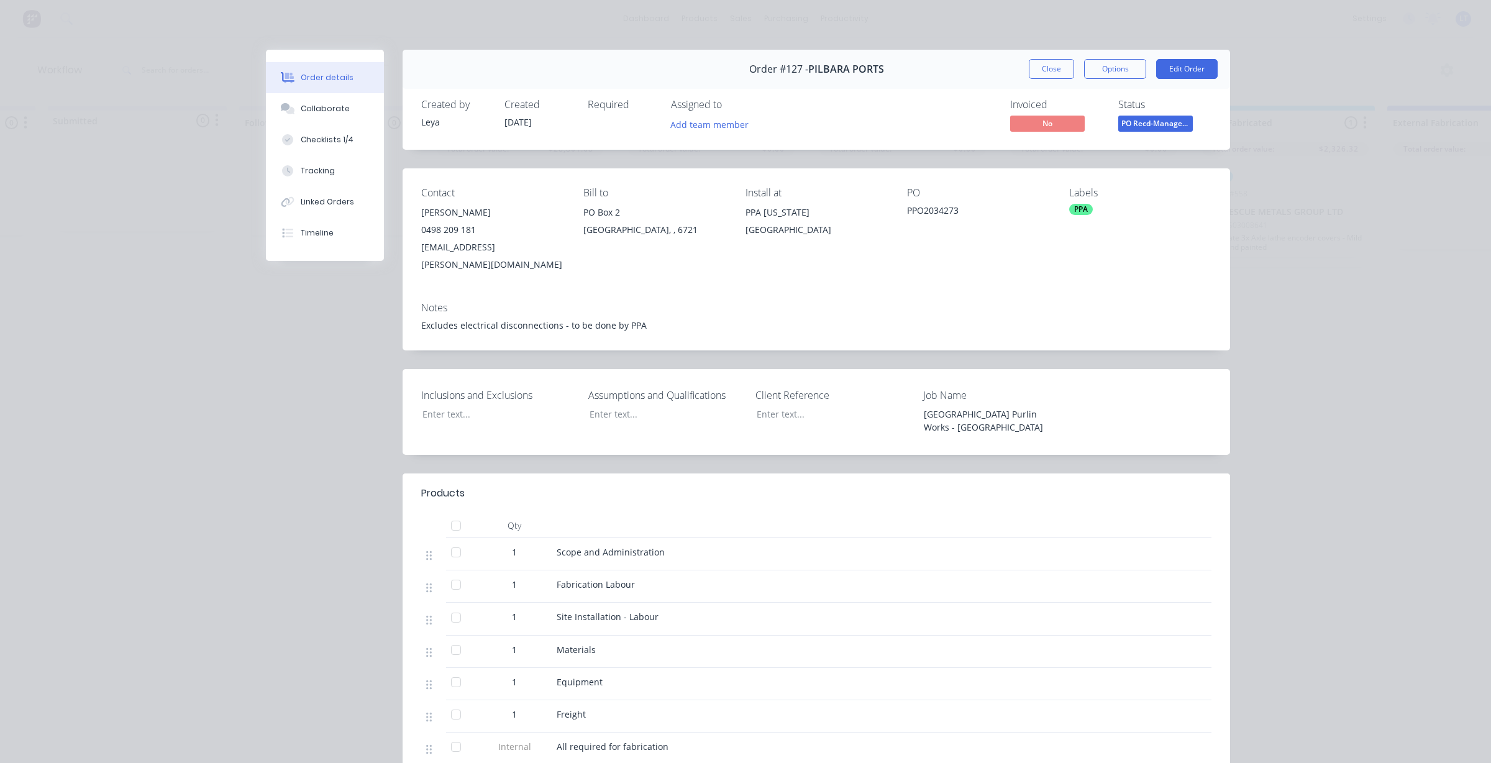
click at [1186, 58] on div "Order #127 - PILBARA PORTS Close Options Edit Order" at bounding box center [816, 69] width 827 height 39
click at [1184, 69] on button "Edit Order" at bounding box center [1186, 69] width 61 height 20
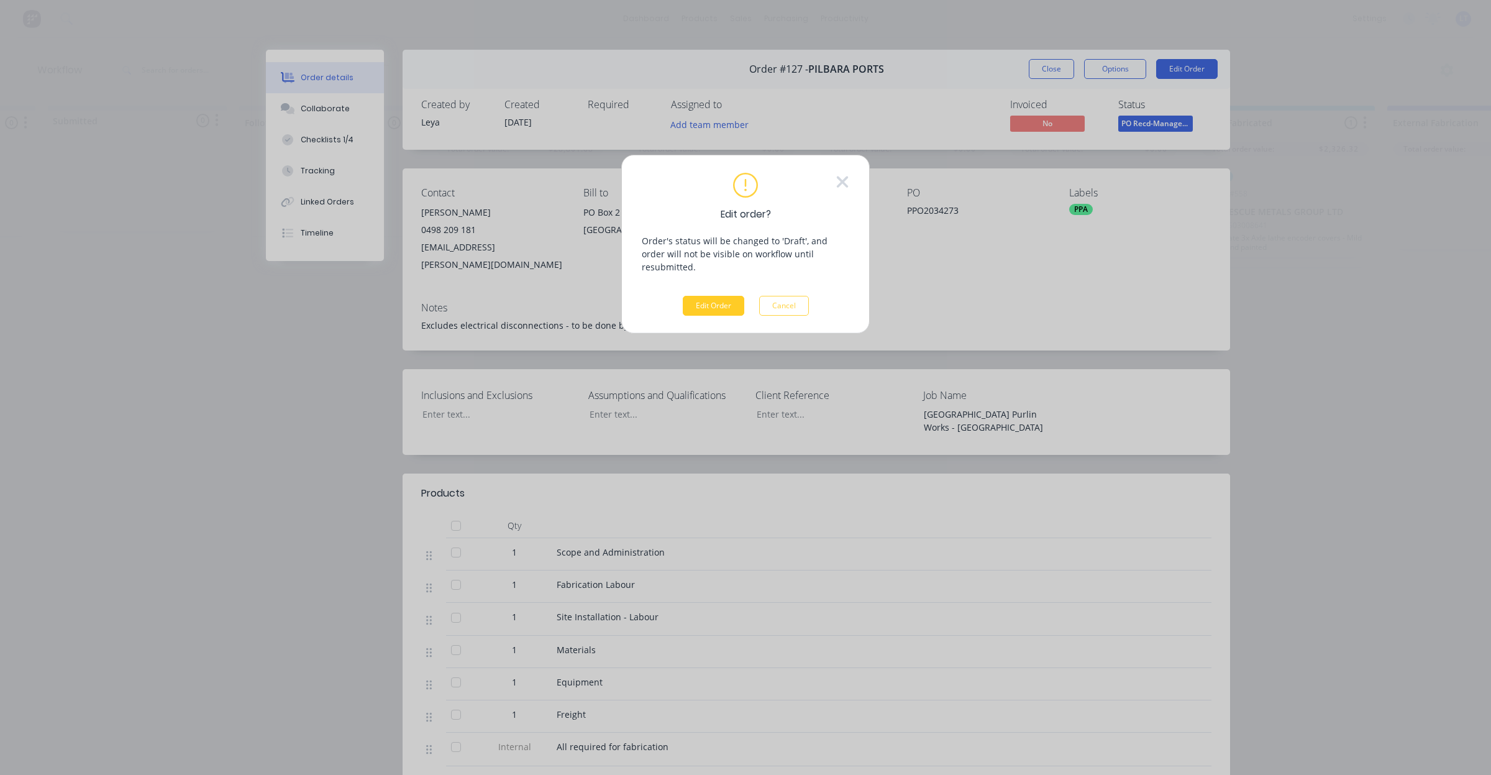
click at [709, 296] on button "Edit Order" at bounding box center [713, 306] width 61 height 20
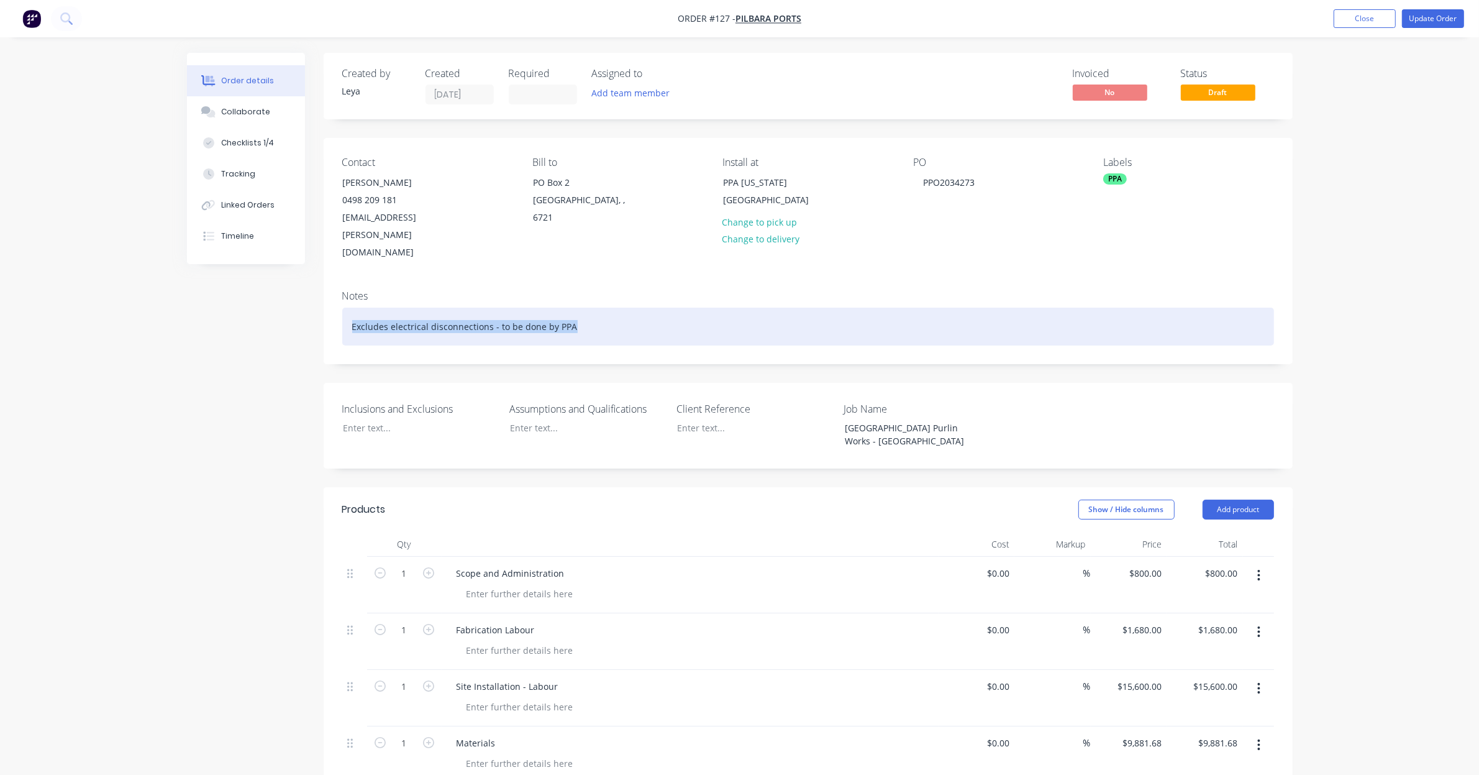
drag, startPoint x: 560, startPoint y: 296, endPoint x: 335, endPoint y: 299, distance: 224.9
click at [335, 299] on div "Notes Excludes electrical disconnections - to be done by PPA" at bounding box center [808, 321] width 969 height 83
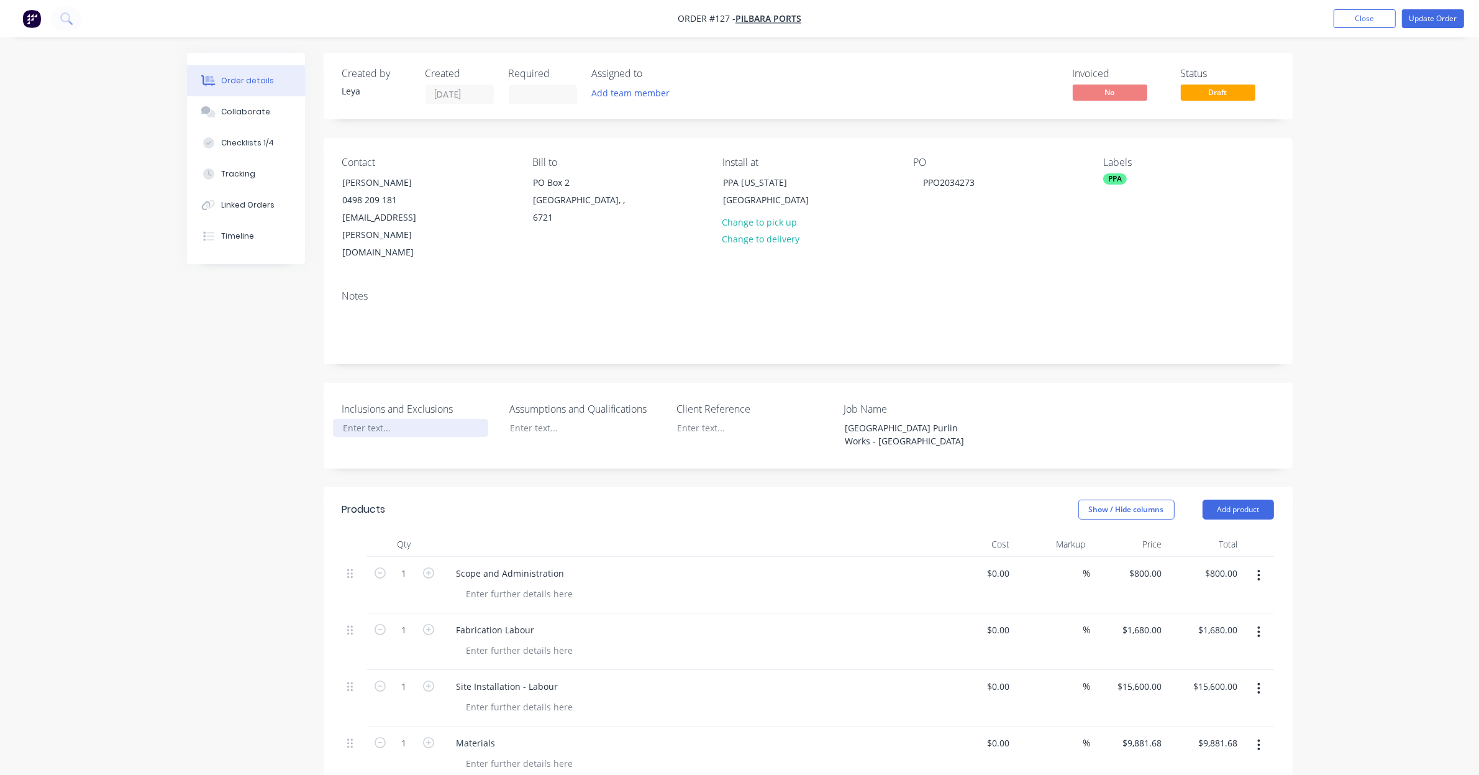
click at [399, 419] on div at bounding box center [410, 428] width 155 height 18
paste div
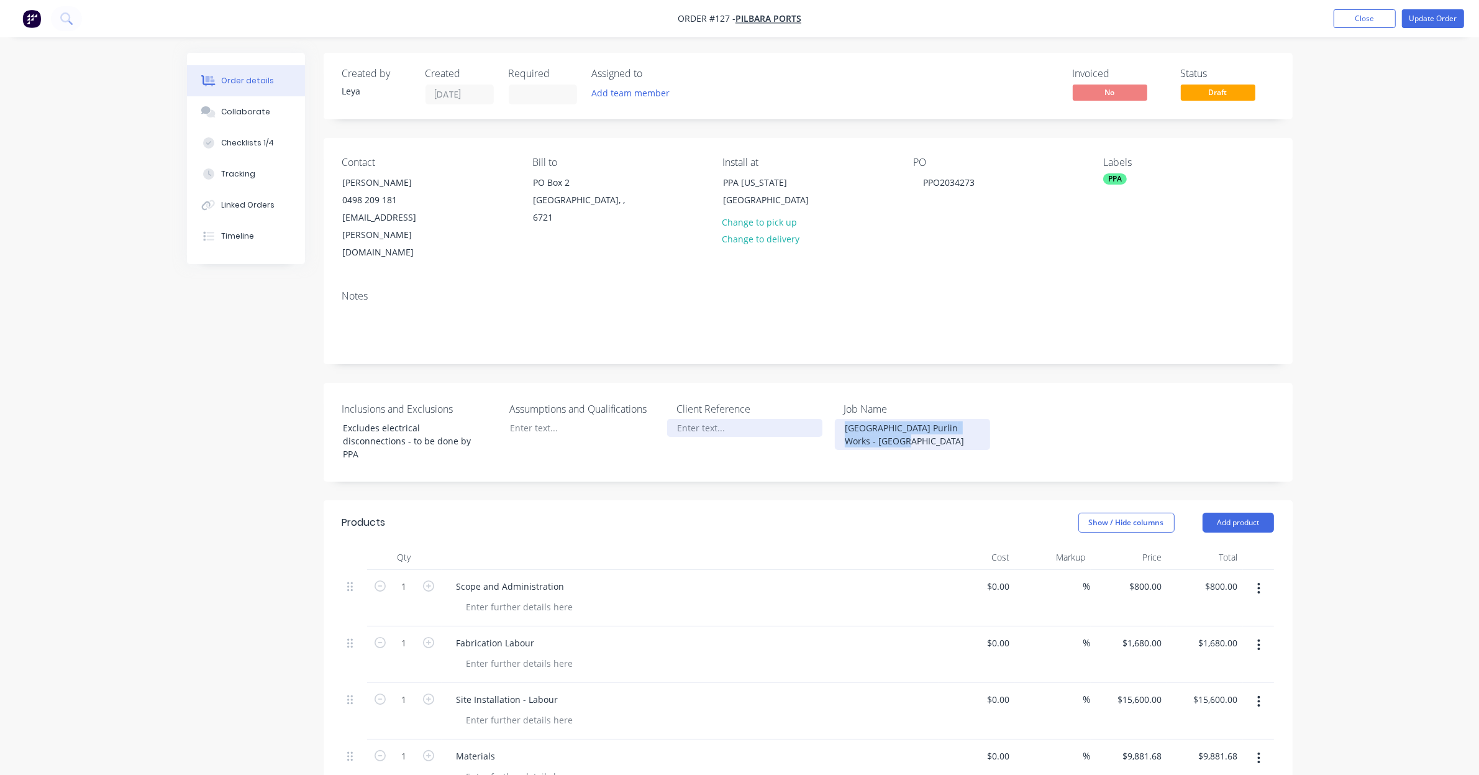
drag, startPoint x: 899, startPoint y: 407, endPoint x: 804, endPoint y: 386, distance: 97.4
click at [804, 386] on div "Inclusions and Exclusions Excludes electrical disconnections - to be done by PP…" at bounding box center [808, 432] width 969 height 99
copy div "Sample Station Purlin Works - East Wall"
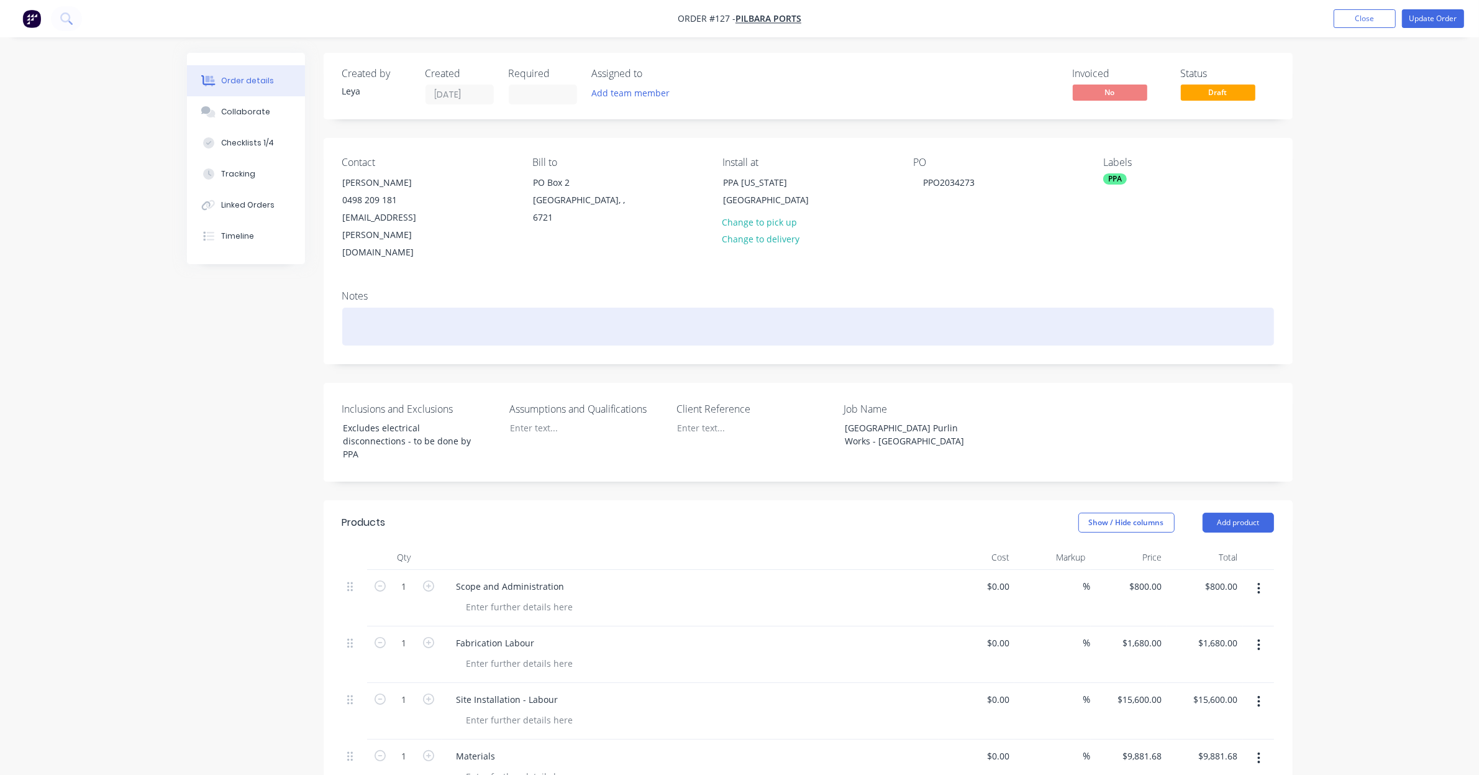
click at [430, 307] on div at bounding box center [808, 326] width 932 height 38
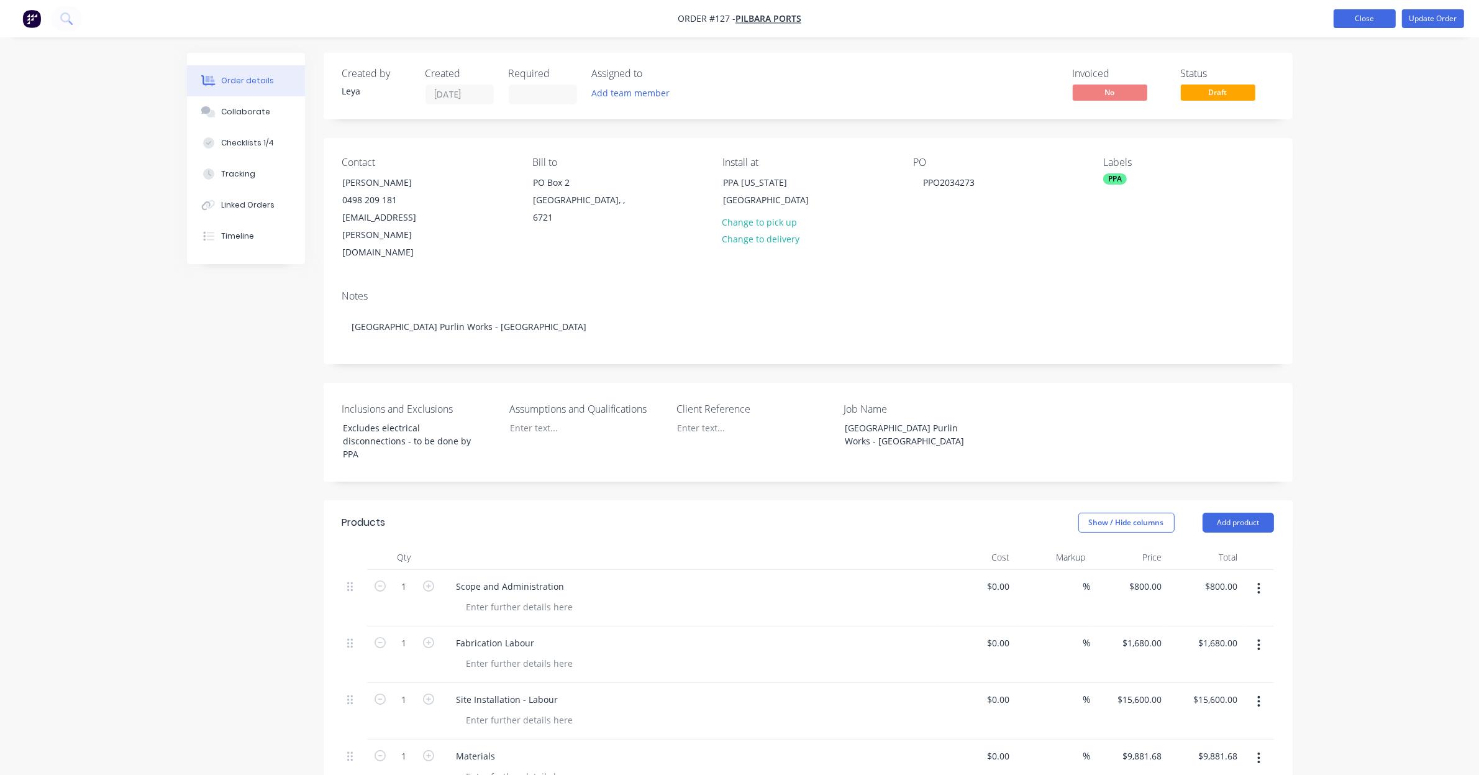
click at [1368, 25] on button "Close" at bounding box center [1365, 18] width 62 height 19
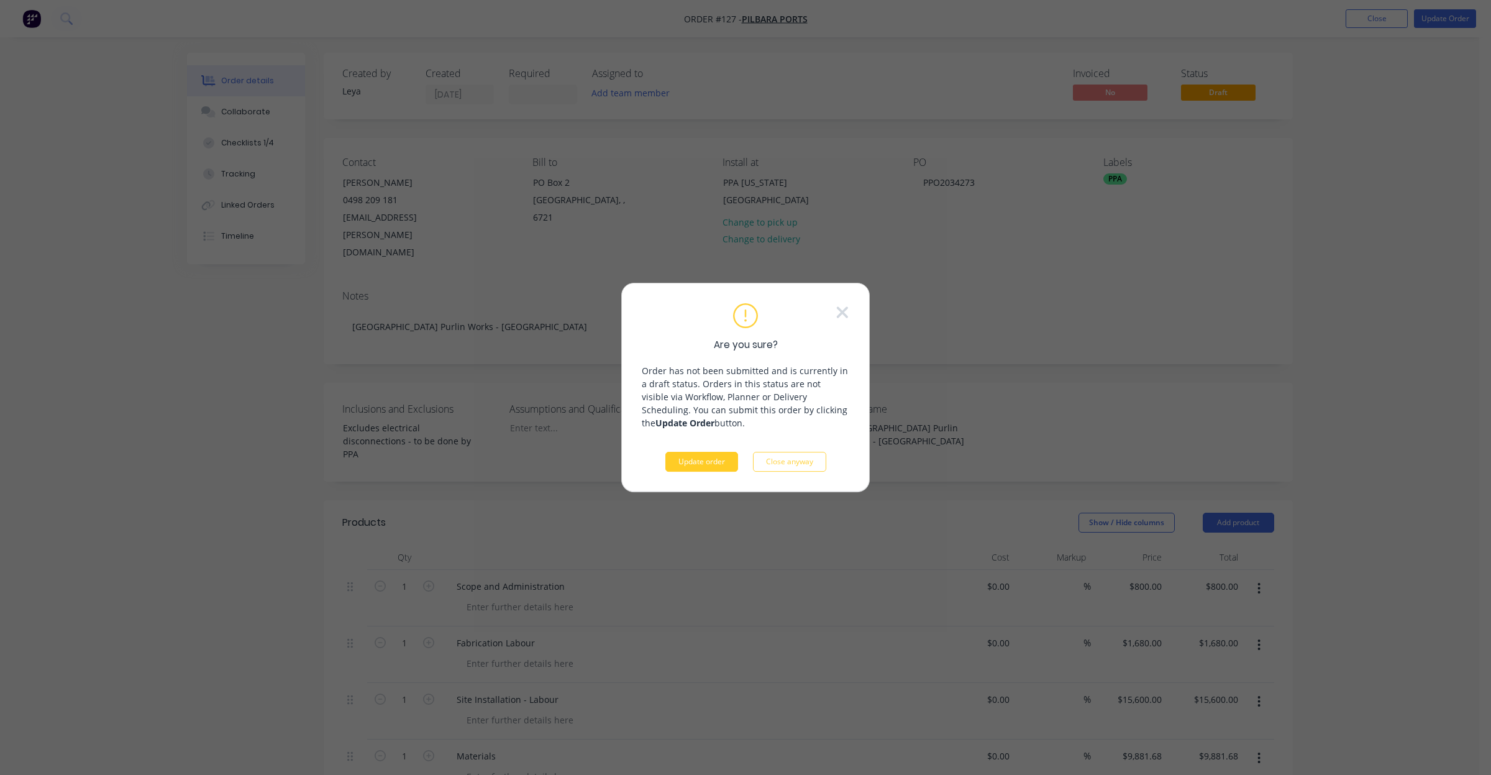
click at [714, 462] on button "Update order" at bounding box center [701, 462] width 73 height 20
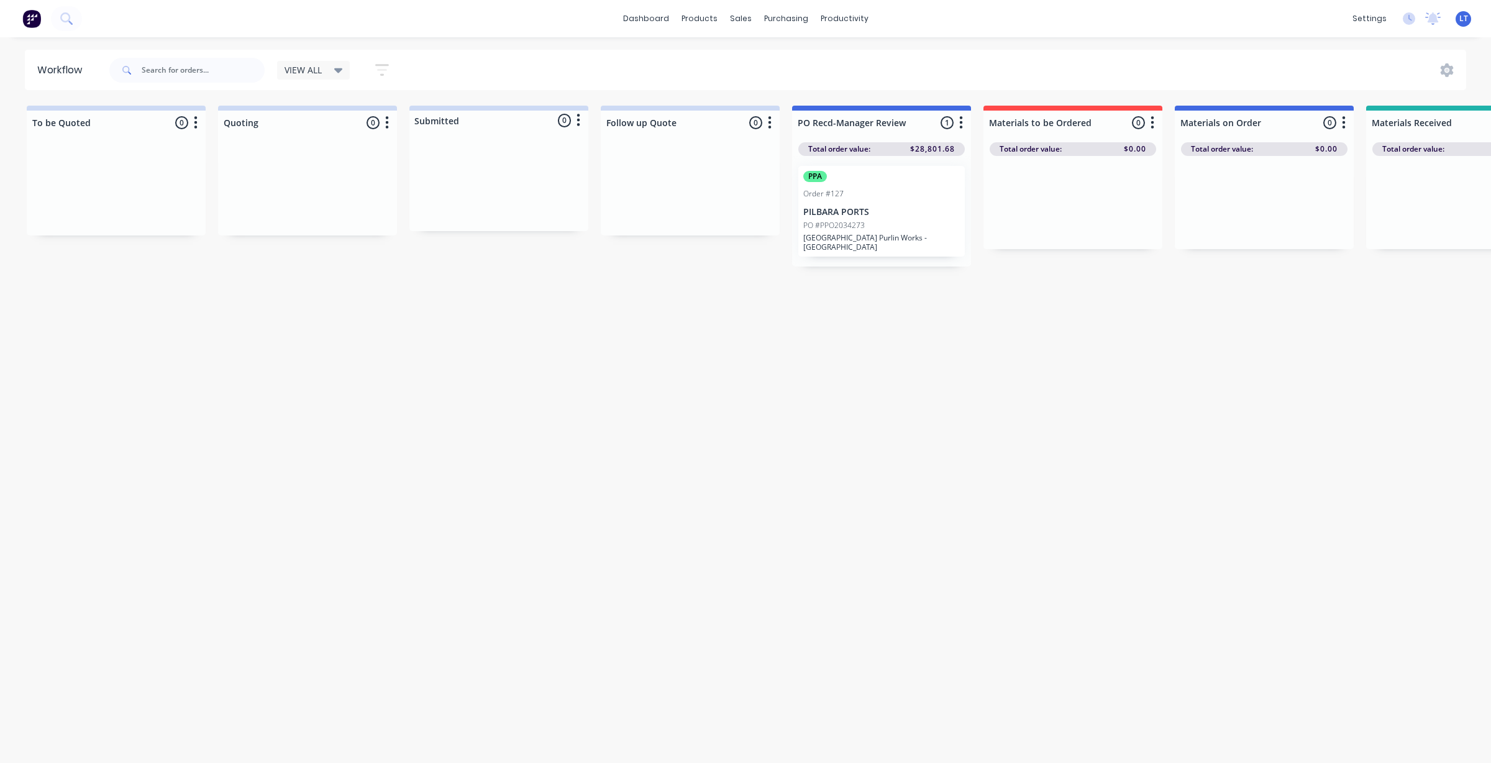
click at [750, 407] on div "Workflow VIEW ALL Save new view None edit VIEW ALL (Default) edit Show/Hide sta…" at bounding box center [745, 394] width 1491 height 688
drag, startPoint x: 750, startPoint y: 407, endPoint x: 635, endPoint y: 395, distance: 115.6
drag, startPoint x: 635, startPoint y: 395, endPoint x: 572, endPoint y: 393, distance: 63.4
click at [572, 393] on div "Workflow VIEW ALL Save new view None edit VIEW ALL (Default) edit Show/Hide sta…" at bounding box center [745, 394] width 1491 height 688
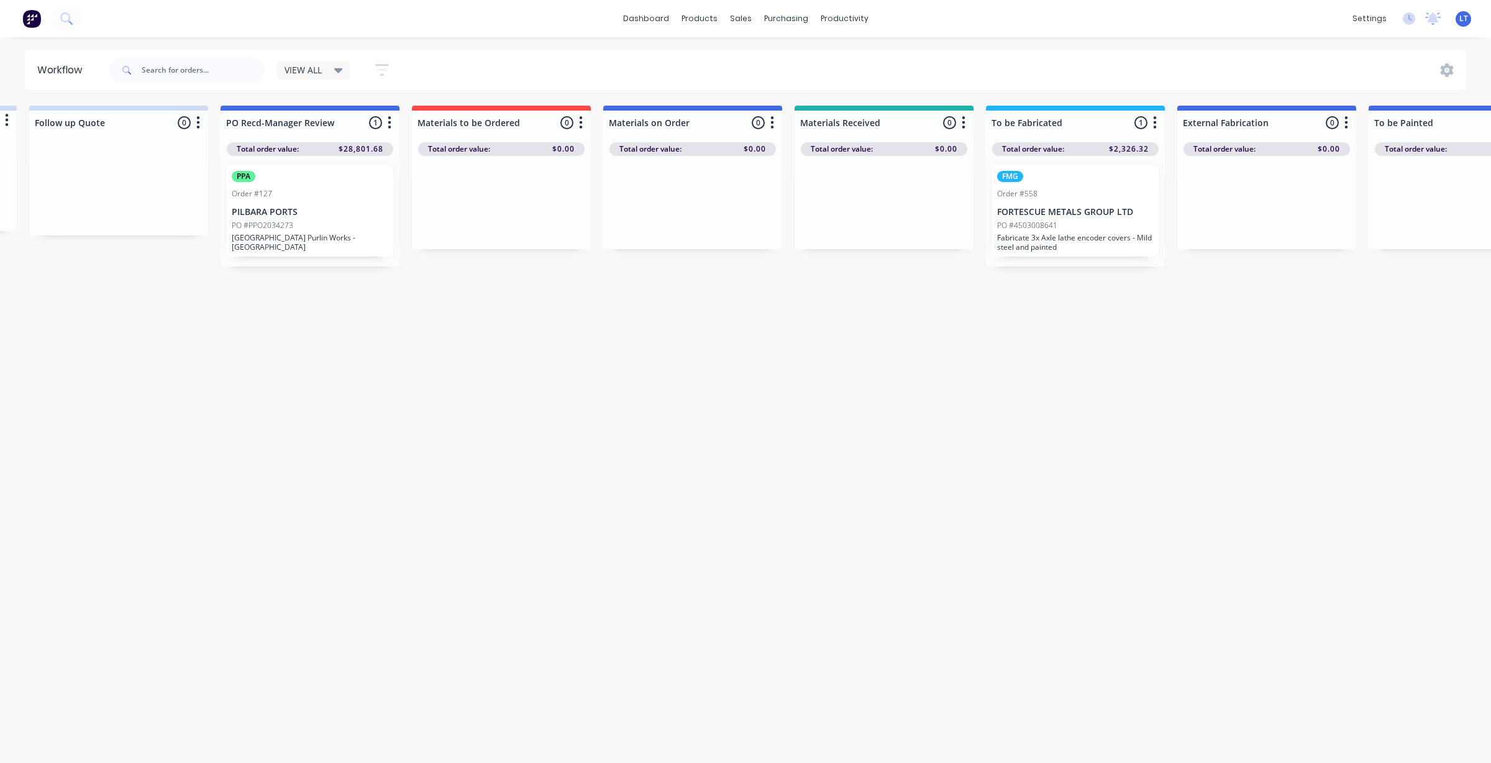
scroll to position [0, 576]
click at [382, 73] on icon "button" at bounding box center [382, 70] width 14 height 12
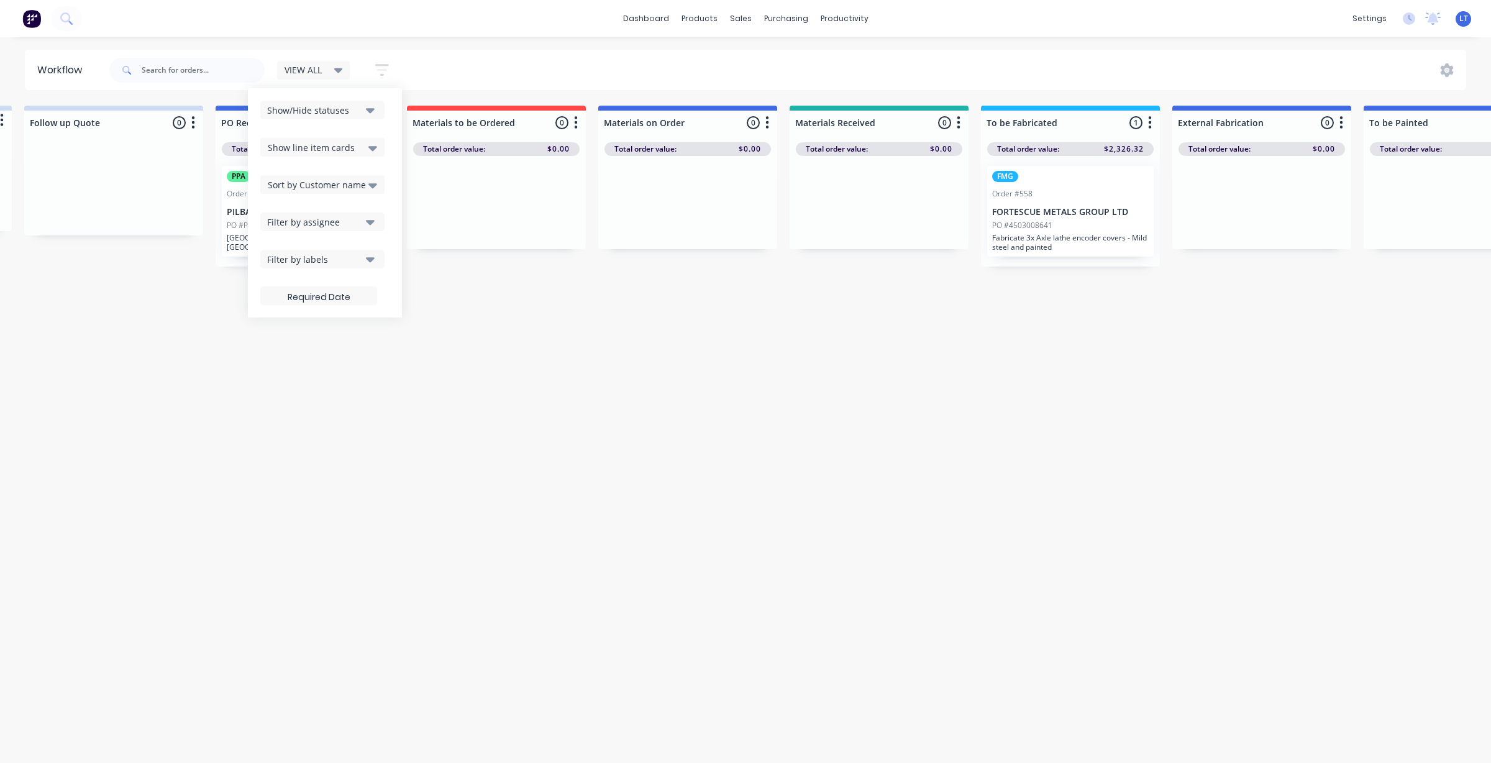
click at [365, 149] on div "Show line item cards" at bounding box center [322, 147] width 109 height 15
click at [370, 144] on icon at bounding box center [372, 148] width 9 height 14
click at [365, 98] on div "Show/Hide statuses Show line item cards Show line item cards Hide line item car…" at bounding box center [325, 202] width 154 height 229
click at [373, 113] on icon "button" at bounding box center [370, 110] width 9 height 14
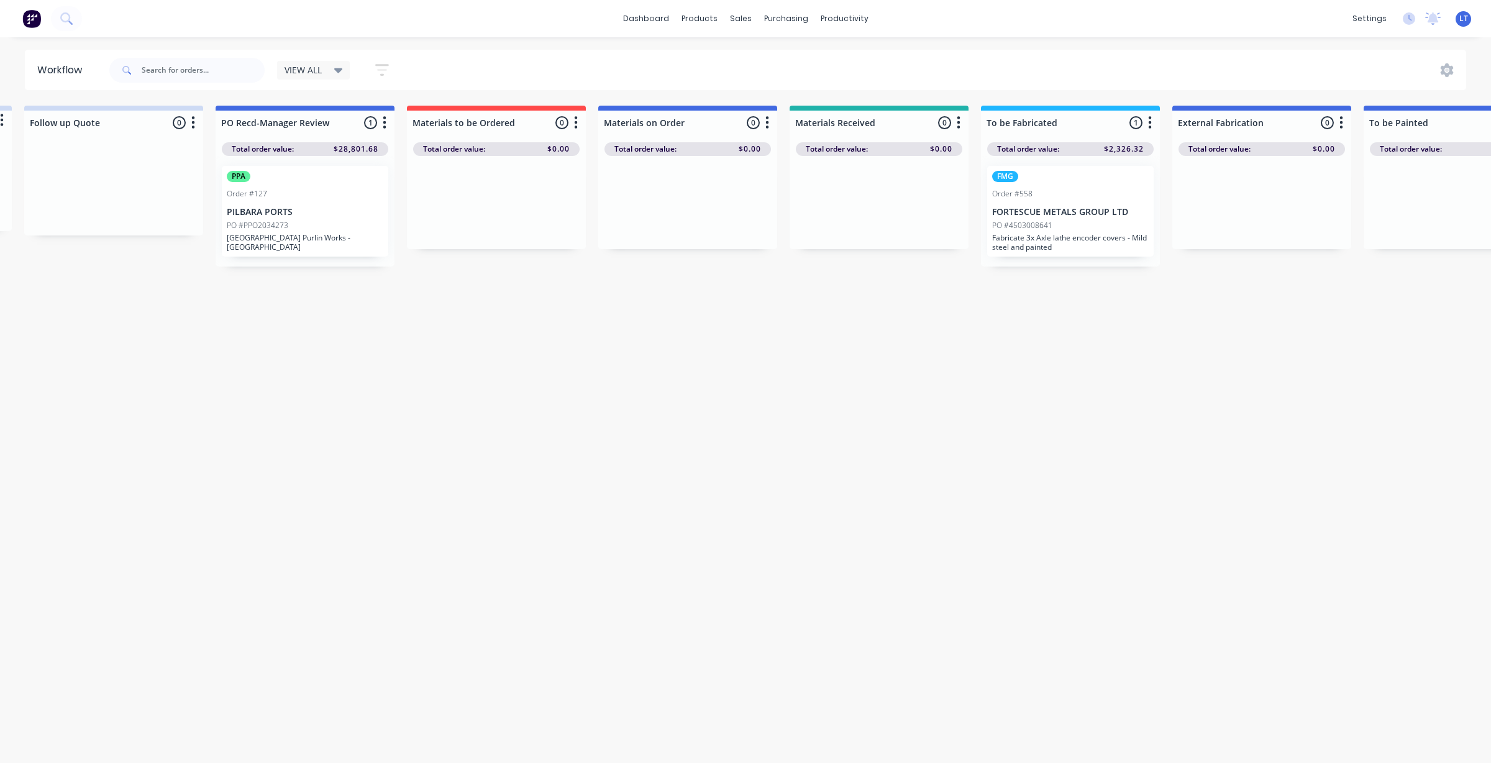
click at [581, 320] on div "Workflow VIEW ALL Save new view None edit VIEW ALL (Default) edit Show/Hide sta…" at bounding box center [169, 394] width 1491 height 688
click at [828, 389] on div "Workflow VIEW ALL Save new view None edit VIEW ALL (Default) edit Show/Hide sta…" at bounding box center [169, 394] width 1491 height 688
drag, startPoint x: 828, startPoint y: 389, endPoint x: 571, endPoint y: 393, distance: 256.6
click at [571, 393] on div "Workflow VIEW ALL Save new view None edit VIEW ALL (Default) edit Show/Hide sta…" at bounding box center [169, 394] width 1491 height 688
drag, startPoint x: 702, startPoint y: 547, endPoint x: 632, endPoint y: 609, distance: 93.3
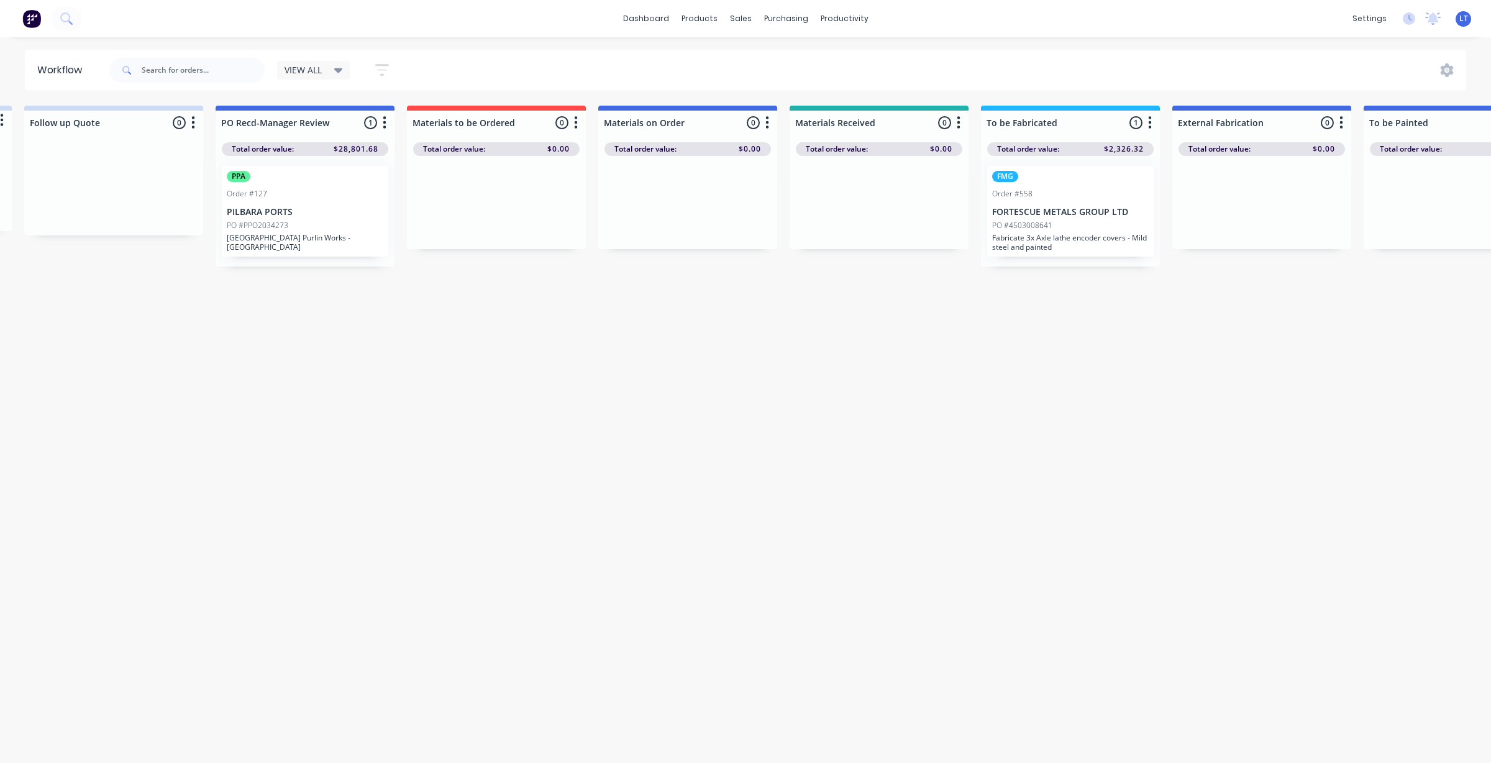
click at [637, 547] on div "Workflow VIEW ALL Save new view None edit VIEW ALL (Default) edit Show/Hide sta…" at bounding box center [169, 394] width 1491 height 688
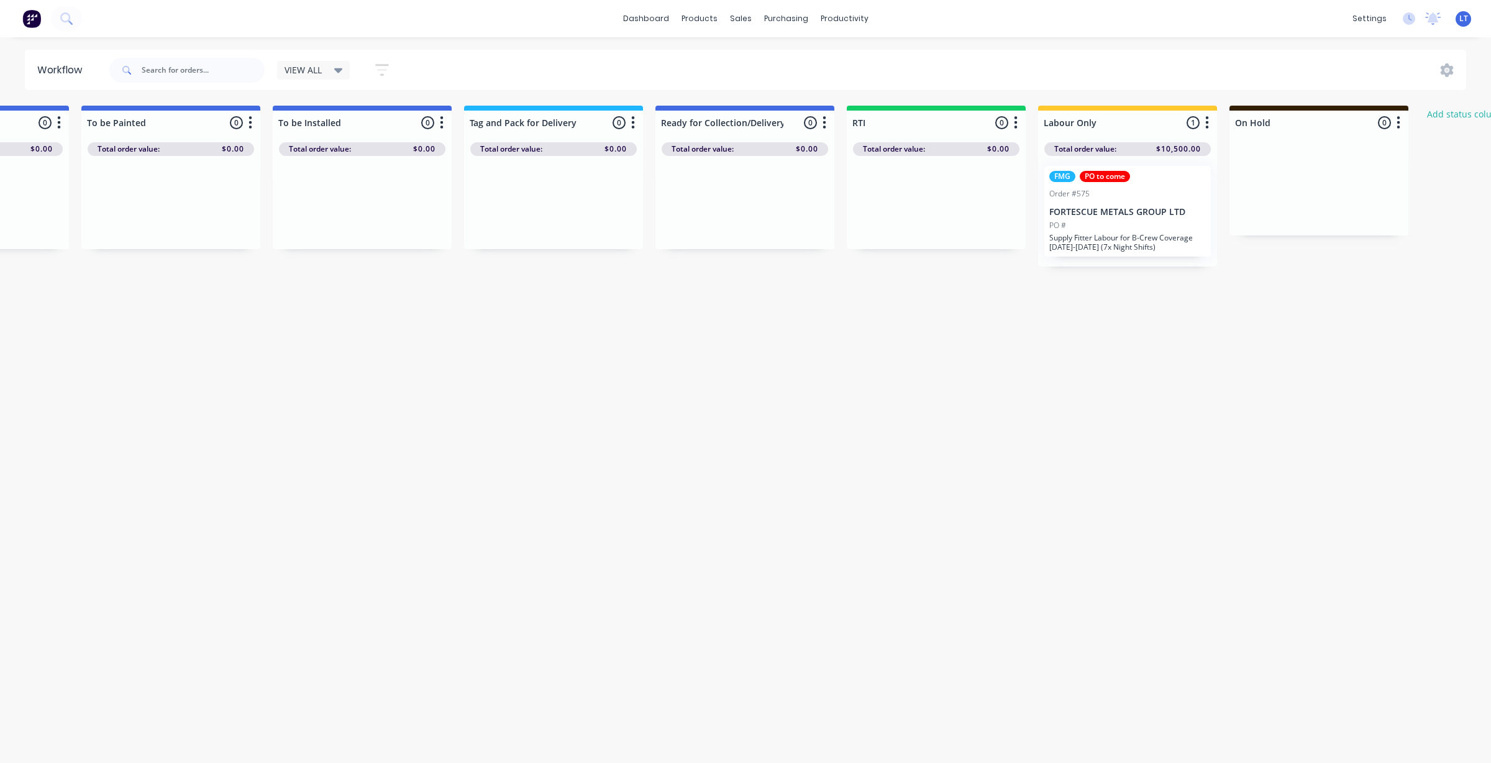
scroll to position [0, 1857]
click at [1117, 246] on p "Supply Fitter Labour for B-Crew Coverage 20-26 August (7x Night Shifts)" at bounding box center [1128, 242] width 157 height 19
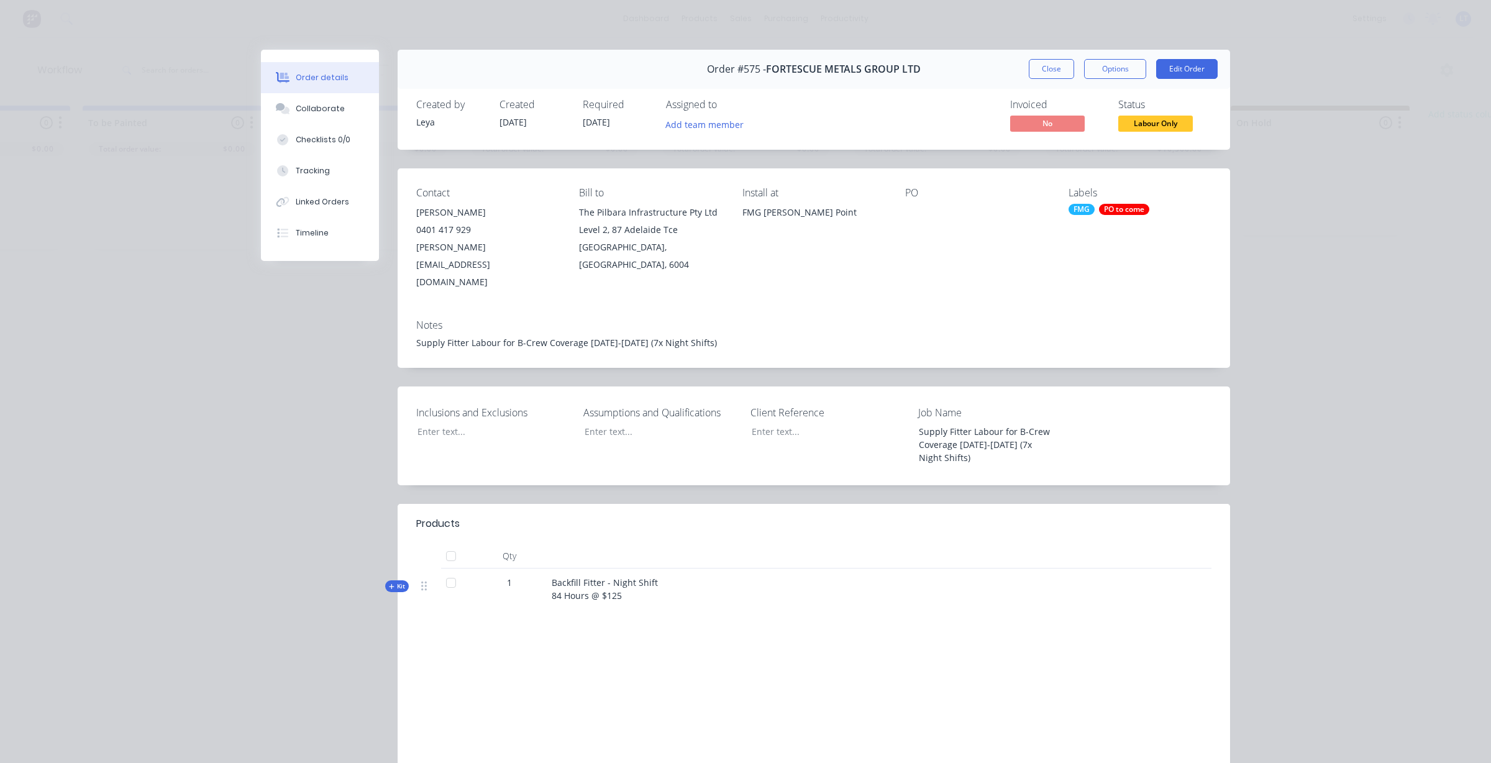
drag, startPoint x: 915, startPoint y: 200, endPoint x: 911, endPoint y: 210, distance: 10.6
click at [915, 202] on div "PO" at bounding box center [976, 239] width 143 height 104
click at [911, 211] on div at bounding box center [976, 212] width 143 height 17
click at [1172, 73] on button "Edit Order" at bounding box center [1186, 69] width 61 height 20
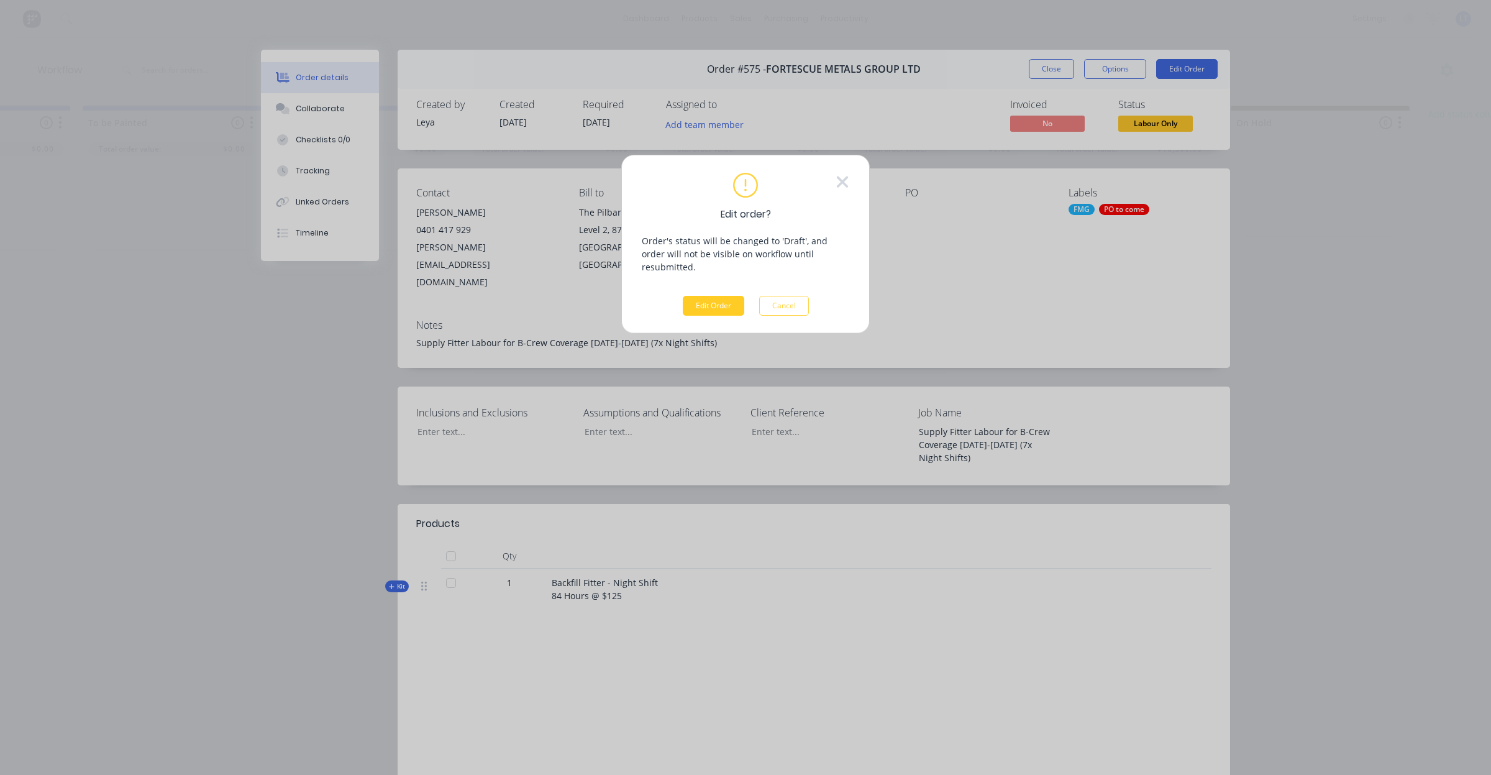
click at [718, 296] on button "Edit Order" at bounding box center [713, 306] width 61 height 20
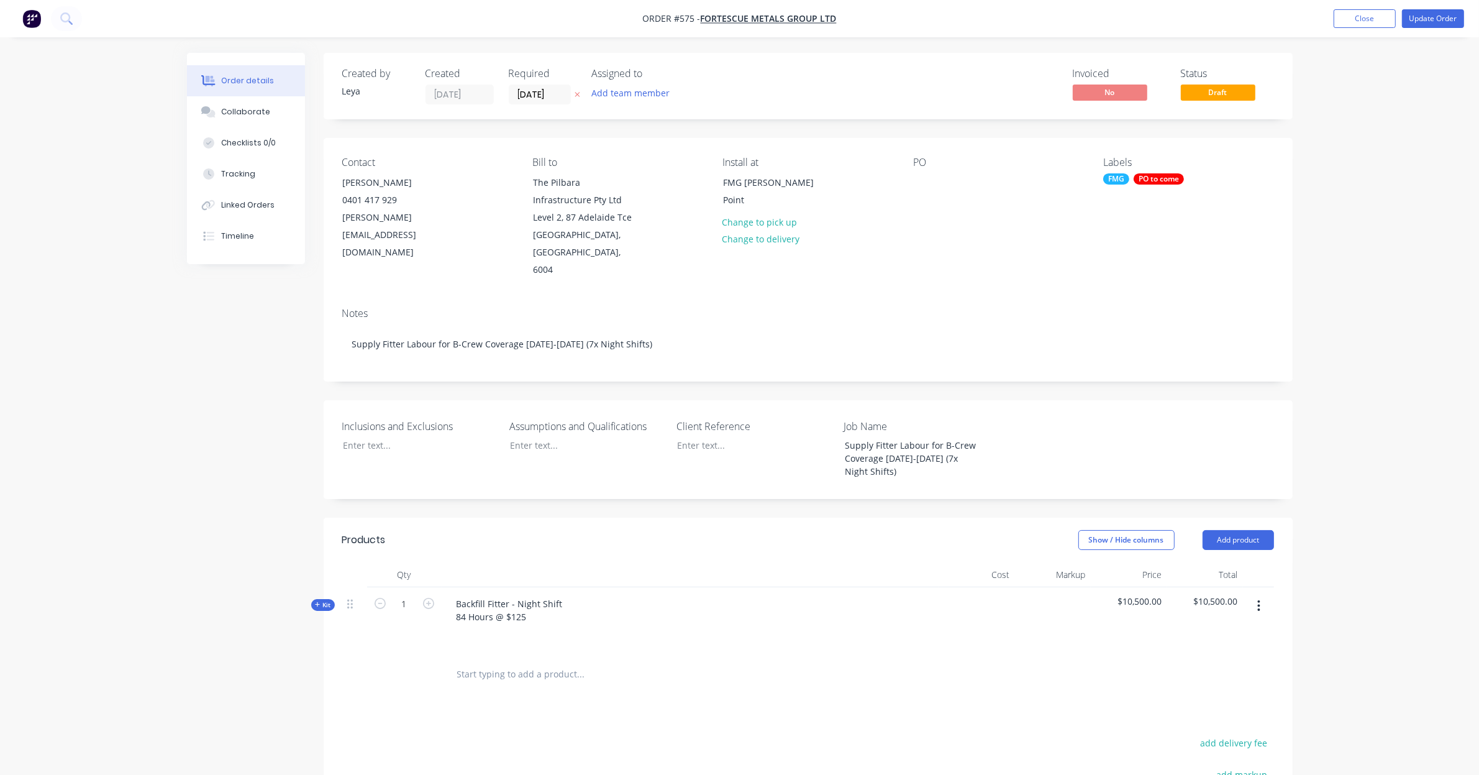
click at [945, 177] on div "PO" at bounding box center [998, 218] width 170 height 122
click at [922, 177] on div at bounding box center [923, 182] width 20 height 18
paste div
click at [1271, 205] on div "Labels FMG PO to come" at bounding box center [1188, 218] width 170 height 122
click at [963, 188] on div "4503015857" at bounding box center [948, 182] width 70 height 18
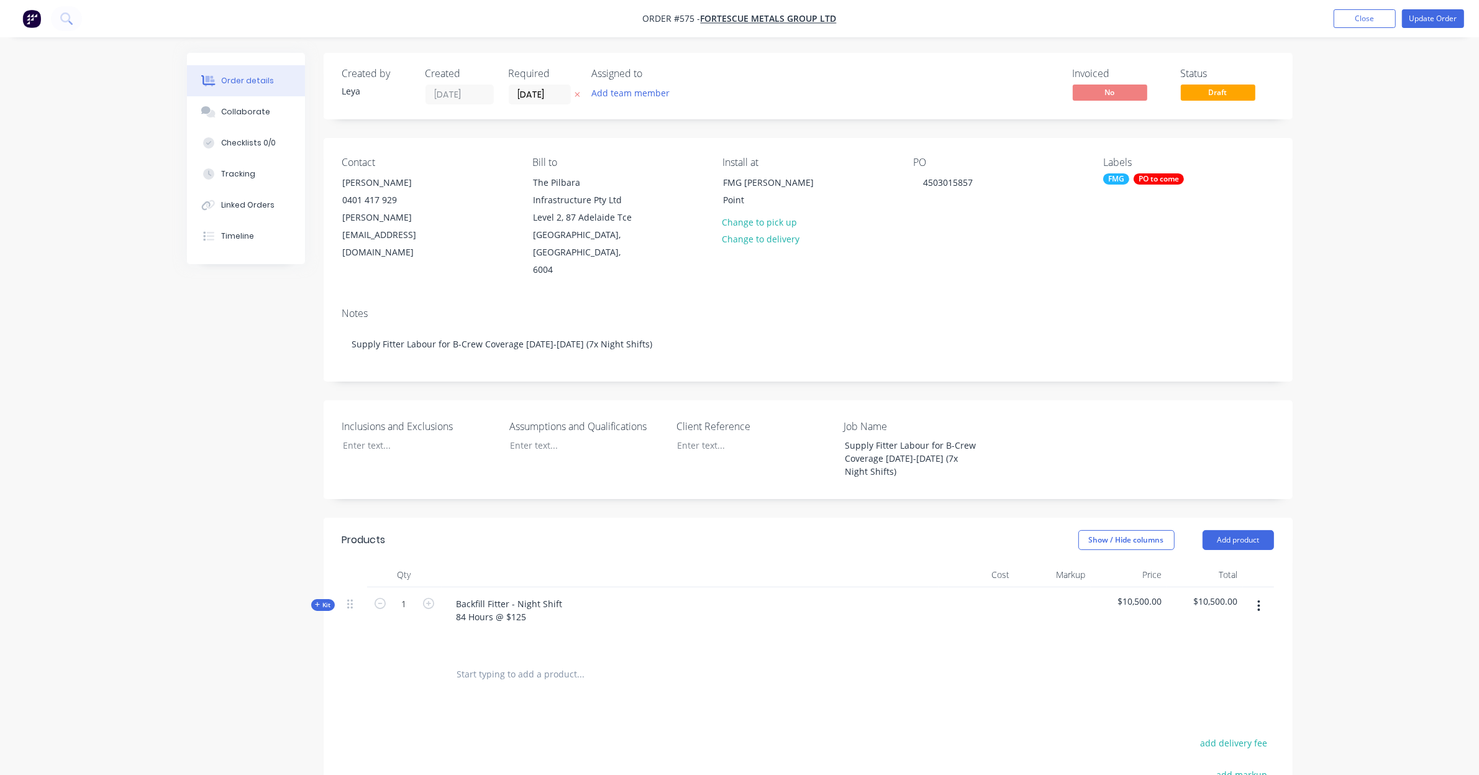
click at [1088, 243] on div "Contact Aaron Fing 0401 417 929 aaron.fing@fortescue.com Bill to The Pilbara In…" at bounding box center [808, 218] width 969 height 160
click at [1436, 23] on button "Update Order" at bounding box center [1433, 18] width 62 height 19
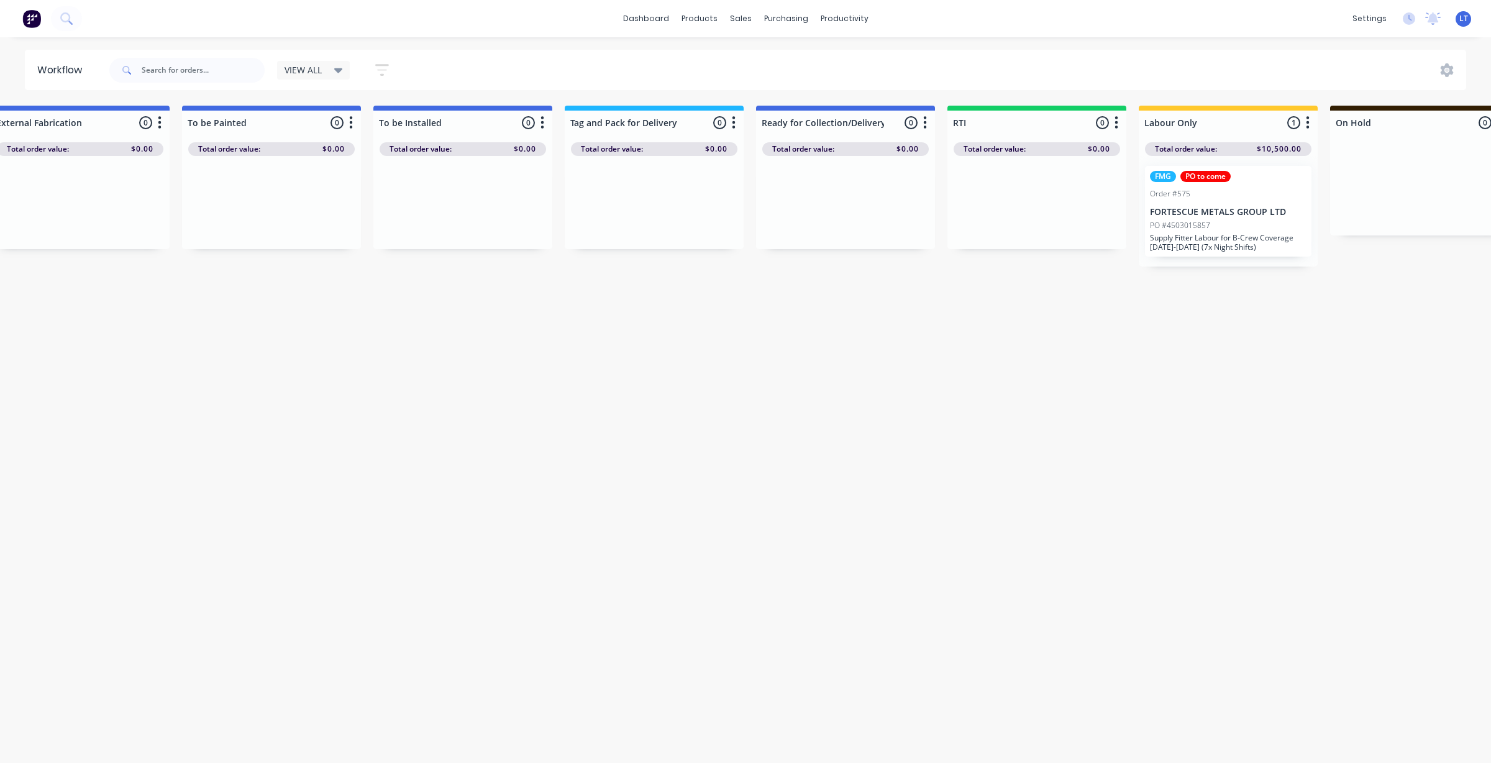
scroll to position [0, 1784]
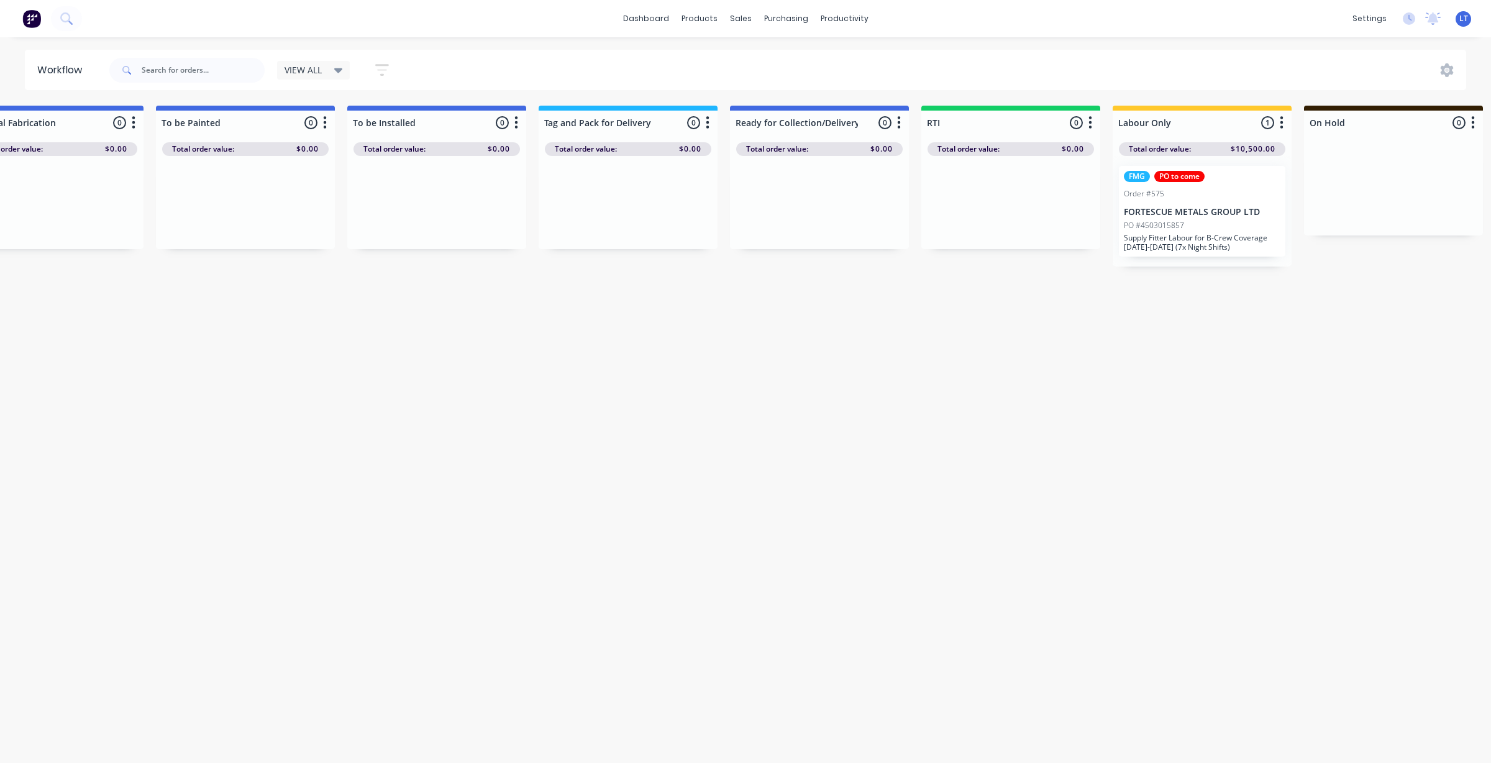
click at [1196, 217] on div "FMG PO to come Order #575 FORTESCUE METALS GROUP LTD PO #4503015857 Supply Fitt…" at bounding box center [1202, 211] width 166 height 91
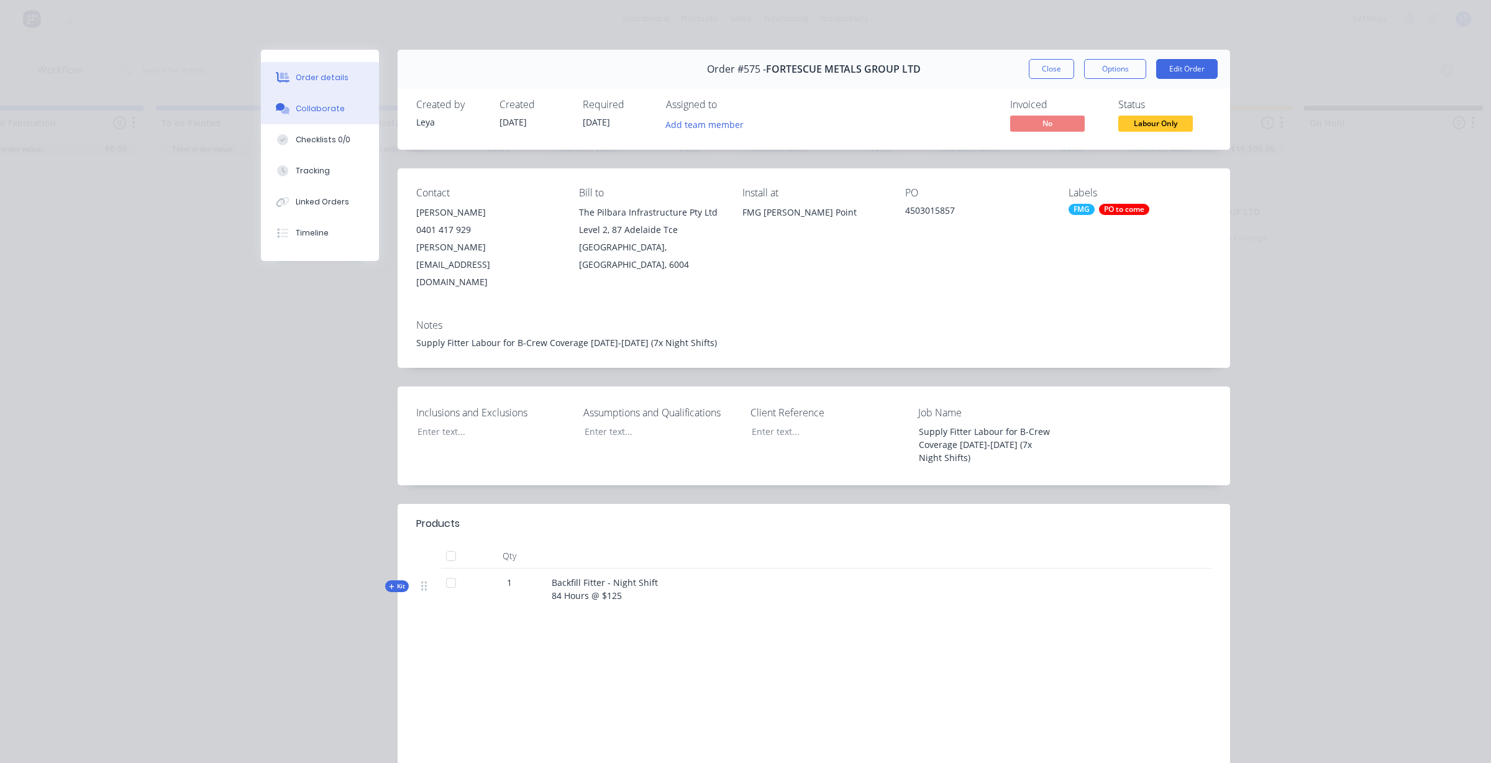
click at [323, 103] on div "Collaborate" at bounding box center [320, 108] width 49 height 11
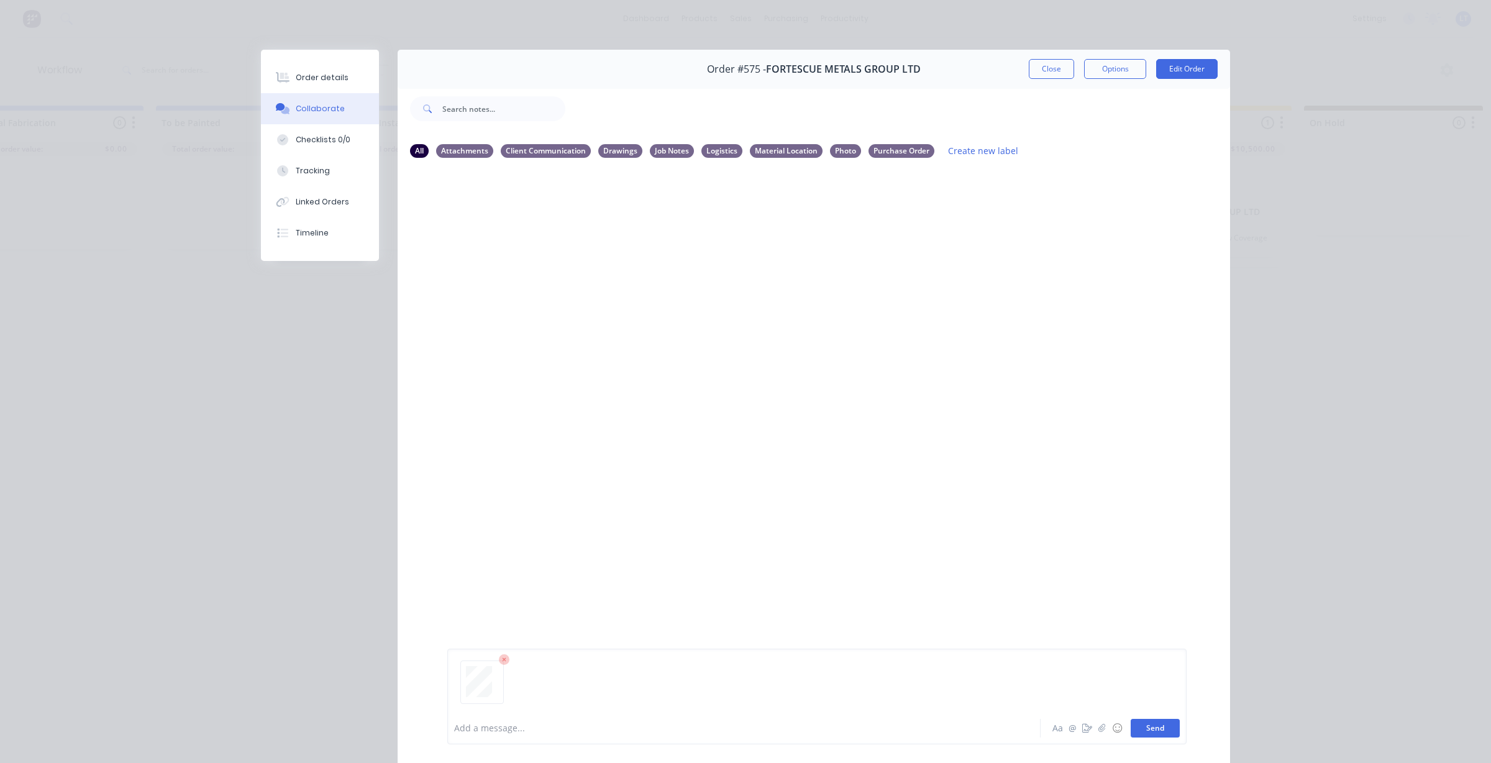
drag, startPoint x: 1168, startPoint y: 737, endPoint x: 1165, endPoint y: 726, distance: 11.6
click at [1168, 736] on button "Send" at bounding box center [1155, 728] width 49 height 19
click at [545, 265] on icon "button" at bounding box center [547, 263] width 4 height 14
click at [591, 264] on button "Labels" at bounding box center [630, 268] width 140 height 28
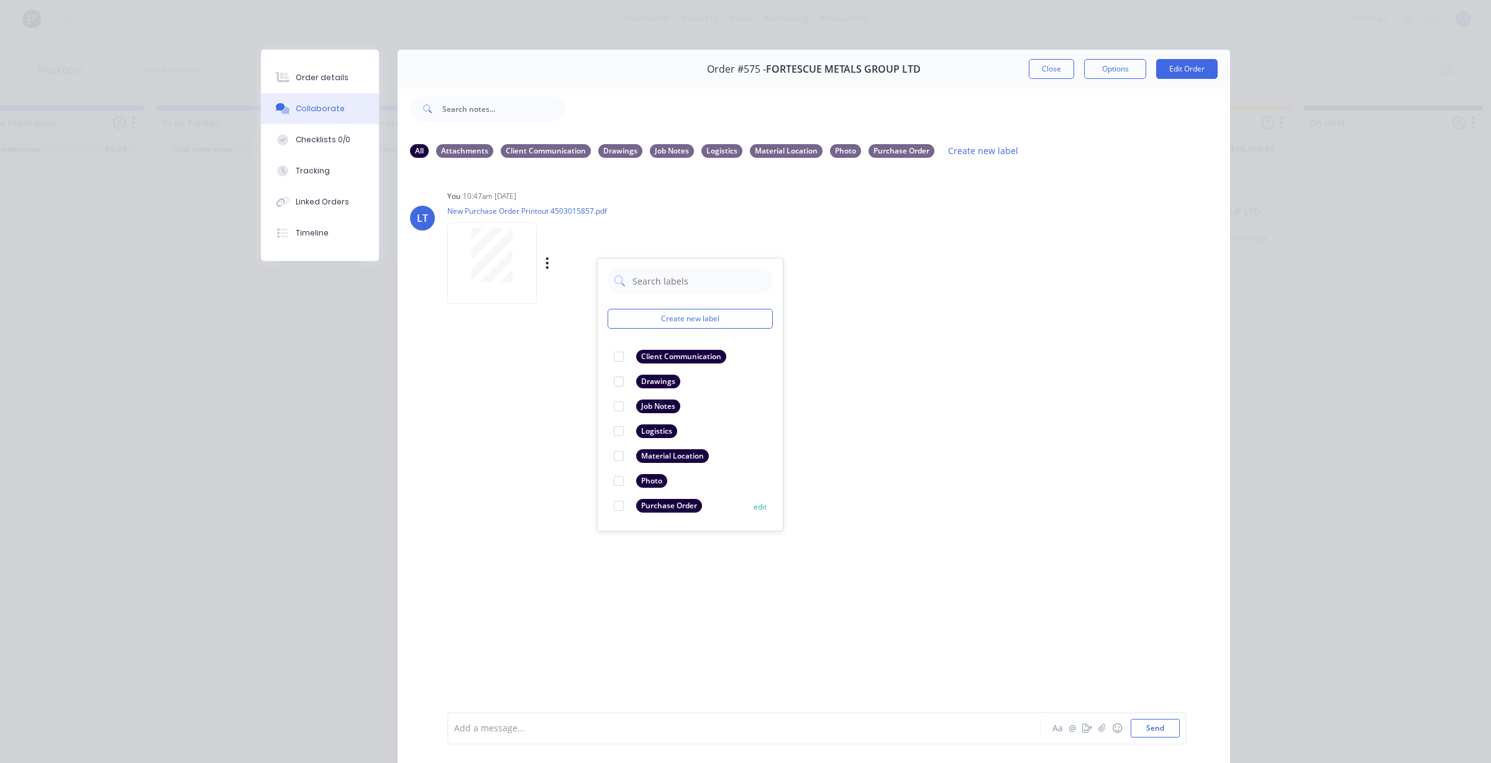
click at [615, 506] on div at bounding box center [618, 505] width 25 height 25
click at [1011, 394] on div "LT You 10:47am 15/08/25 New Purchase Order Printout 4503015857.pdf Labels Downl…" at bounding box center [814, 439] width 832 height 542
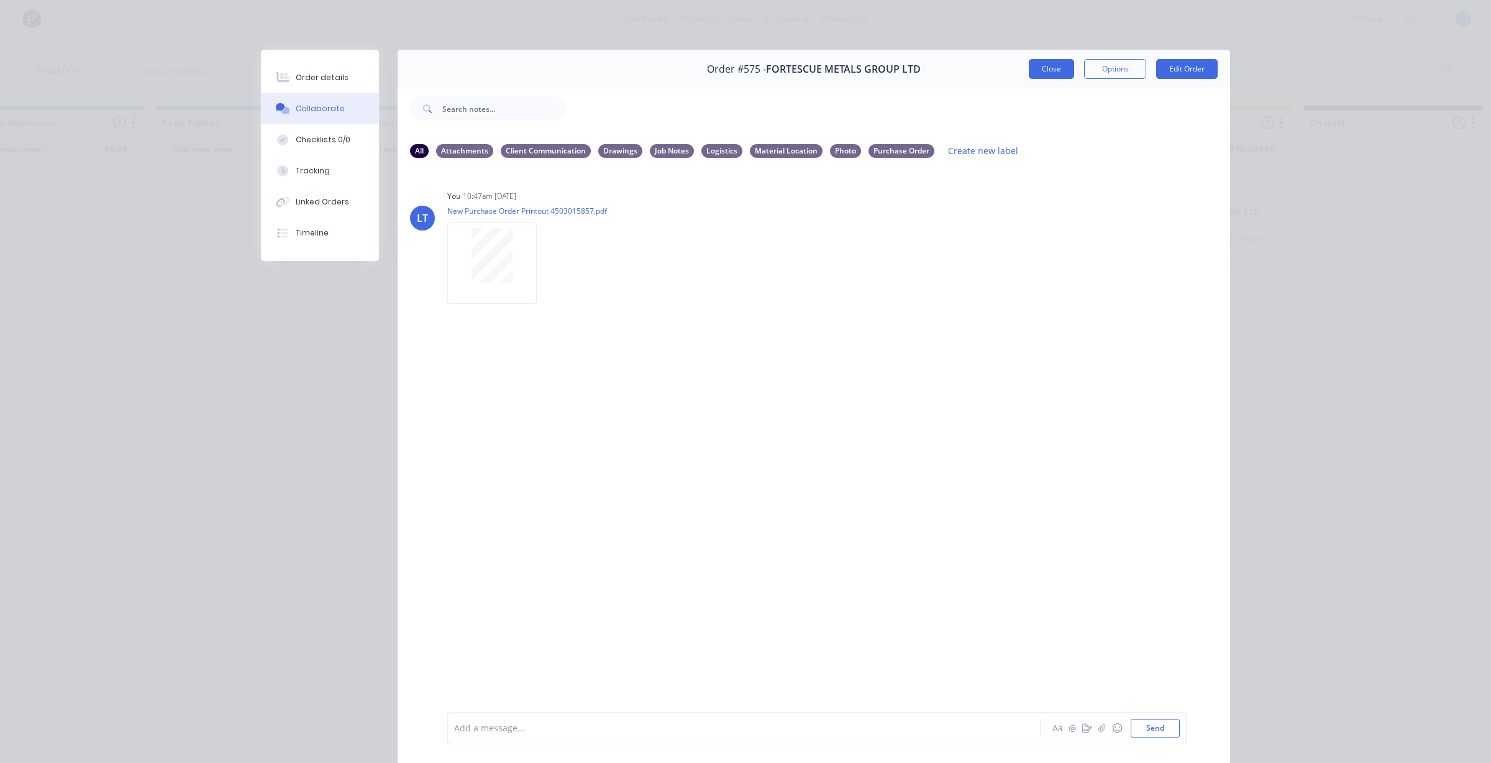
click at [1051, 69] on button "Close" at bounding box center [1051, 69] width 45 height 20
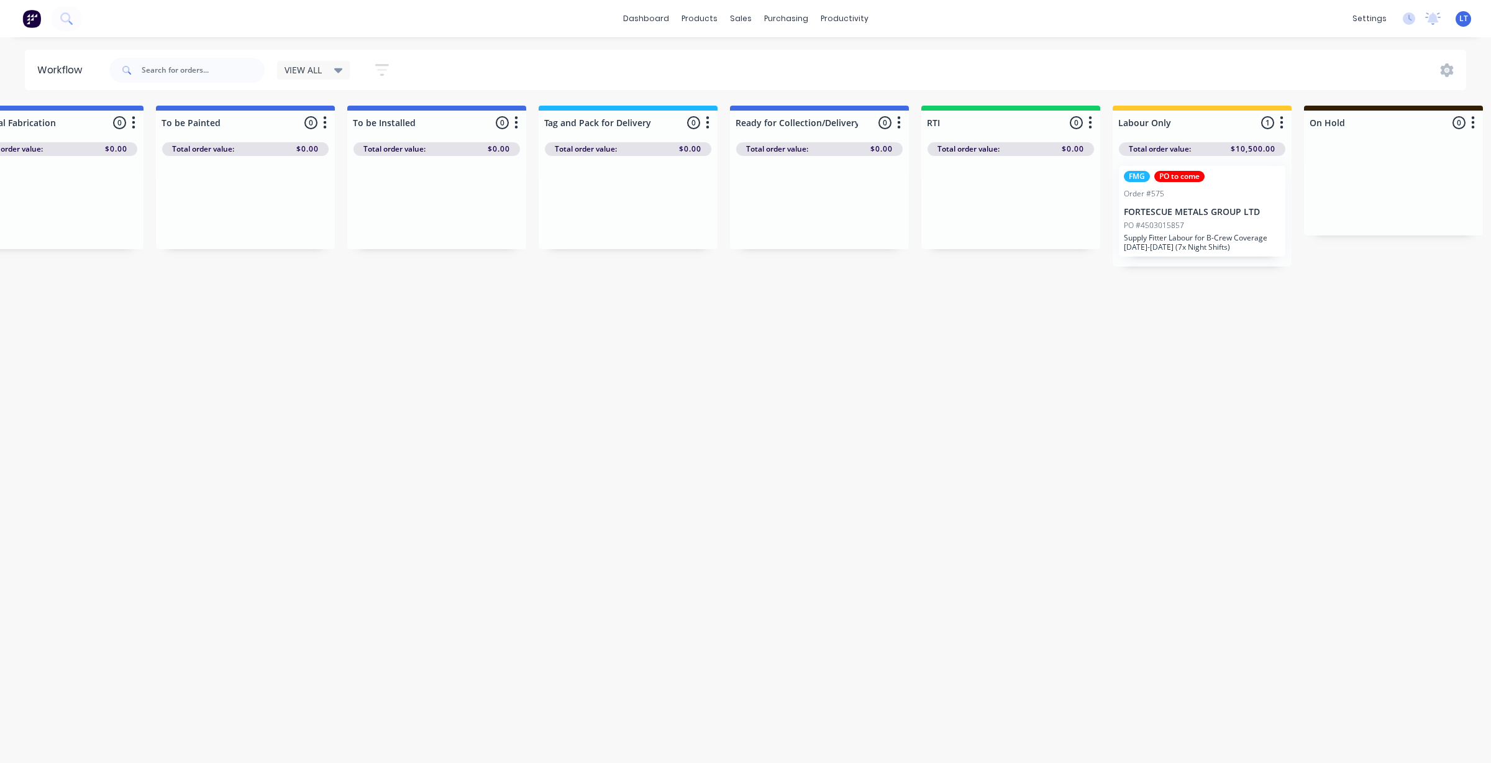
drag, startPoint x: 1104, startPoint y: 442, endPoint x: 1054, endPoint y: 413, distance: 58.2
click at [1184, 243] on p "Supply Fitter Labour for B-Crew Coverage 20-26 August (7x Night Shifts)" at bounding box center [1202, 242] width 157 height 19
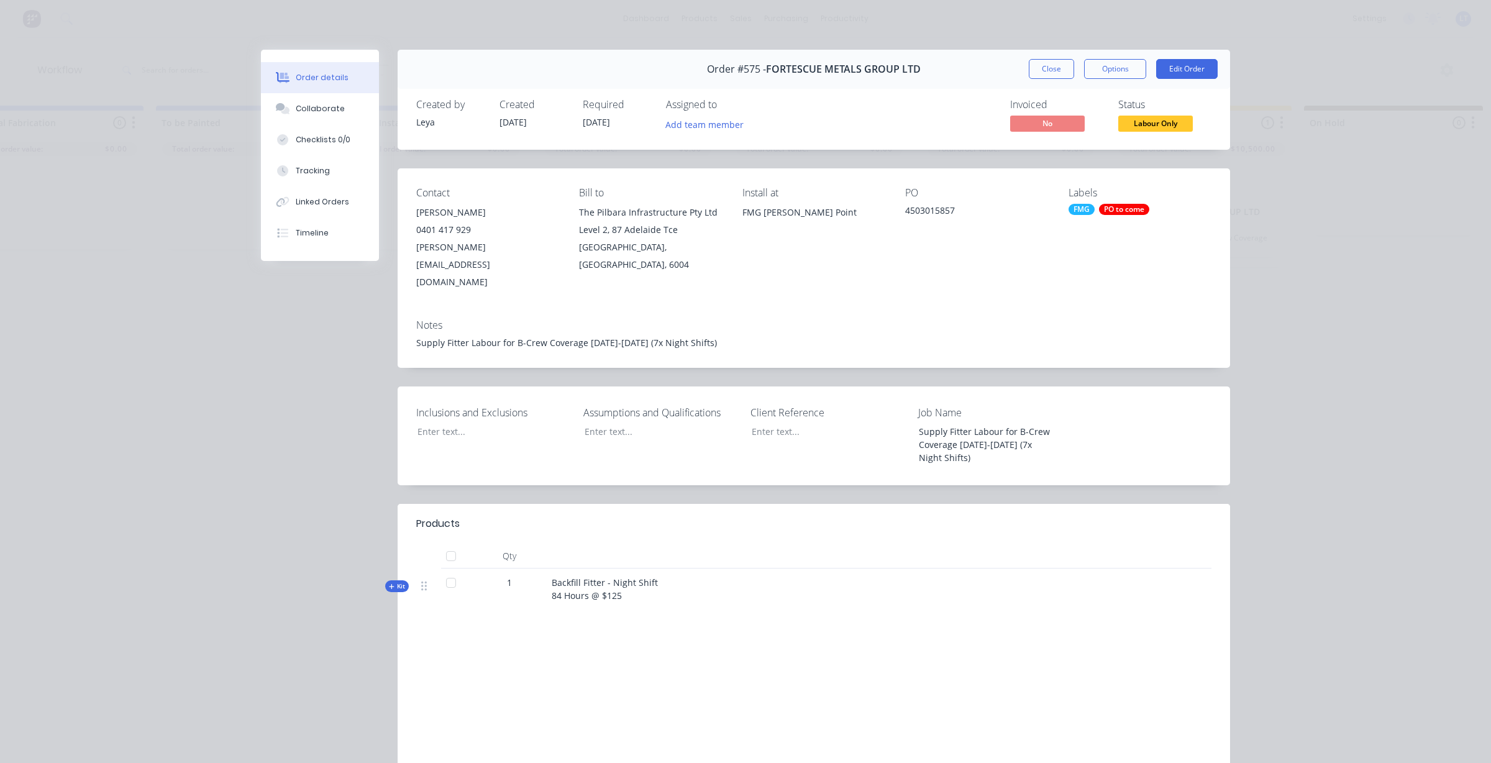
click at [1121, 208] on div "PO to come" at bounding box center [1124, 209] width 50 height 11
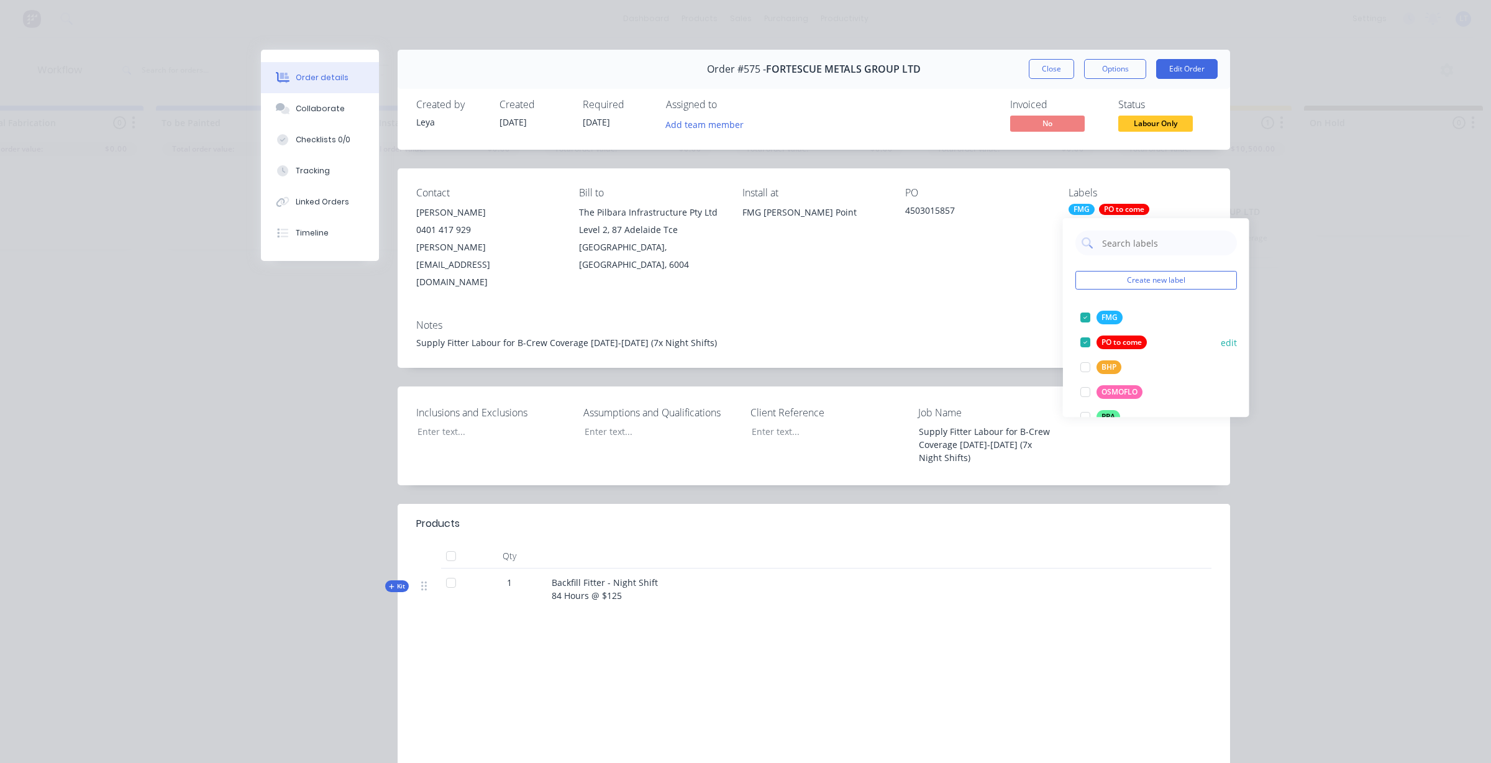
click at [1085, 337] on div at bounding box center [1085, 342] width 25 height 25
click at [965, 319] on div "Notes" at bounding box center [813, 325] width 795 height 12
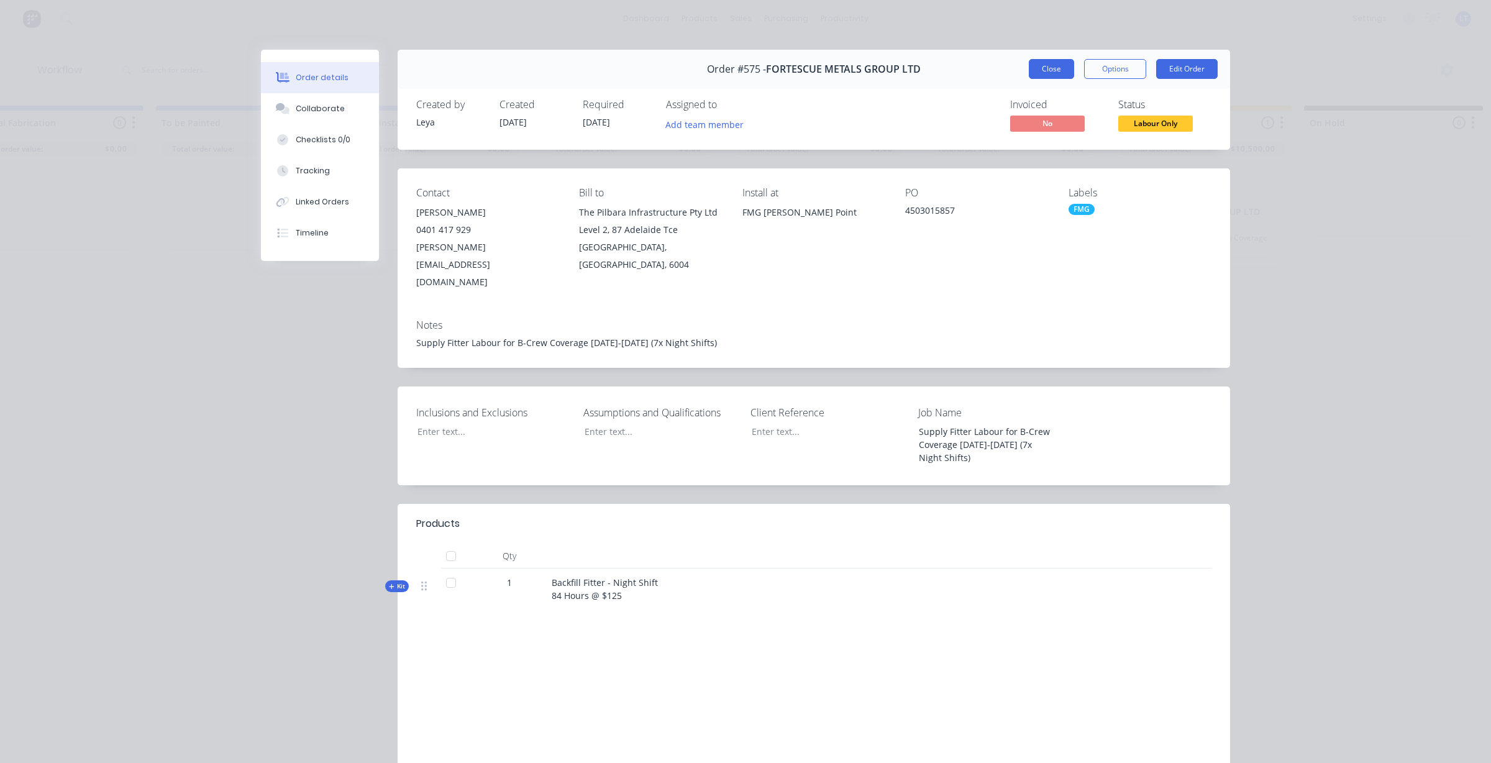
click at [1030, 66] on button "Close" at bounding box center [1051, 69] width 45 height 20
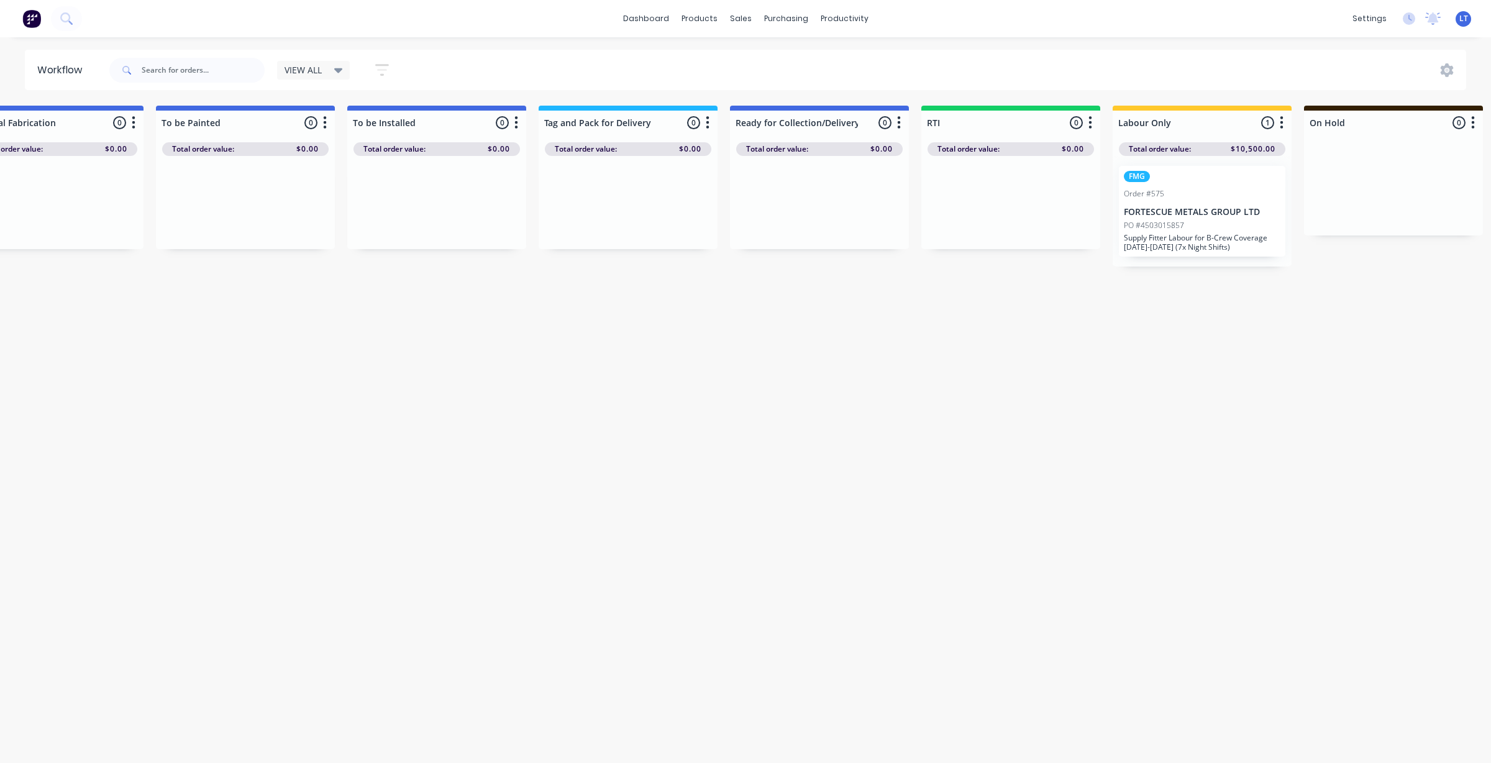
drag, startPoint x: 1120, startPoint y: 559, endPoint x: 1076, endPoint y: 616, distance: 71.7
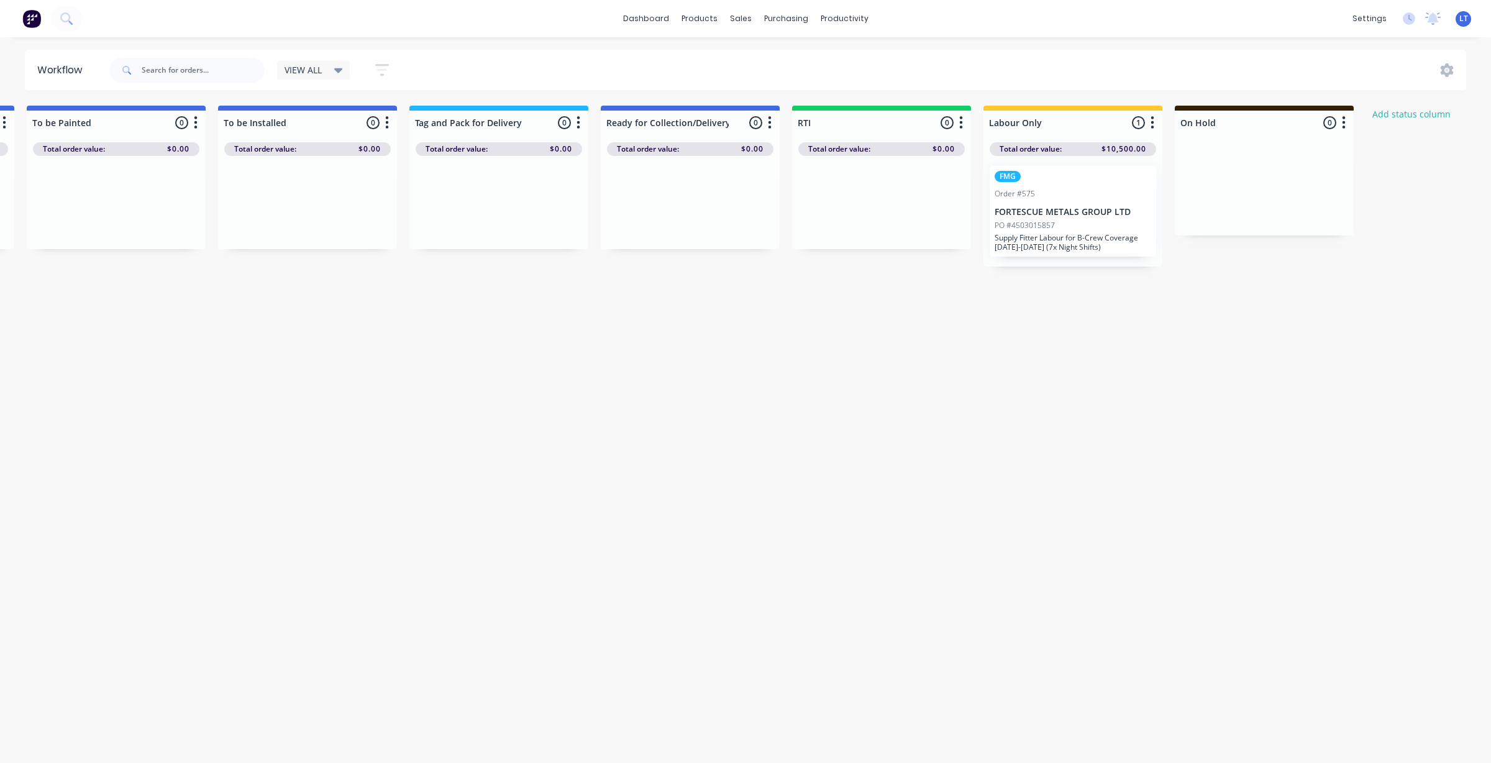
scroll to position [0, 1890]
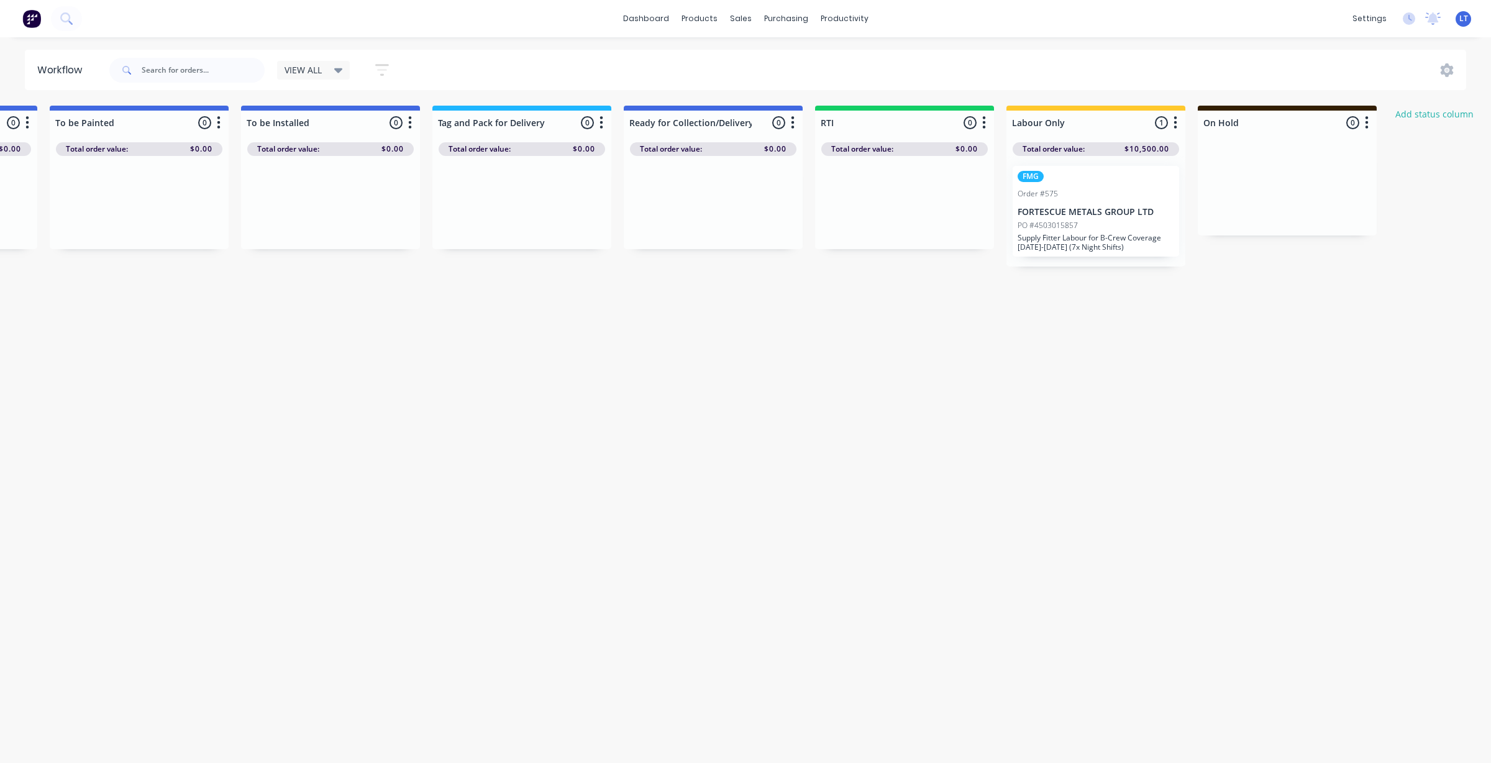
click at [1044, 257] on div "FMG Order #575 FORTESCUE METALS GROUP LTD PO #4503015857 Supply Fitter Labour f…" at bounding box center [1095, 211] width 179 height 111
click at [1047, 240] on p "Supply Fitter Labour for B-Crew Coverage 20-26 August (7x Night Shifts)" at bounding box center [1095, 242] width 157 height 19
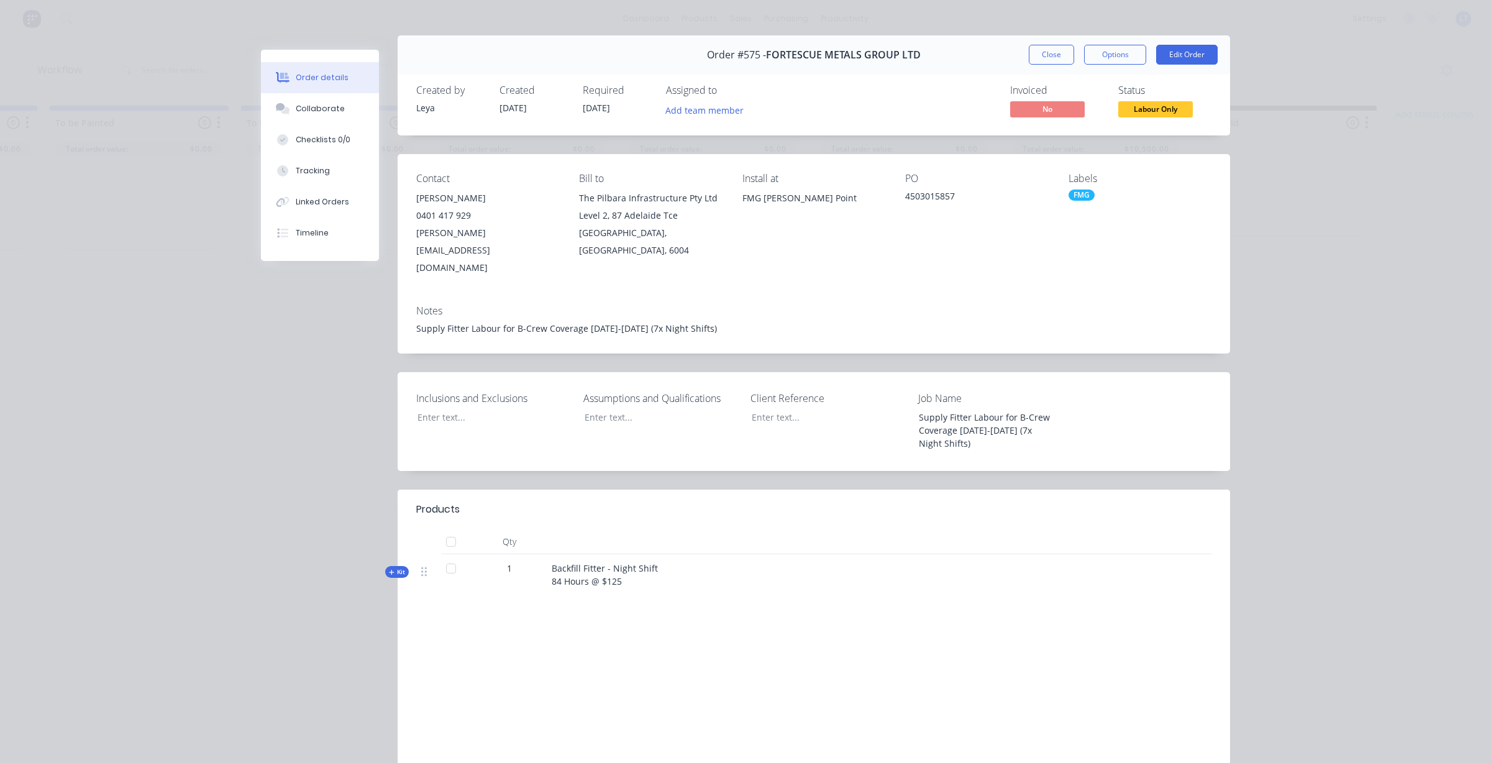
scroll to position [0, 0]
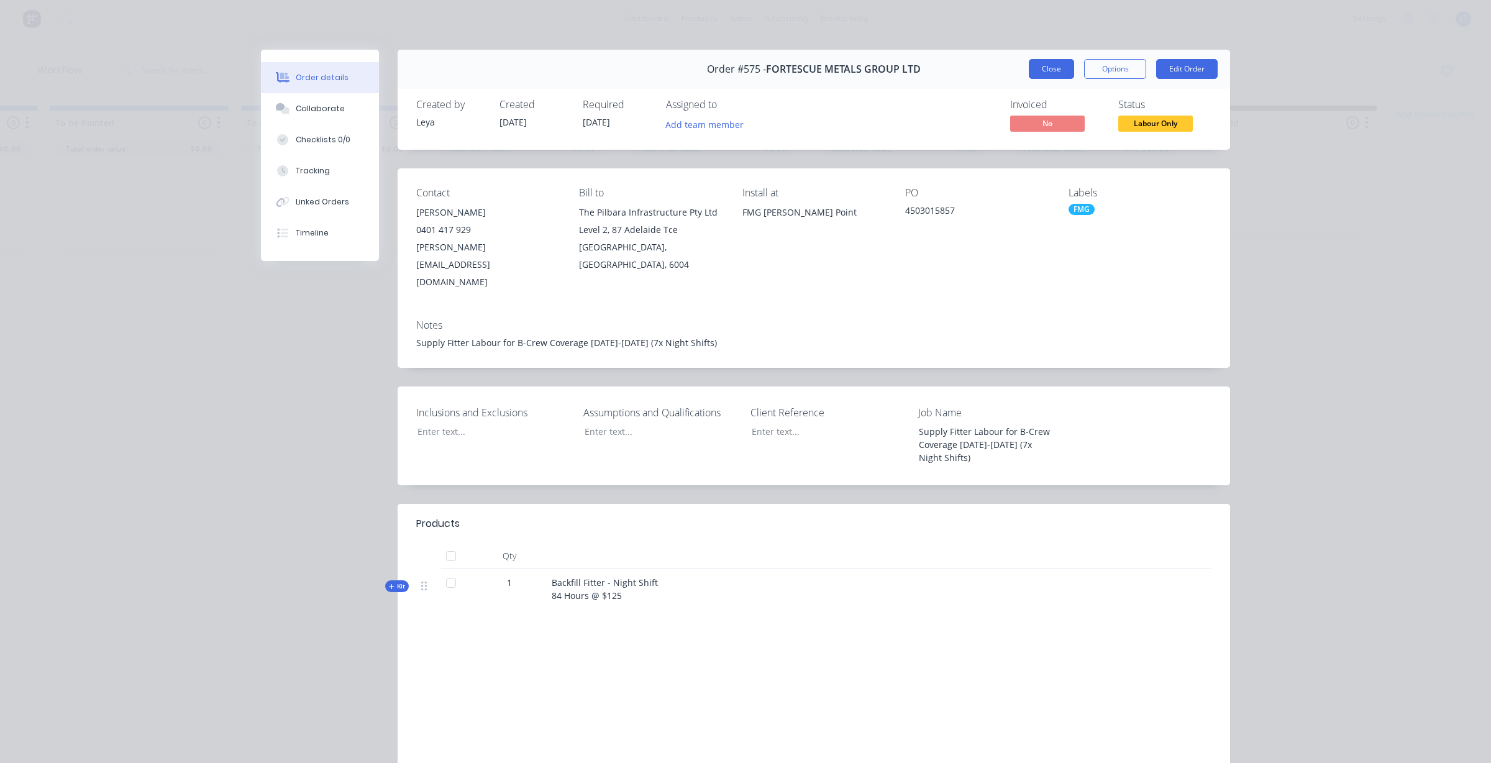
click at [1035, 63] on button "Close" at bounding box center [1051, 69] width 45 height 20
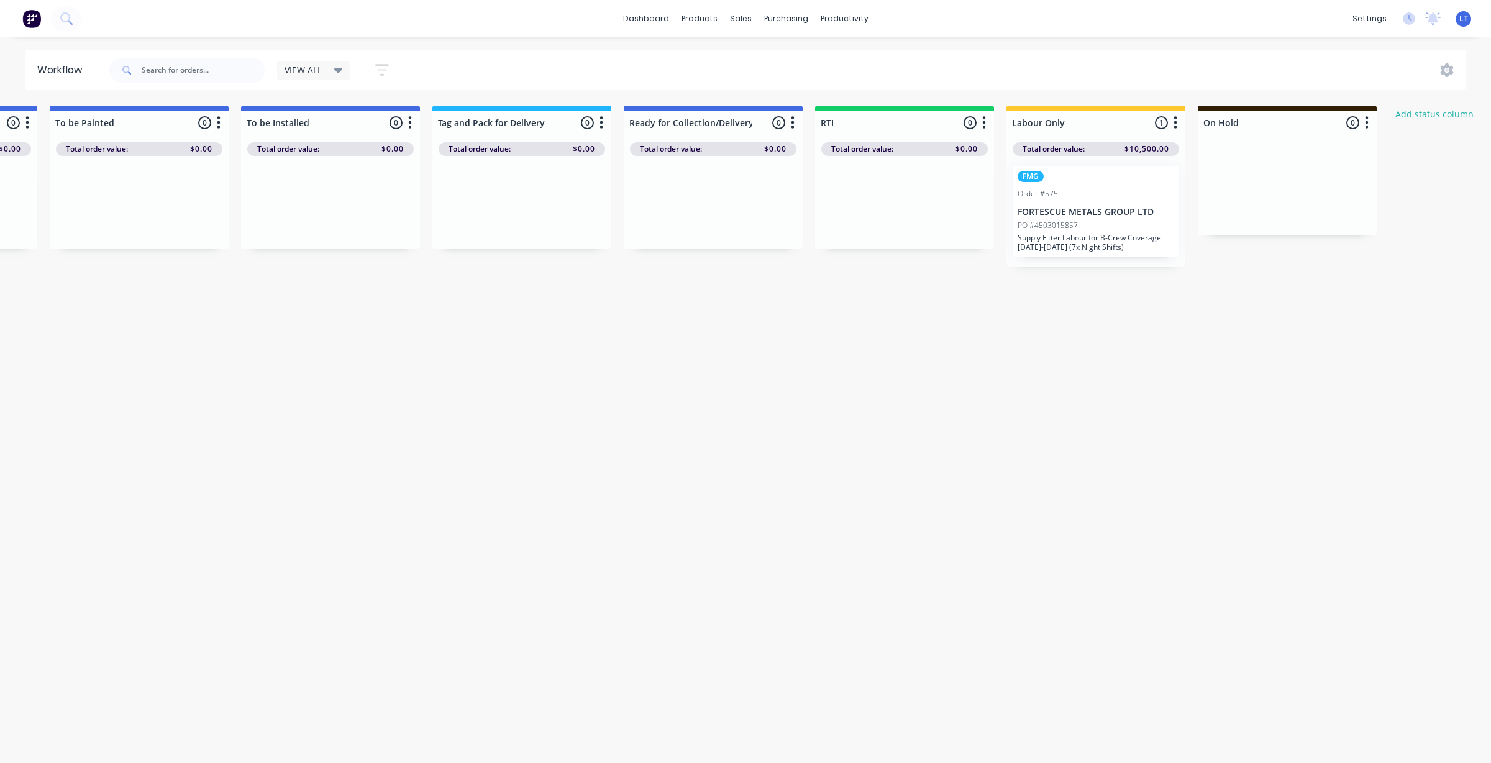
drag, startPoint x: 884, startPoint y: 499, endPoint x: 689, endPoint y: 455, distance: 199.2
drag, startPoint x: 688, startPoint y: 455, endPoint x: 694, endPoint y: 604, distance: 149.2
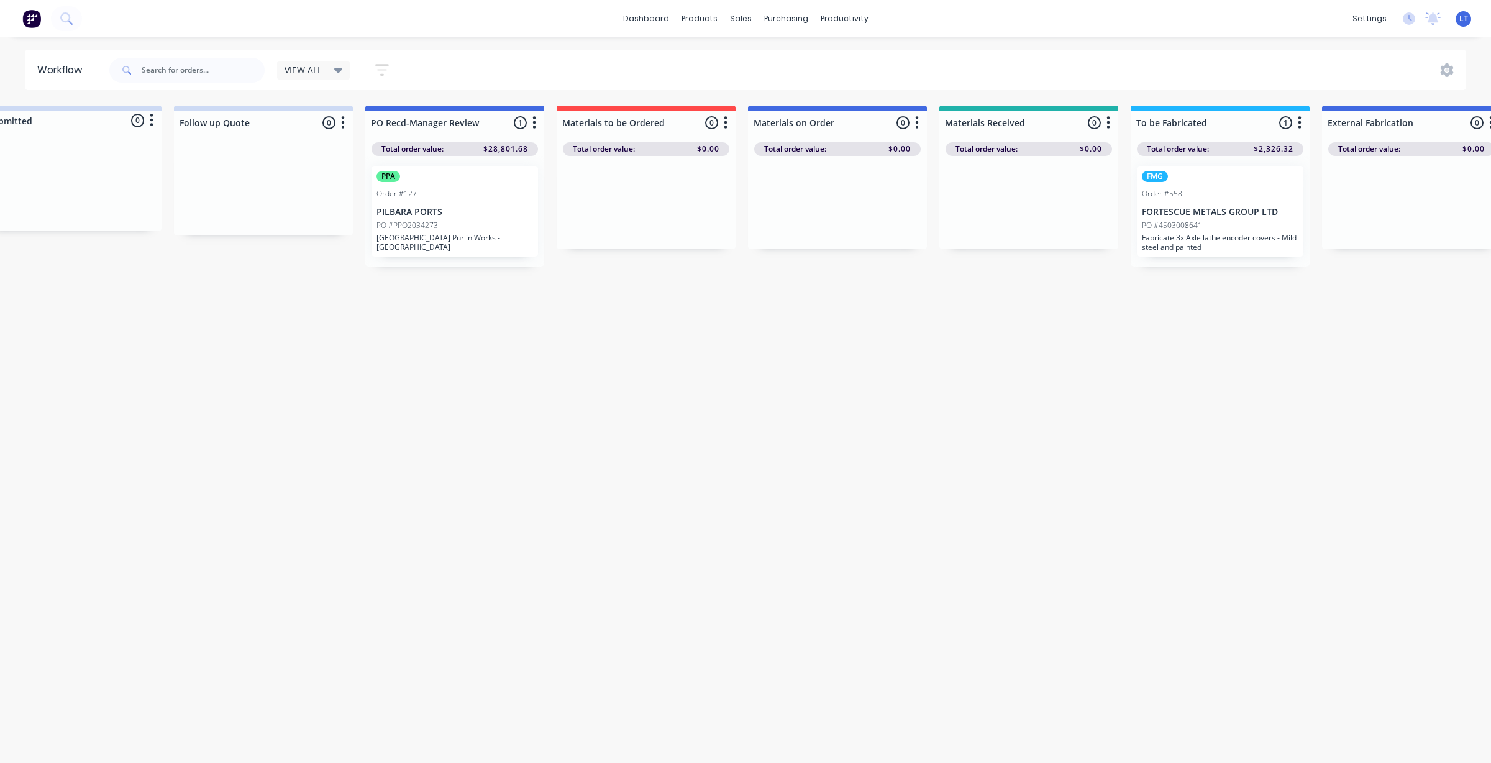
scroll to position [0, 511]
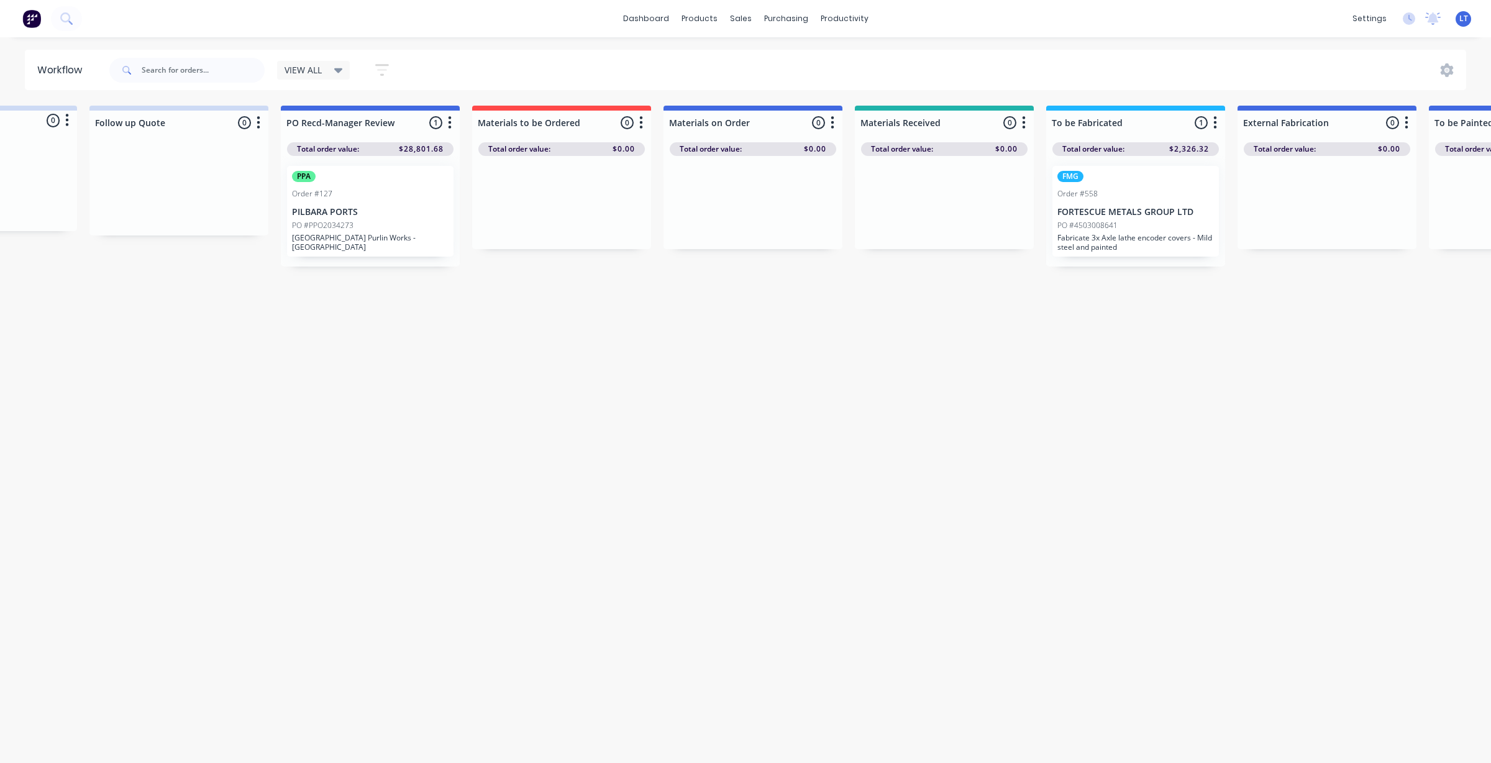
click at [895, 389] on div "Workflow VIEW ALL Save new view None edit VIEW ALL (Default) edit Show/Hide sta…" at bounding box center [234, 394] width 1491 height 688
drag, startPoint x: 895, startPoint y: 389, endPoint x: 834, endPoint y: 382, distance: 61.9
drag, startPoint x: 834, startPoint y: 382, endPoint x: 734, endPoint y: 371, distance: 100.0
click at [734, 371] on div "Workflow VIEW ALL Save new view None edit VIEW ALL (Default) edit Show/Hide sta…" at bounding box center [234, 394] width 1491 height 688
drag, startPoint x: 909, startPoint y: 407, endPoint x: 786, endPoint y: 398, distance: 123.4
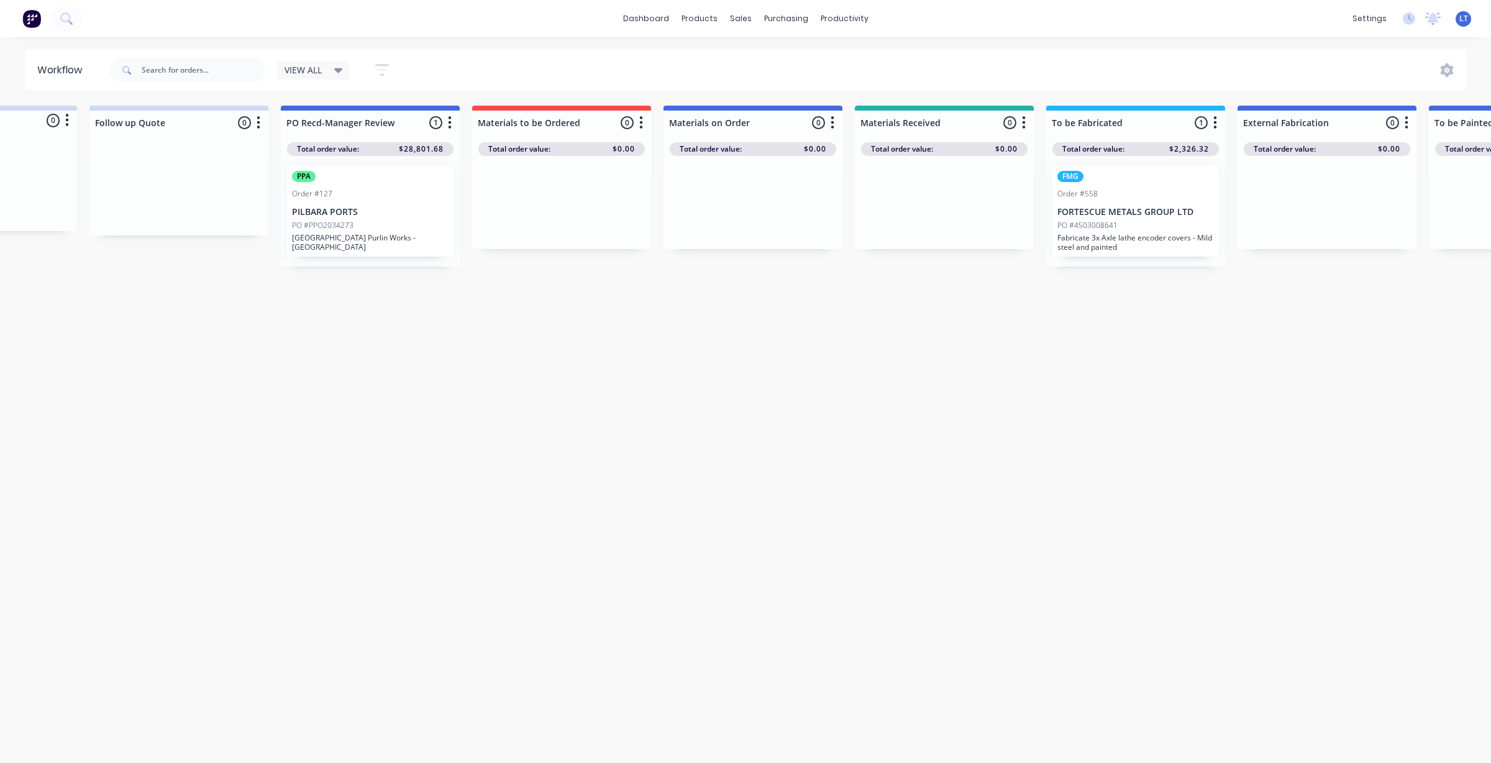
drag, startPoint x: 786, startPoint y: 398, endPoint x: 672, endPoint y: 390, distance: 113.9
click at [672, 390] on div "Workflow VIEW ALL Save new view None edit VIEW ALL (Default) edit Show/Hide sta…" at bounding box center [234, 394] width 1491 height 688
drag, startPoint x: 654, startPoint y: 556, endPoint x: 787, endPoint y: 696, distance: 192.9
click at [787, 696] on div "Workflow VIEW ALL Save new view None edit VIEW ALL (Default) edit Show/Hide sta…" at bounding box center [234, 394] width 1491 height 688
click at [861, 131] on div "Timesheets" at bounding box center [871, 134] width 47 height 11
